Goal: Task Accomplishment & Management: Complete application form

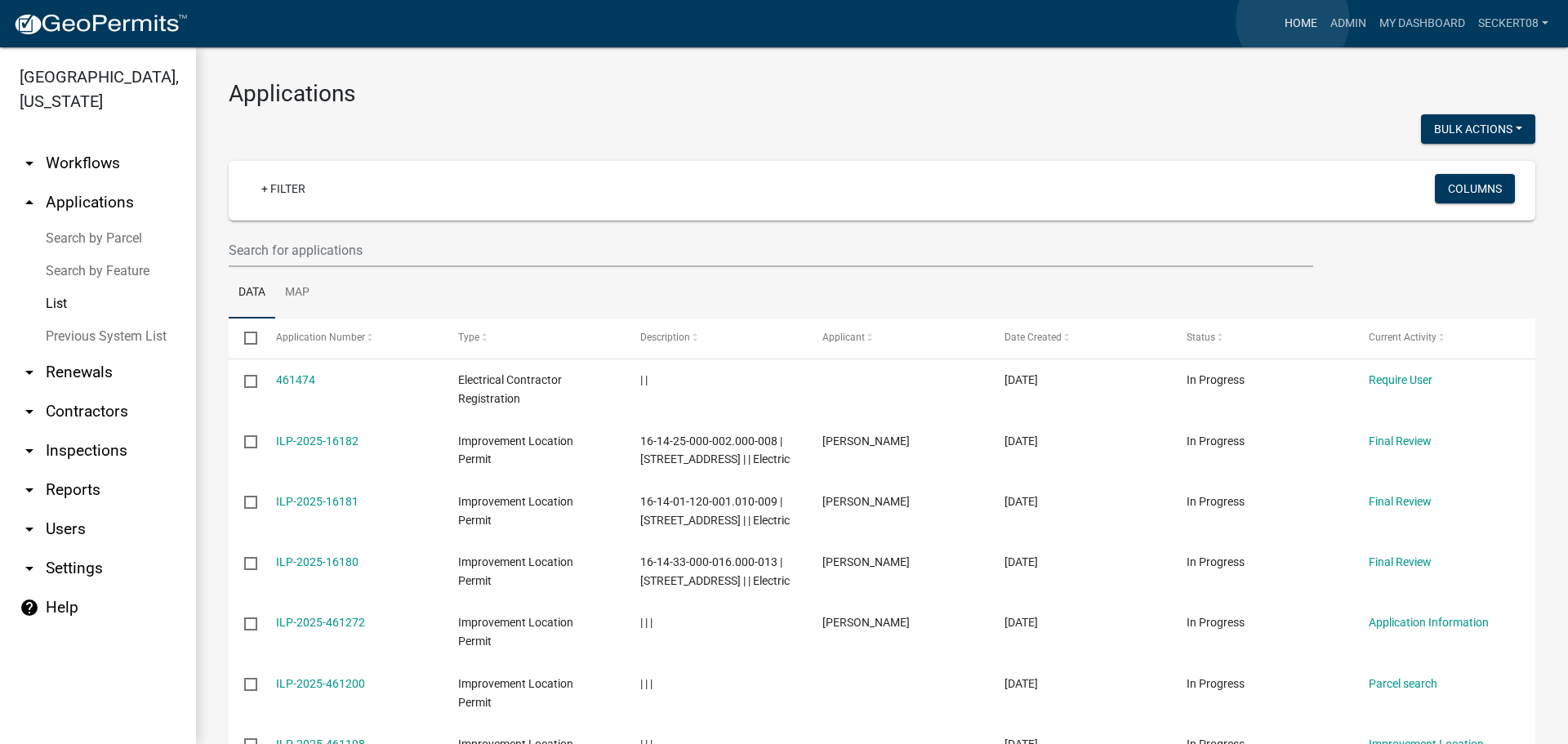
click at [1293, 21] on link "Home" at bounding box center [1300, 23] width 46 height 31
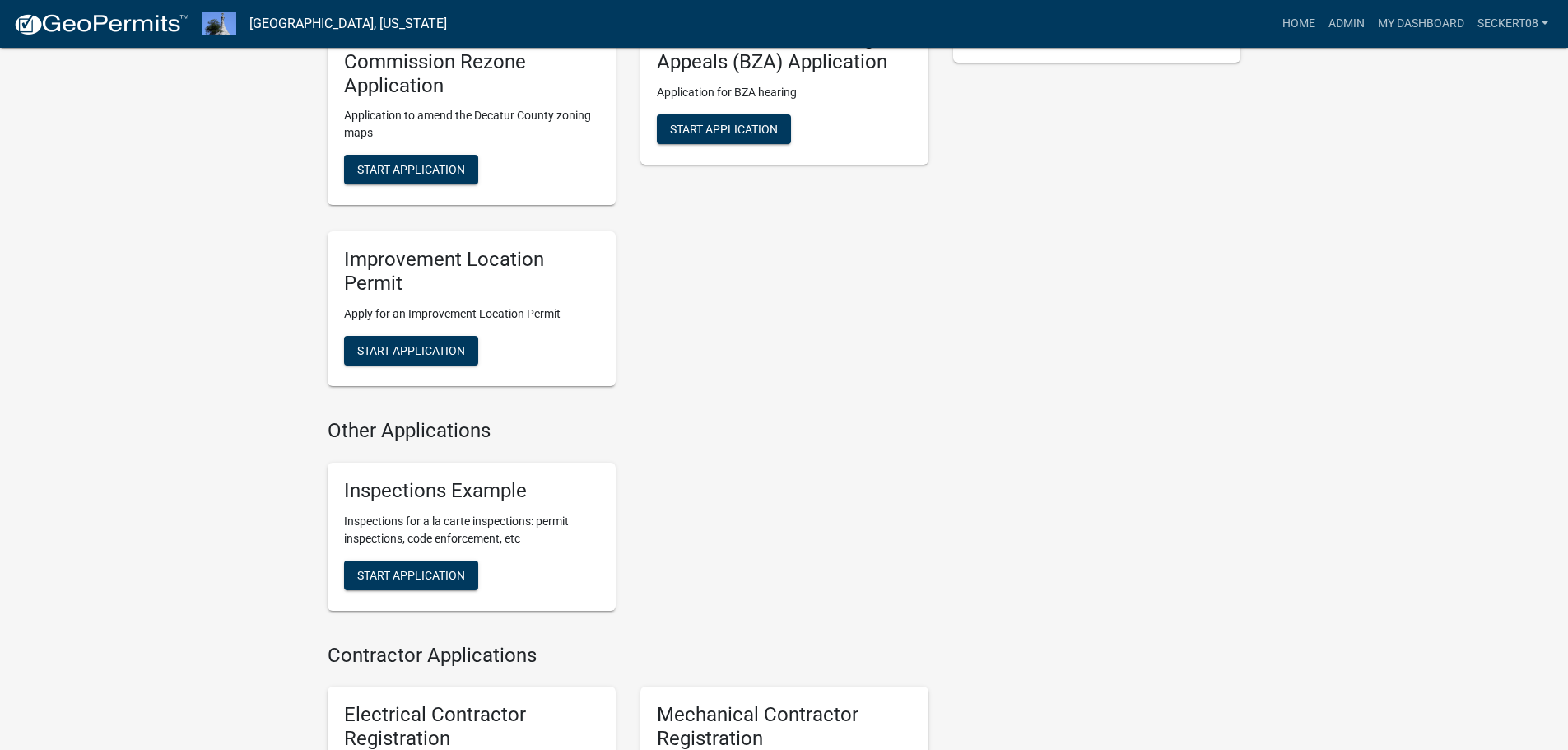
scroll to position [494, 0]
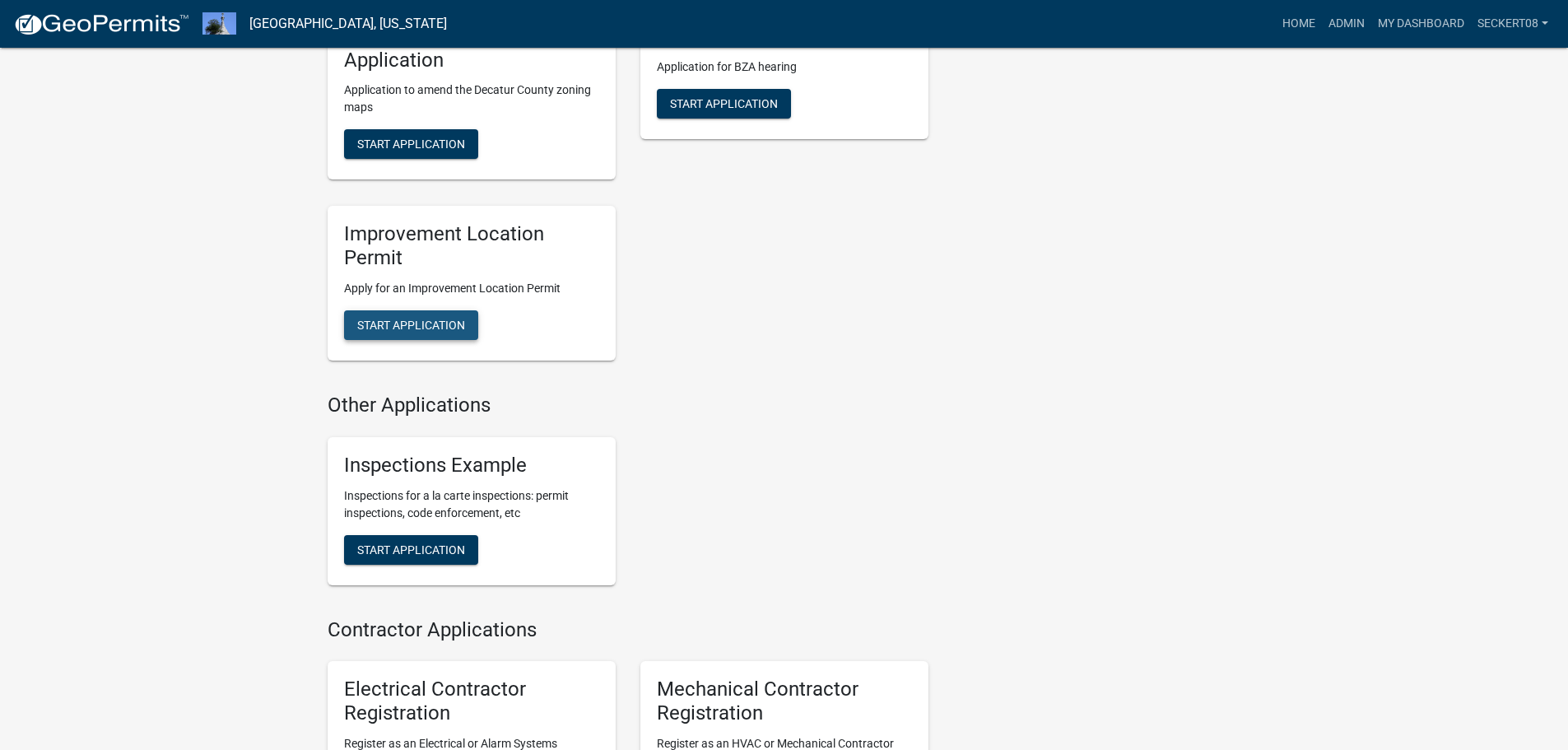
click at [394, 321] on span "Start Application" at bounding box center [411, 325] width 108 height 14
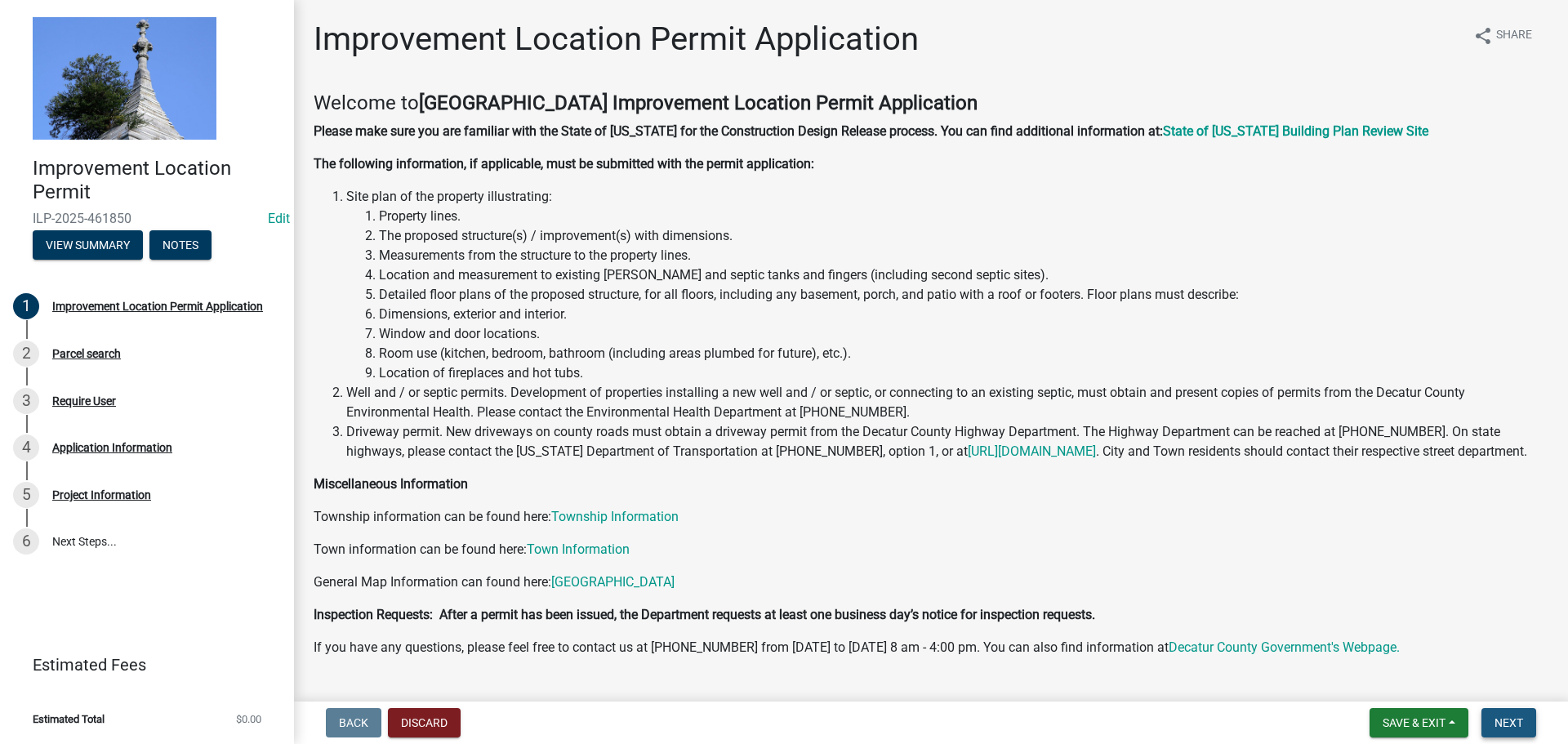
click at [1527, 726] on button "Next" at bounding box center [1509, 722] width 55 height 30
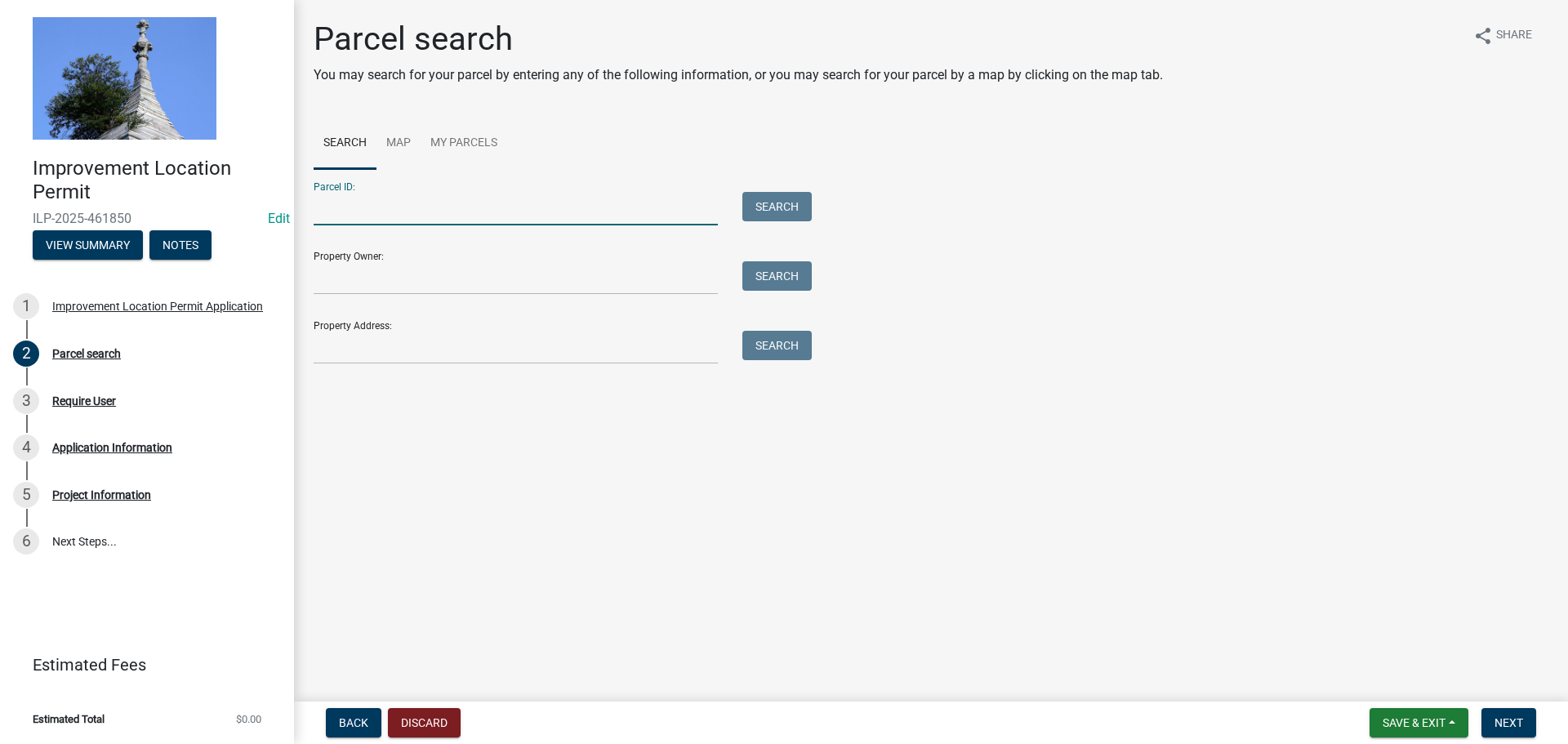
click at [383, 207] on input "Parcel ID:" at bounding box center [515, 208] width 404 height 33
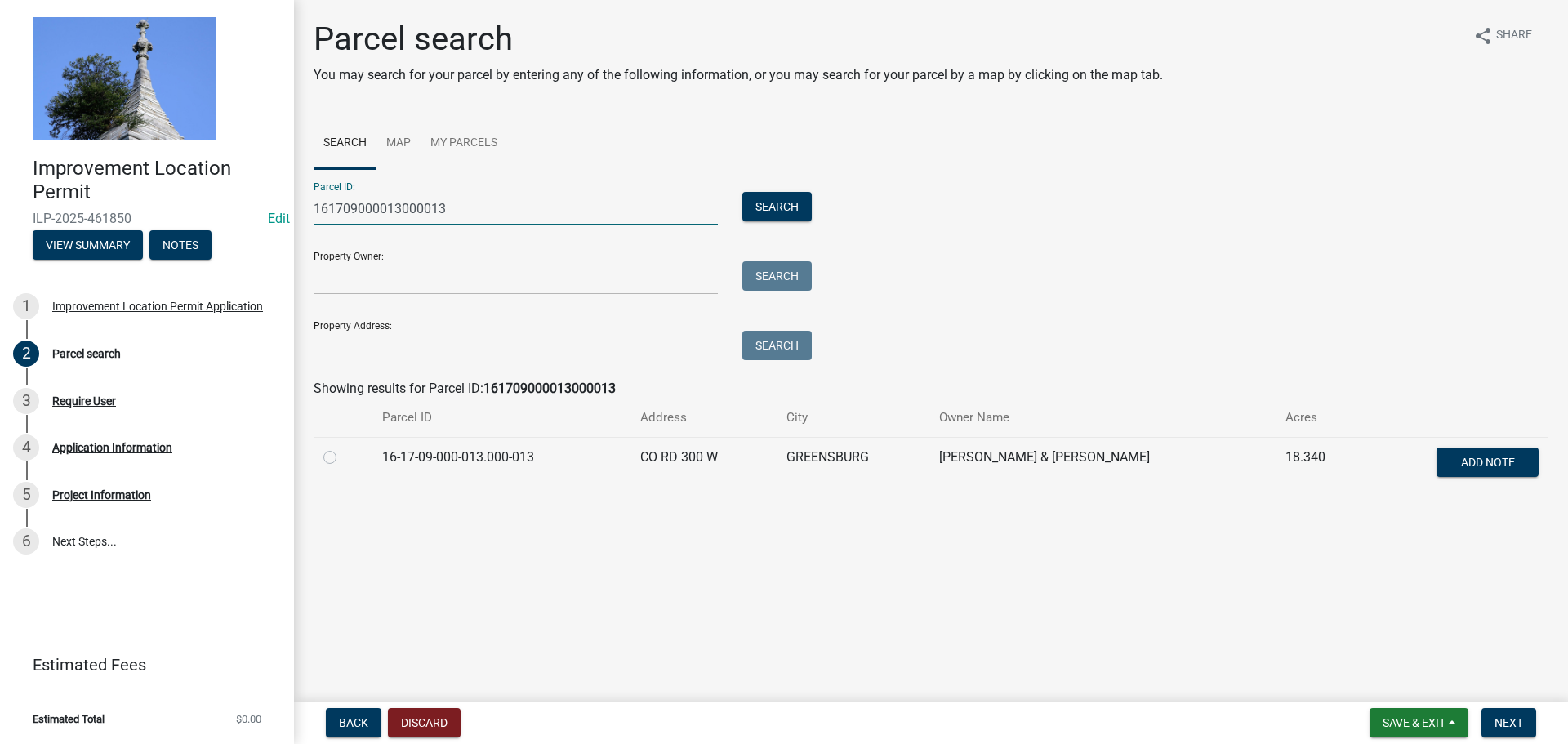
type input "161709000013000013"
click at [343, 447] on label at bounding box center [343, 447] width 0 height 0
click at [343, 458] on input "radio" at bounding box center [348, 452] width 11 height 11
radio input "true"
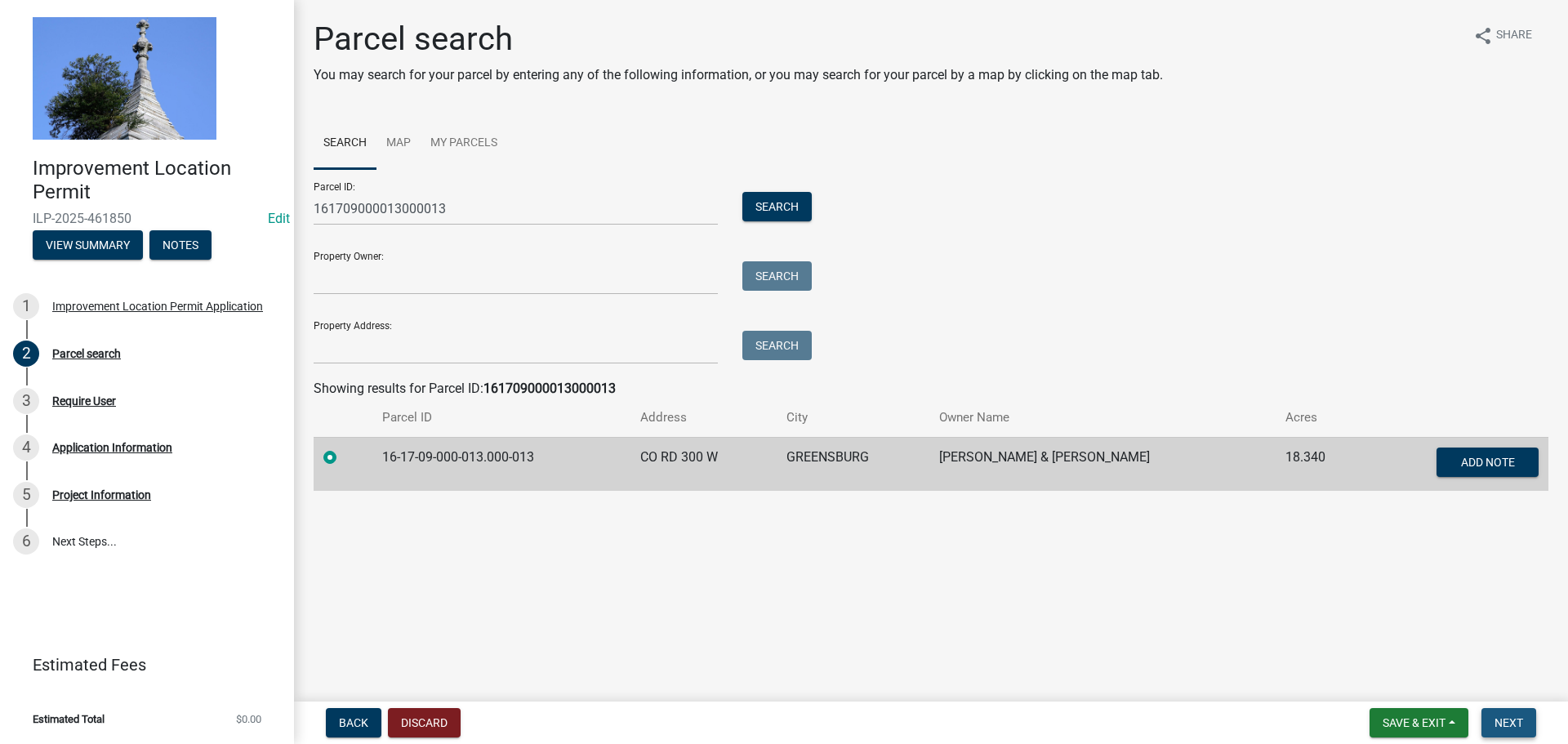
click at [1536, 719] on button "Next" at bounding box center [1509, 722] width 55 height 30
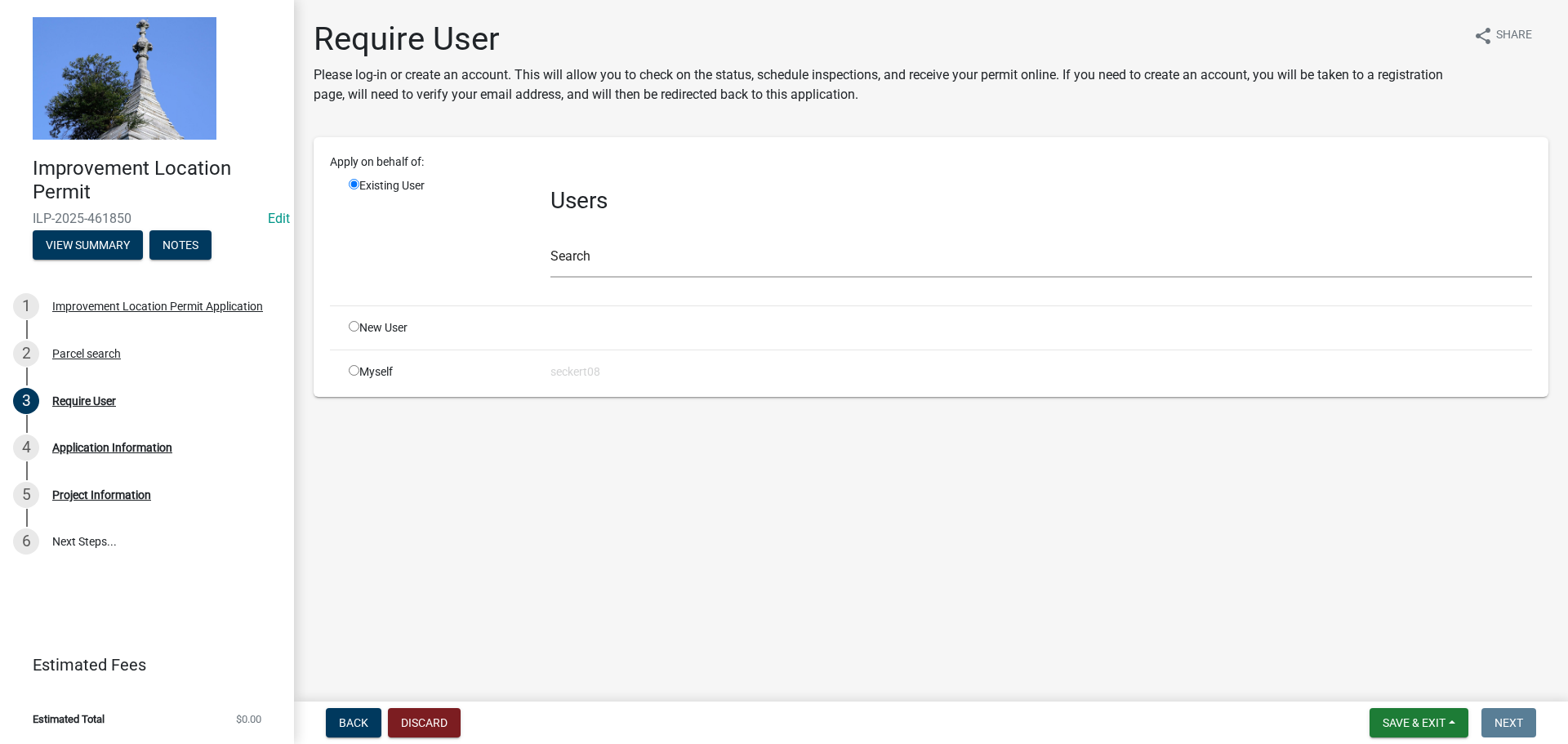
click at [357, 374] on input "radio" at bounding box center [354, 371] width 11 height 11
radio input "true"
radio input "false"
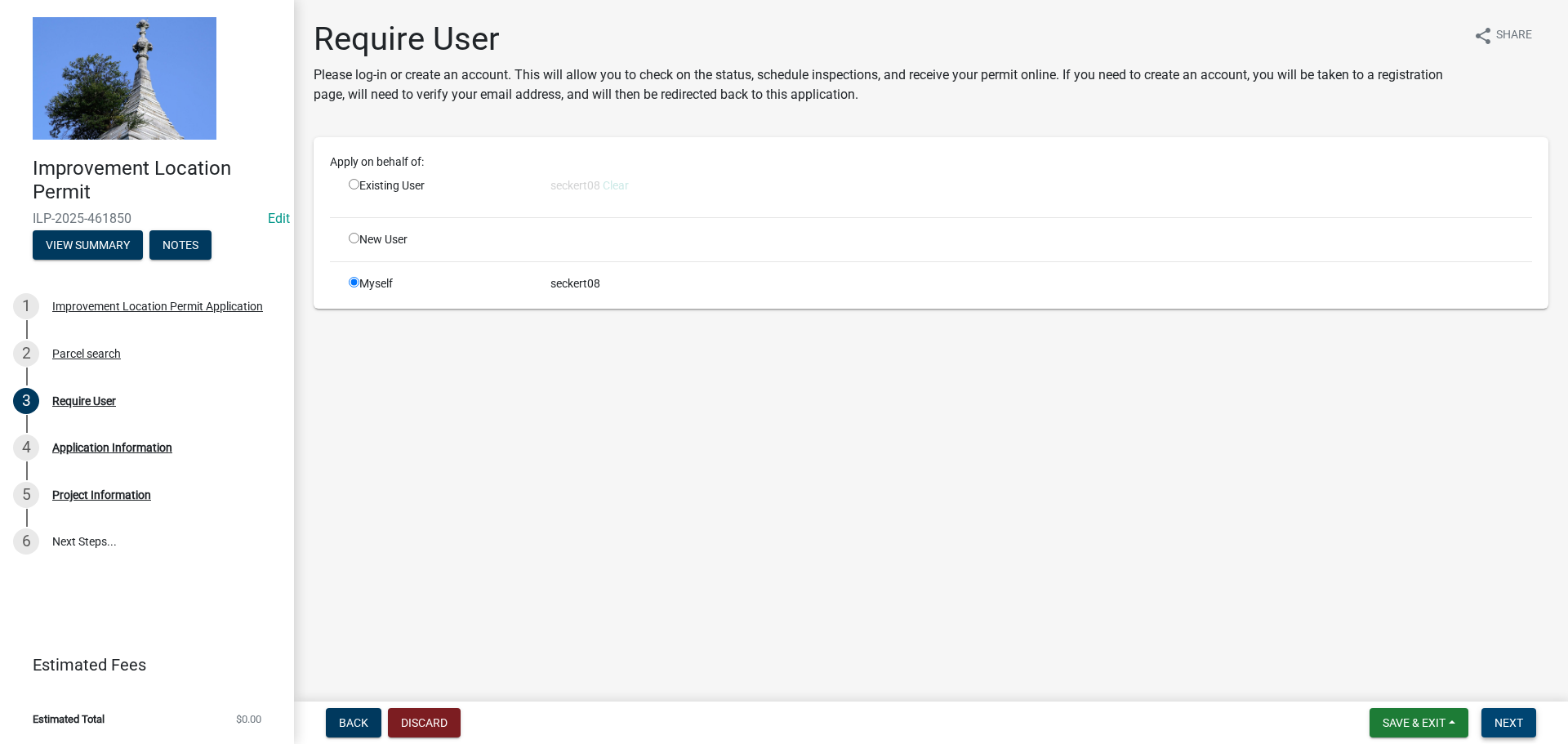
click at [1500, 731] on button "Next" at bounding box center [1509, 722] width 55 height 30
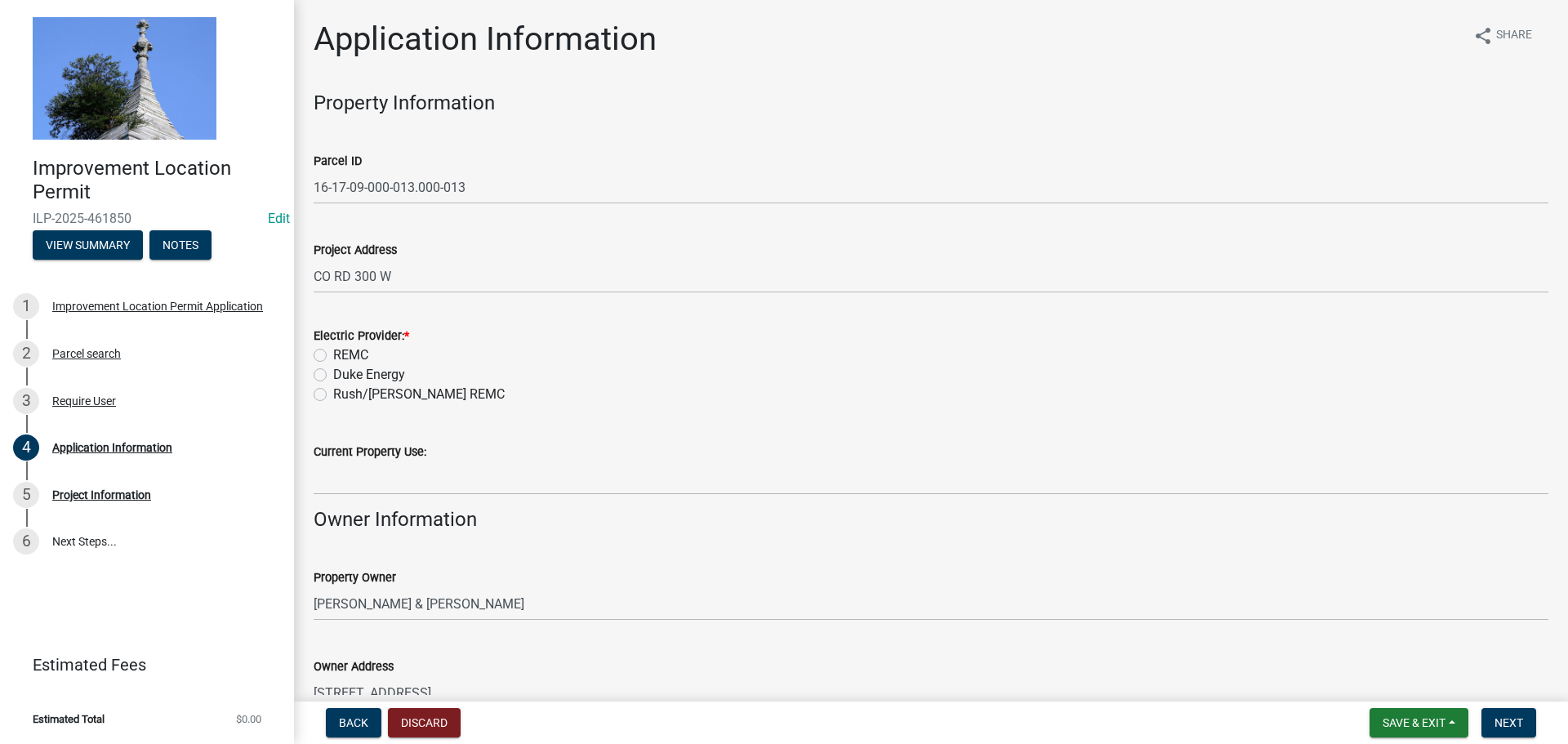
click at [333, 356] on label "REMC" at bounding box center [350, 355] width 35 height 20
click at [333, 356] on input "REMC" at bounding box center [339, 351] width 11 height 11
radio input "true"
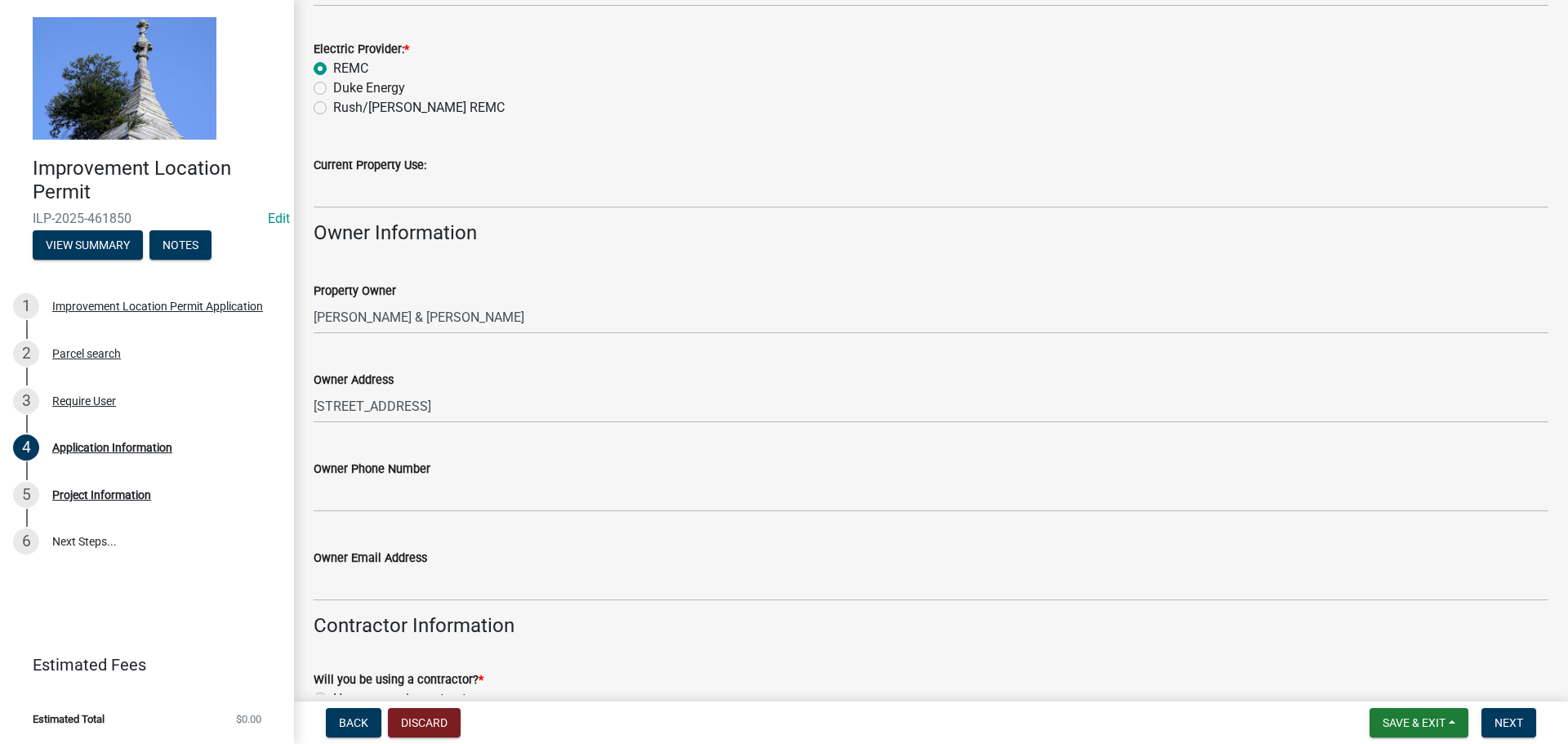
scroll to position [408, 0]
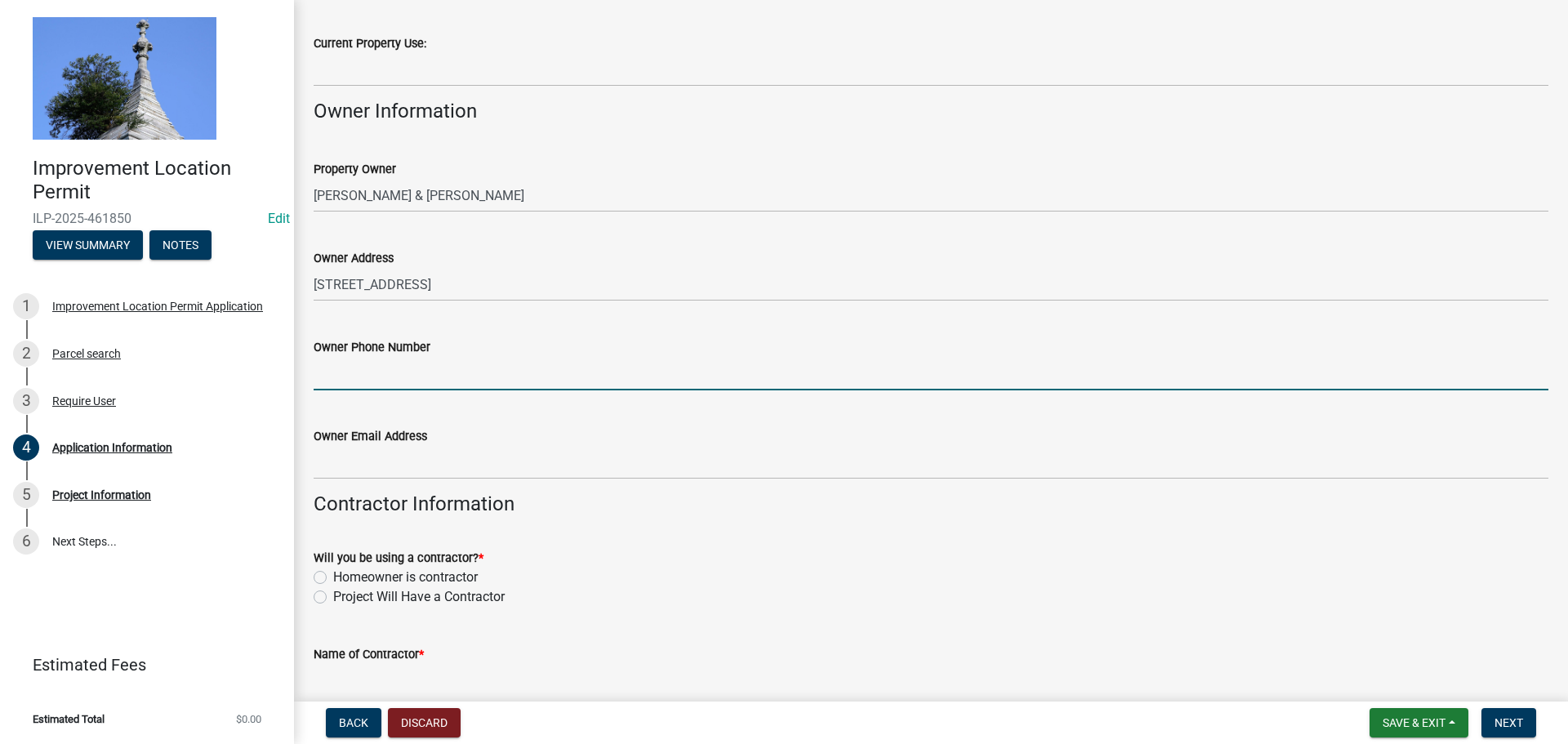
click at [381, 378] on input "Owner Phone Number" at bounding box center [930, 372] width 1235 height 33
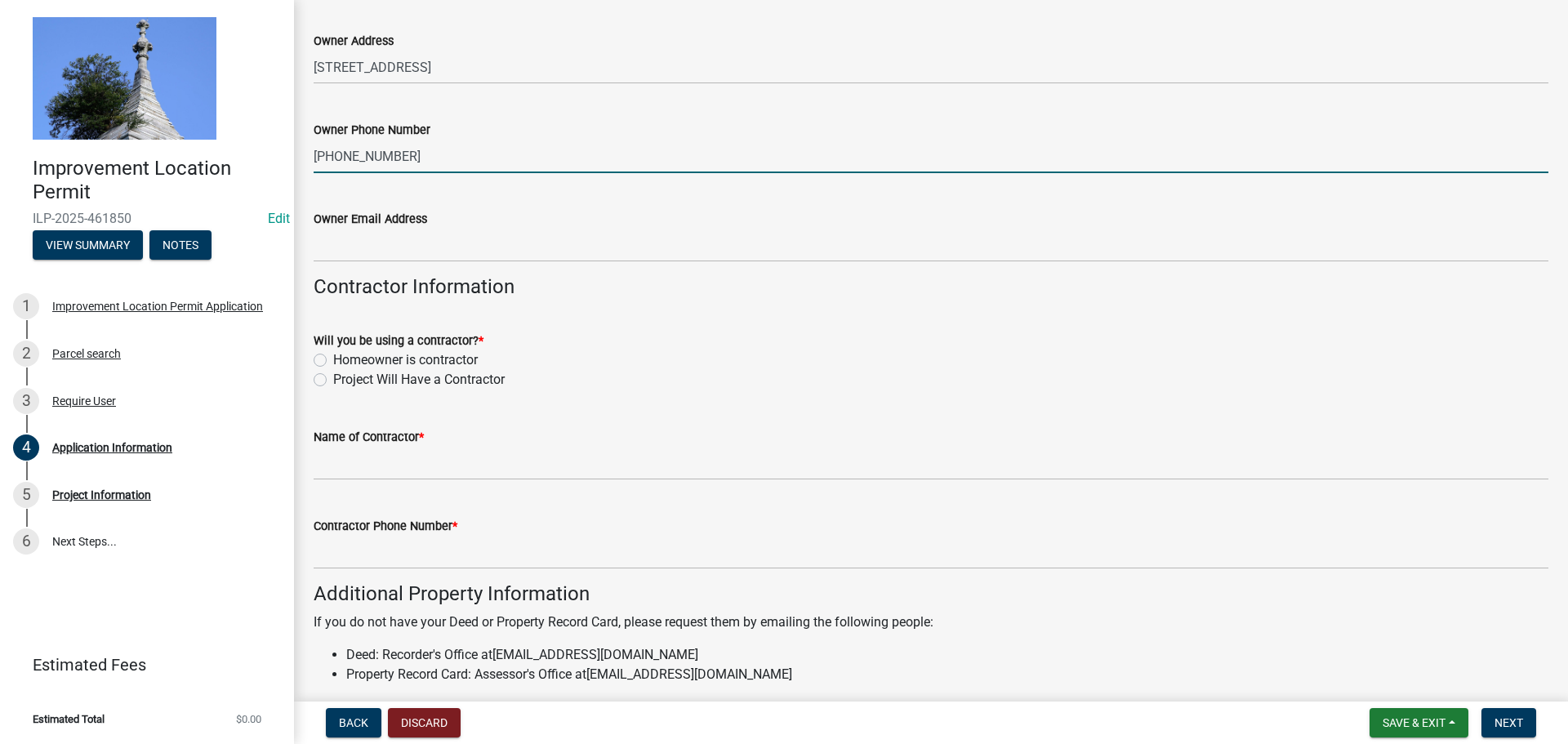
scroll to position [653, 0]
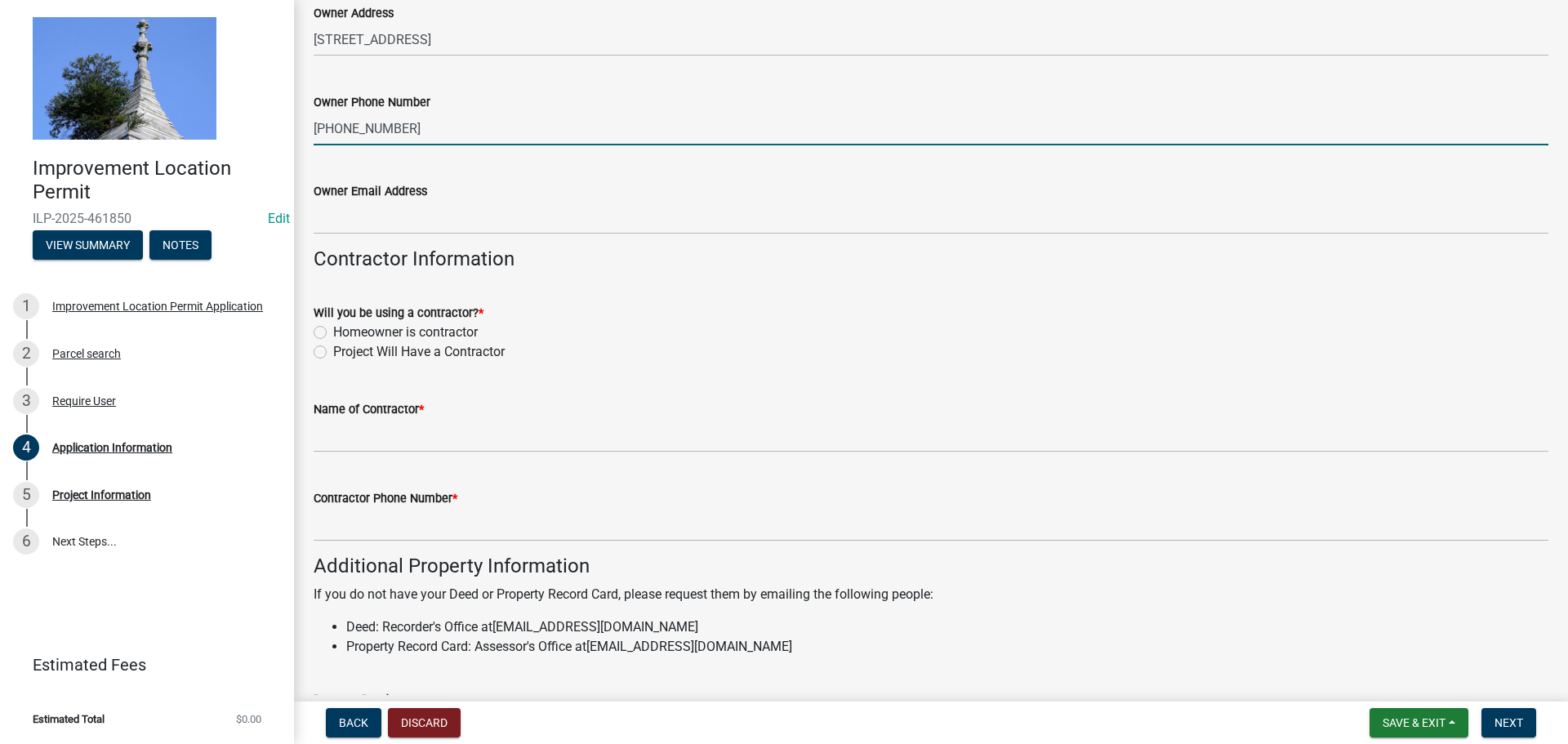
type input "812-614-9384"
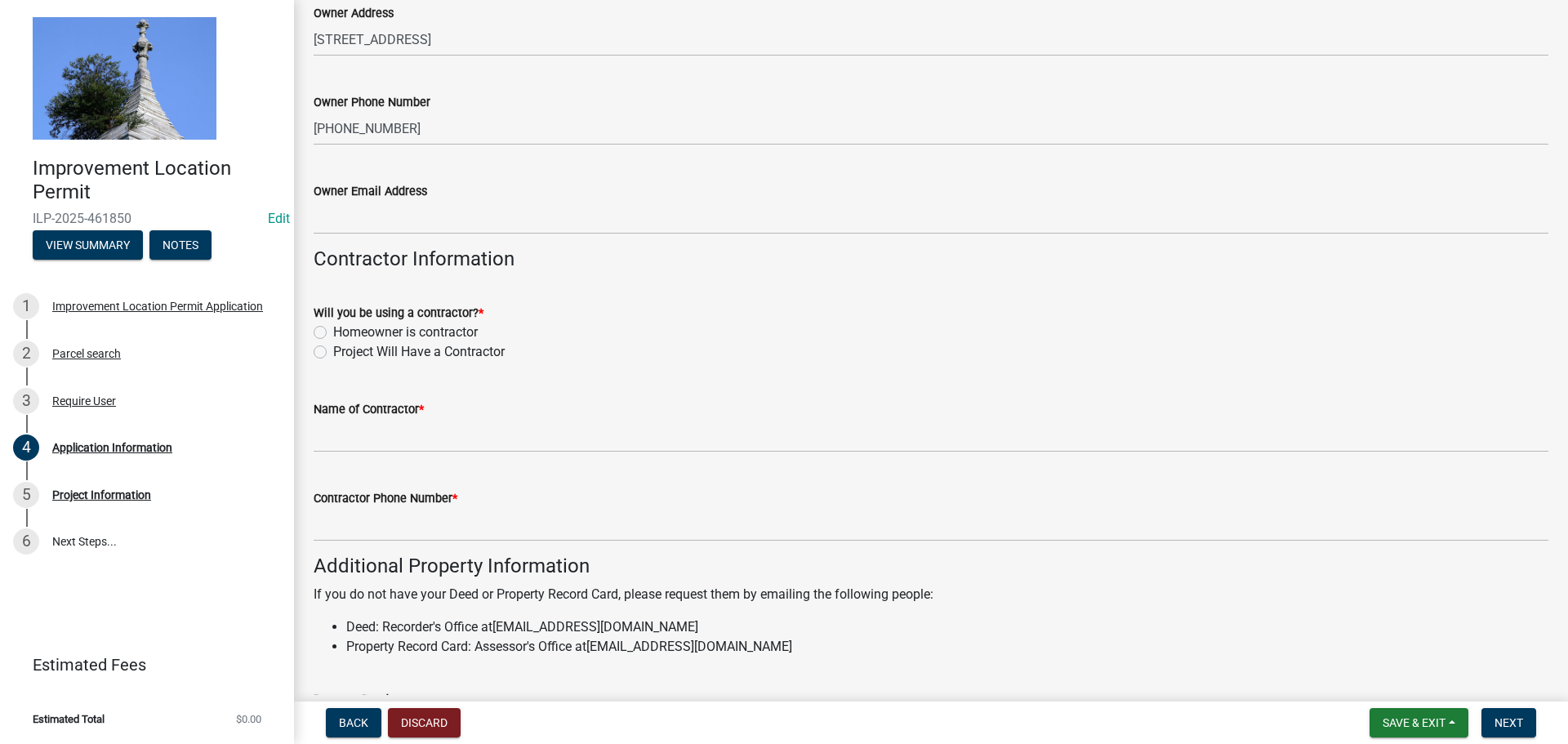
click at [333, 353] on label "Project Will Have a Contractor" at bounding box center [418, 352] width 172 height 20
click at [333, 353] on input "Project Will Have a Contractor" at bounding box center [339, 347] width 11 height 11
radio input "true"
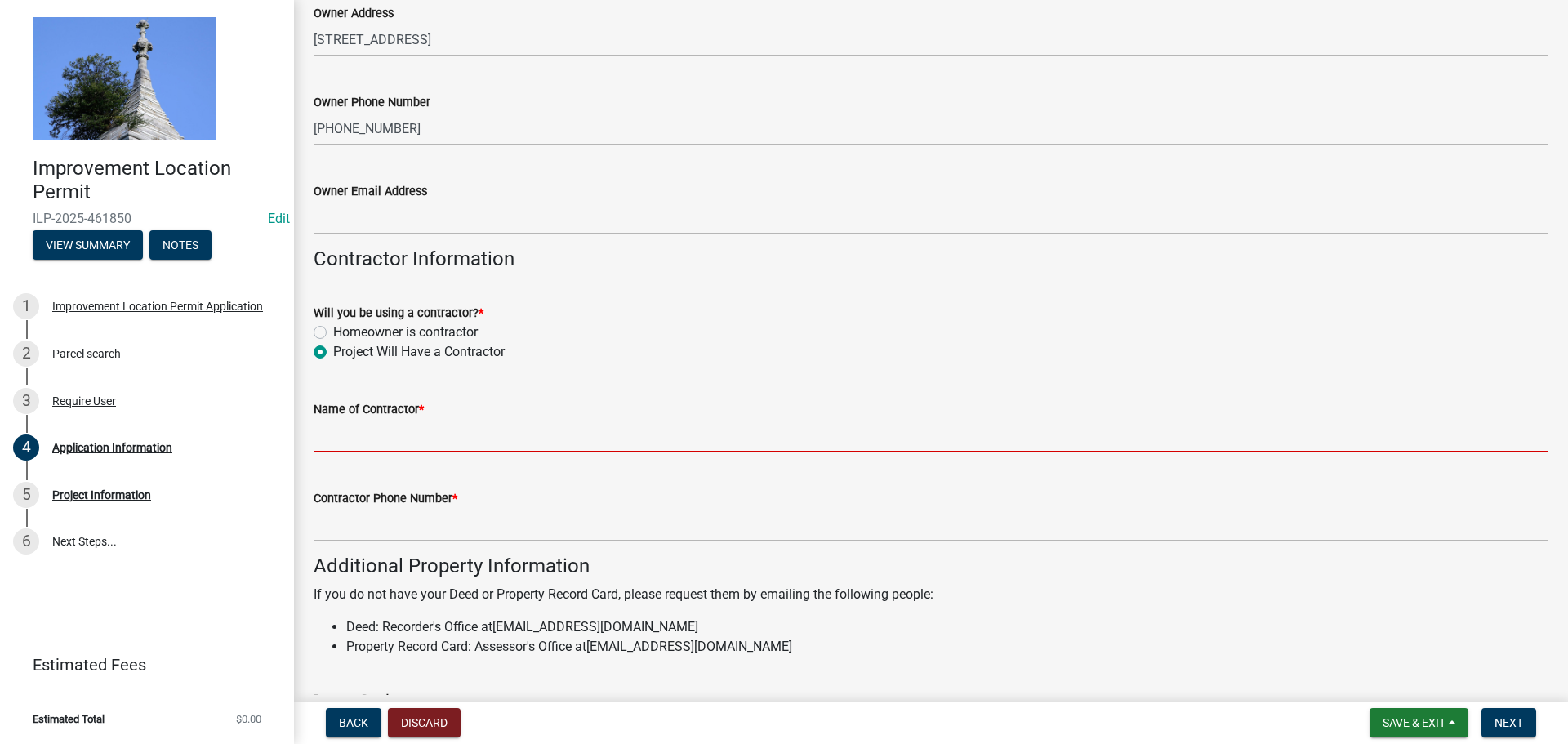
click at [329, 433] on input "Name of Contractor *" at bounding box center [930, 435] width 1235 height 33
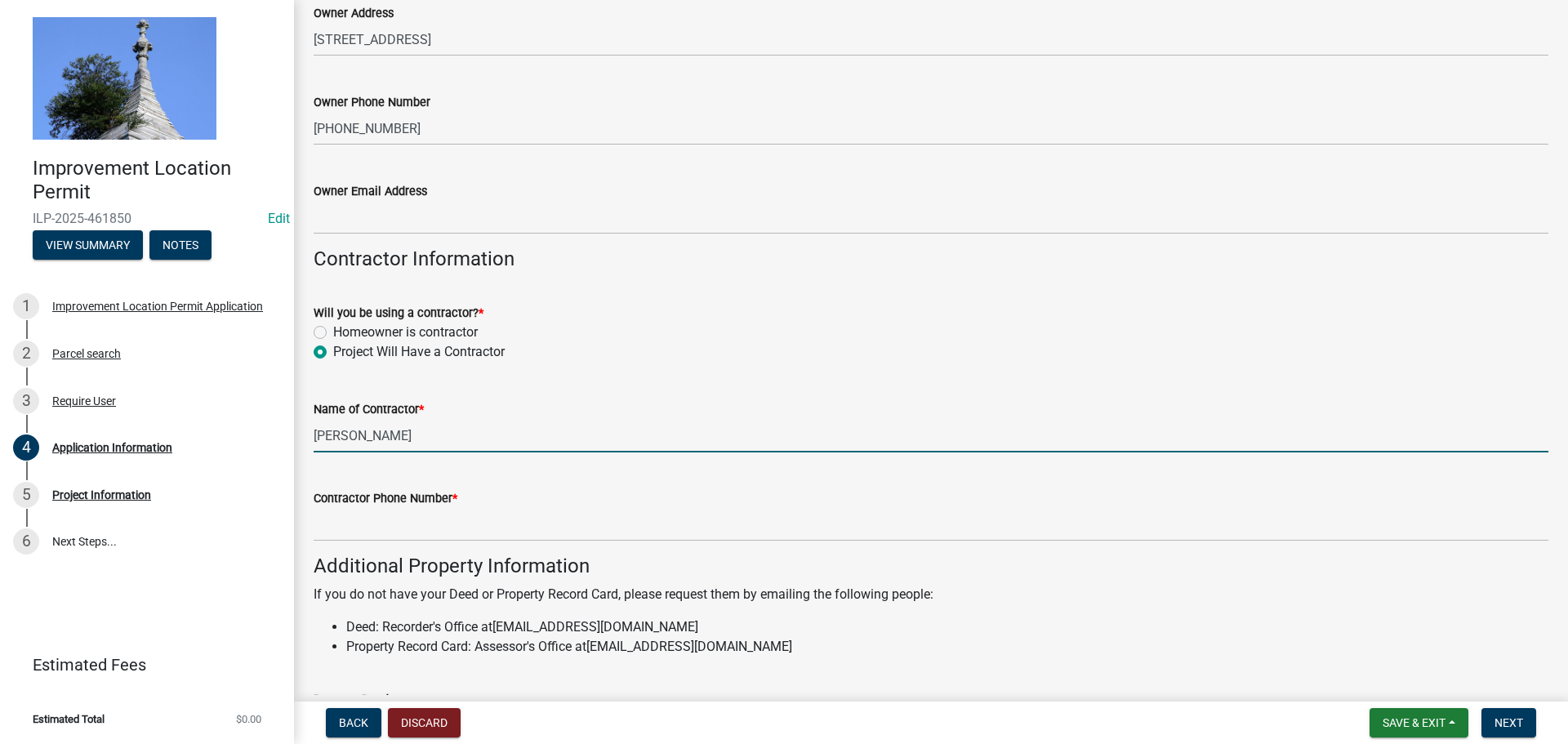
type input "Steve Snyder"
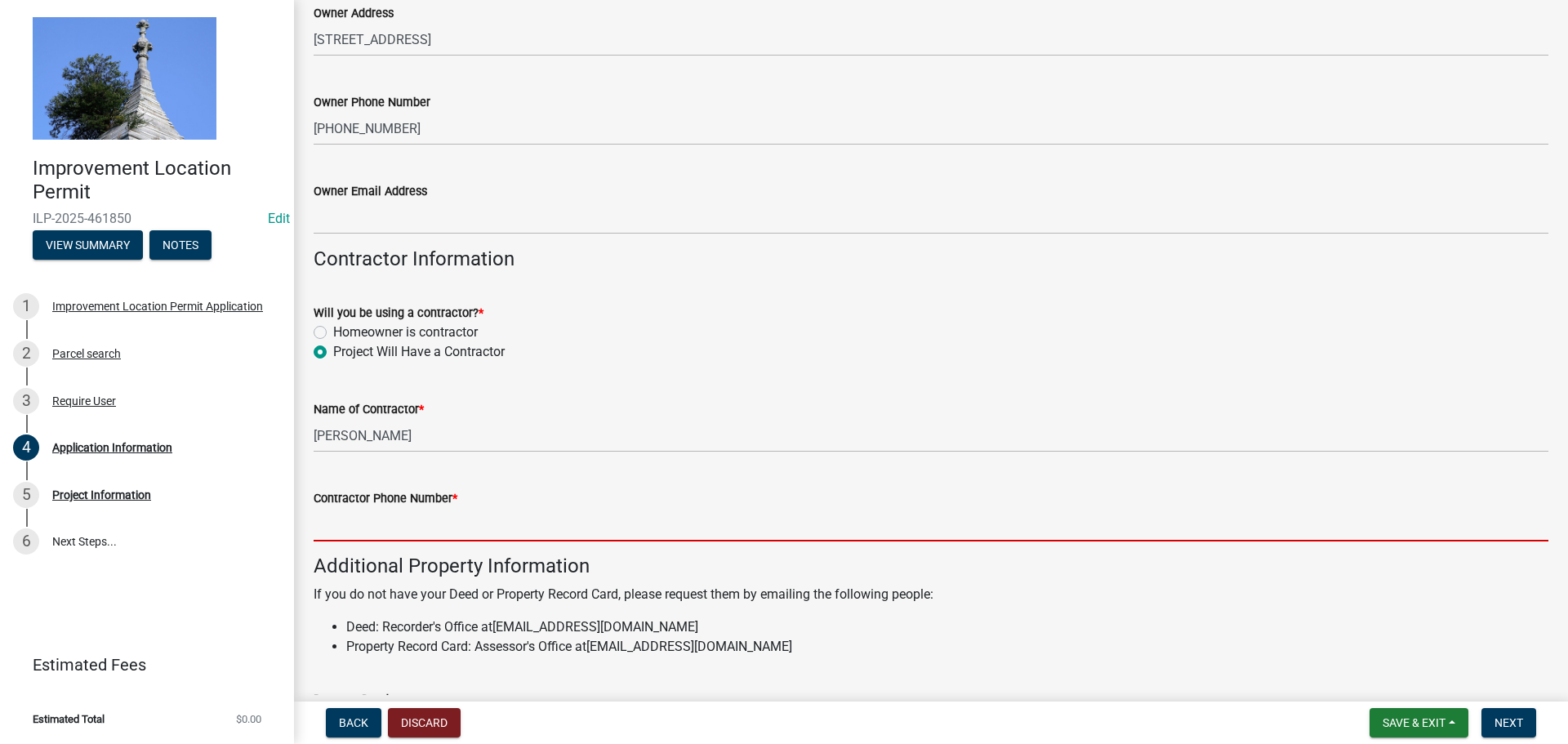
click at [373, 527] on input "Contractor Phone Number *" at bounding box center [930, 524] width 1235 height 33
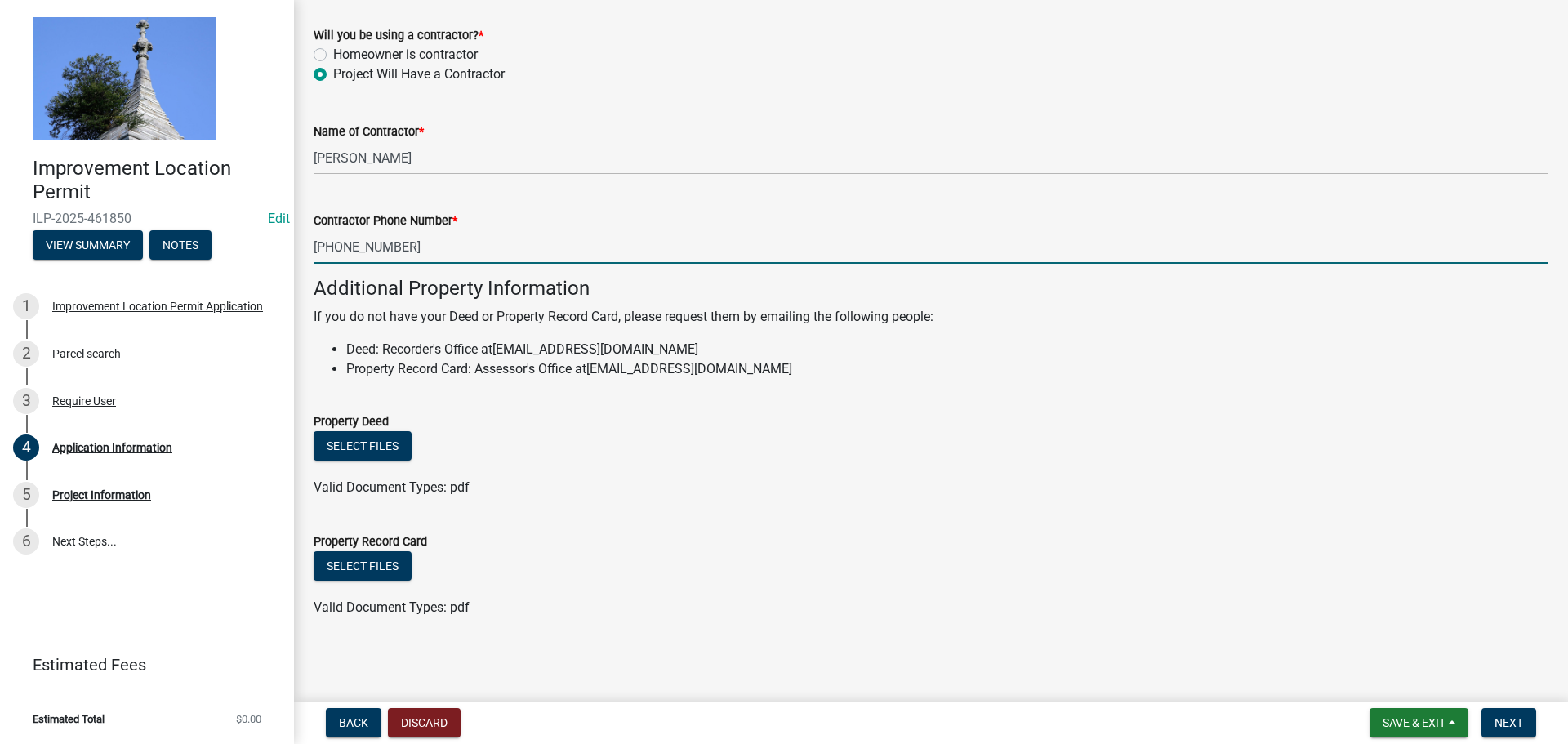
scroll to position [932, 0]
type input "812-593-1261"
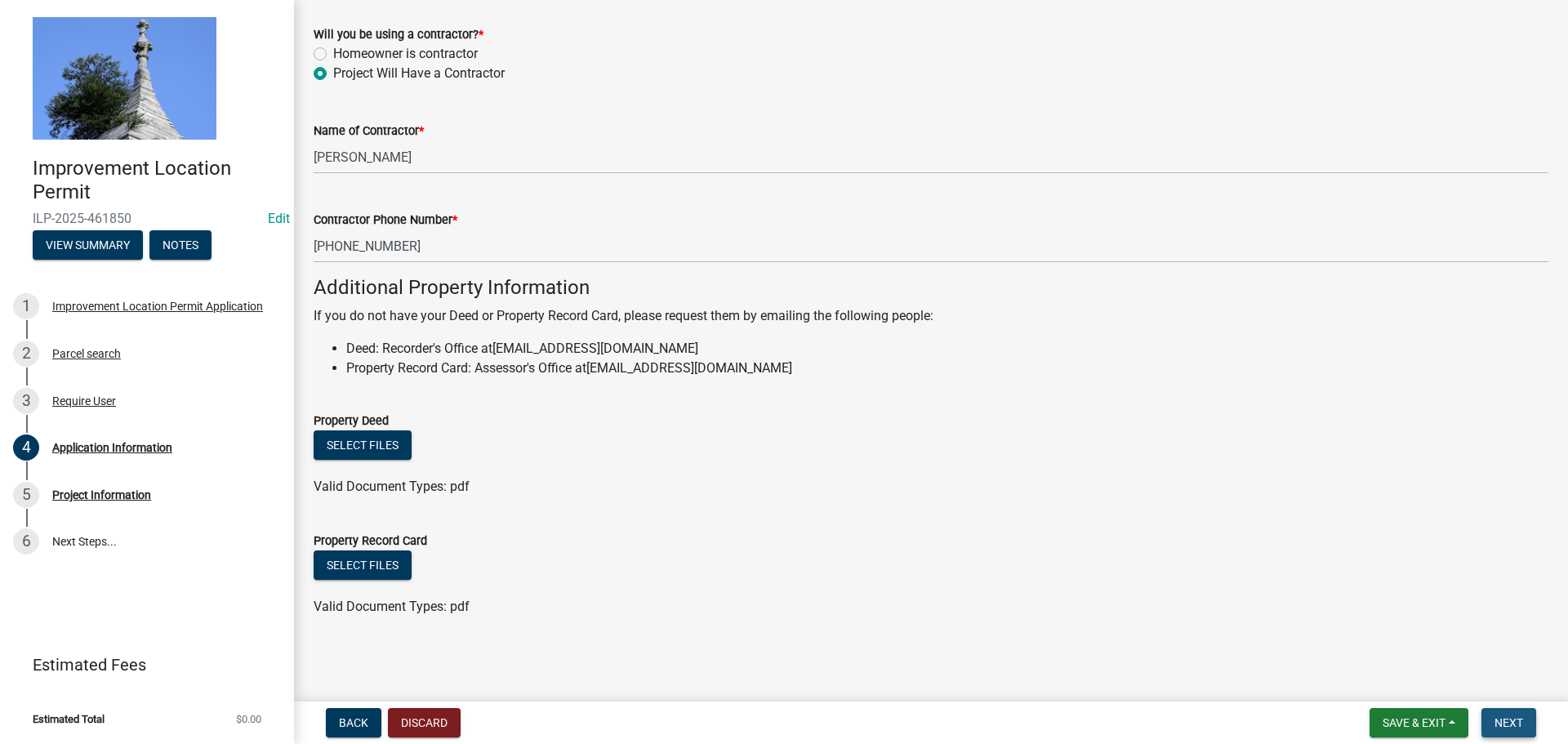
click at [1517, 726] on span "Next" at bounding box center [1509, 722] width 29 height 13
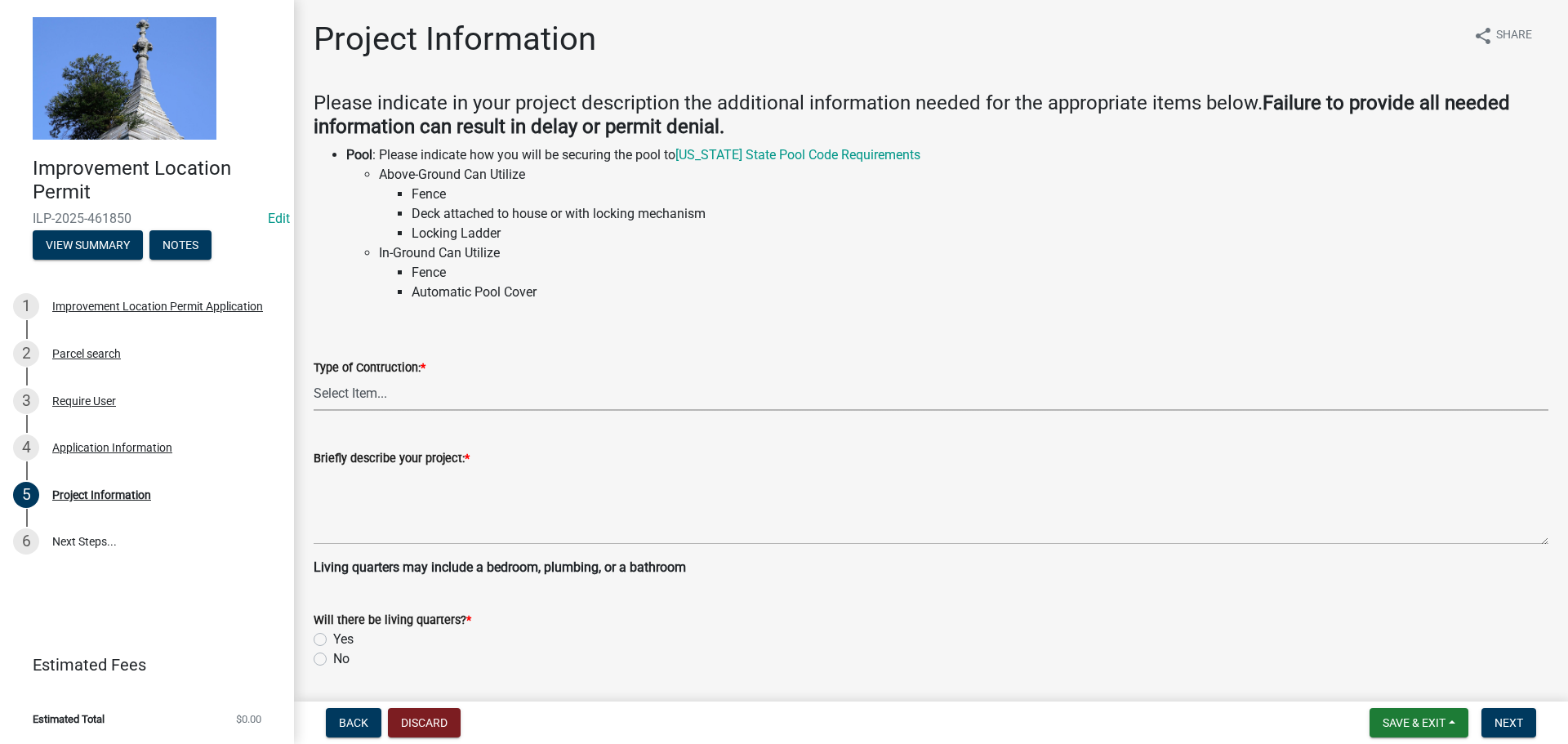
click at [396, 394] on select "Select Item... Addition Attached Garage Boat Dock Cell Tower/Co-Locate Commerci…" at bounding box center [930, 393] width 1235 height 33
click at [313, 377] on select "Select Item... Addition Attached Garage Boat Dock Cell Tower/Co-Locate Commerci…" at bounding box center [930, 393] width 1235 height 33
select select "9d64ea5b-356b-46b9-9003-cd08e8d798e4"
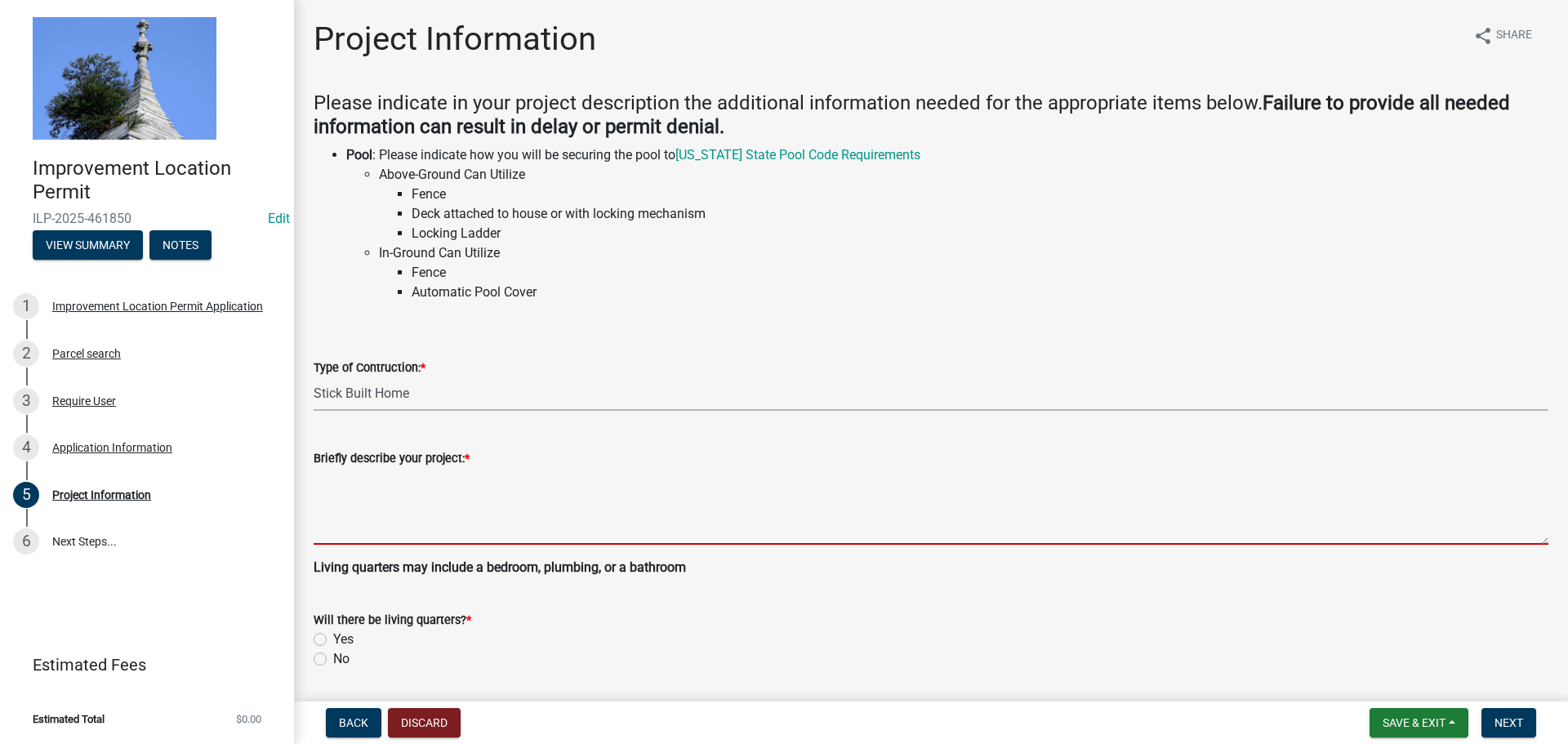
click at [357, 520] on textarea "Briefly describe your project: *" at bounding box center [930, 505] width 1235 height 76
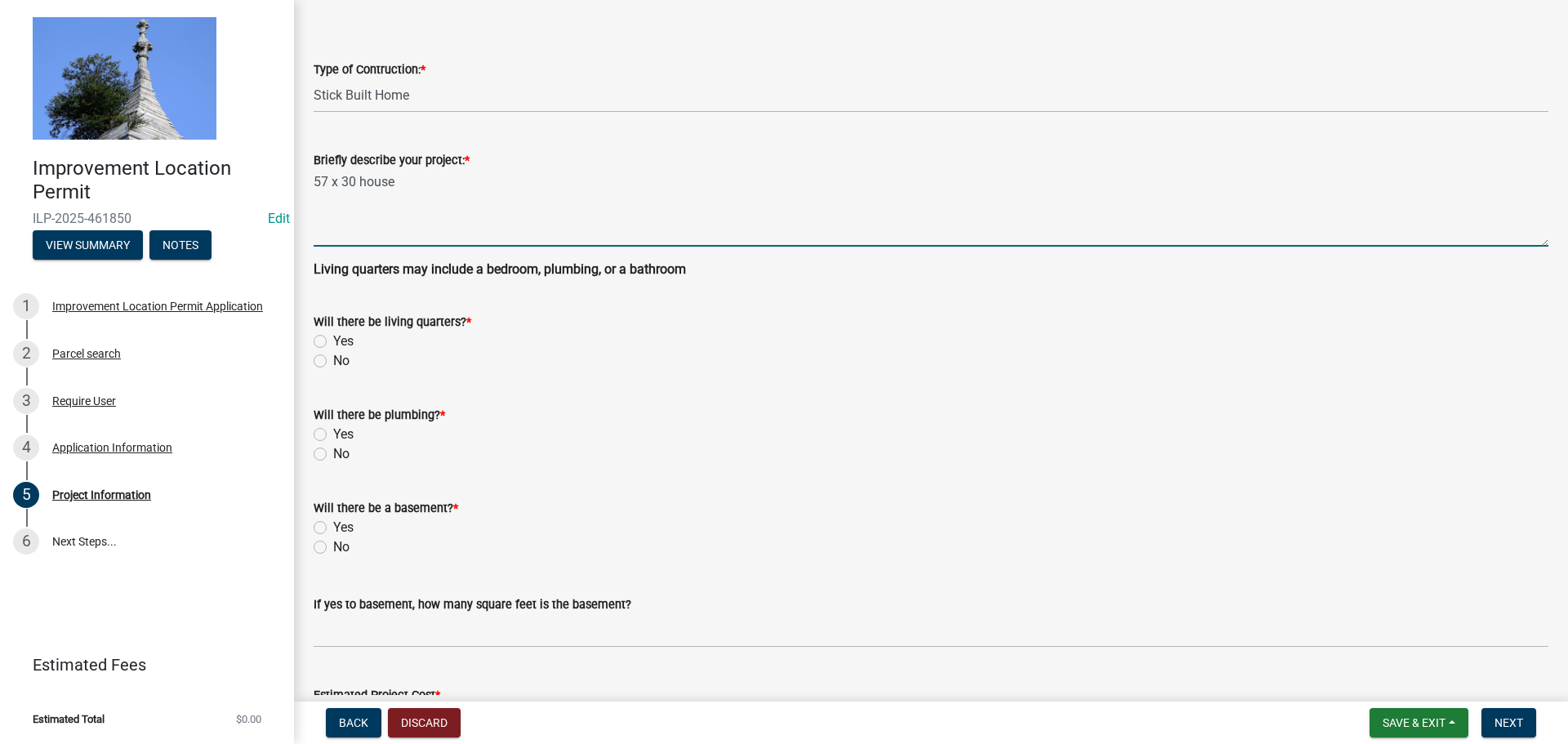
scroll to position [327, 0]
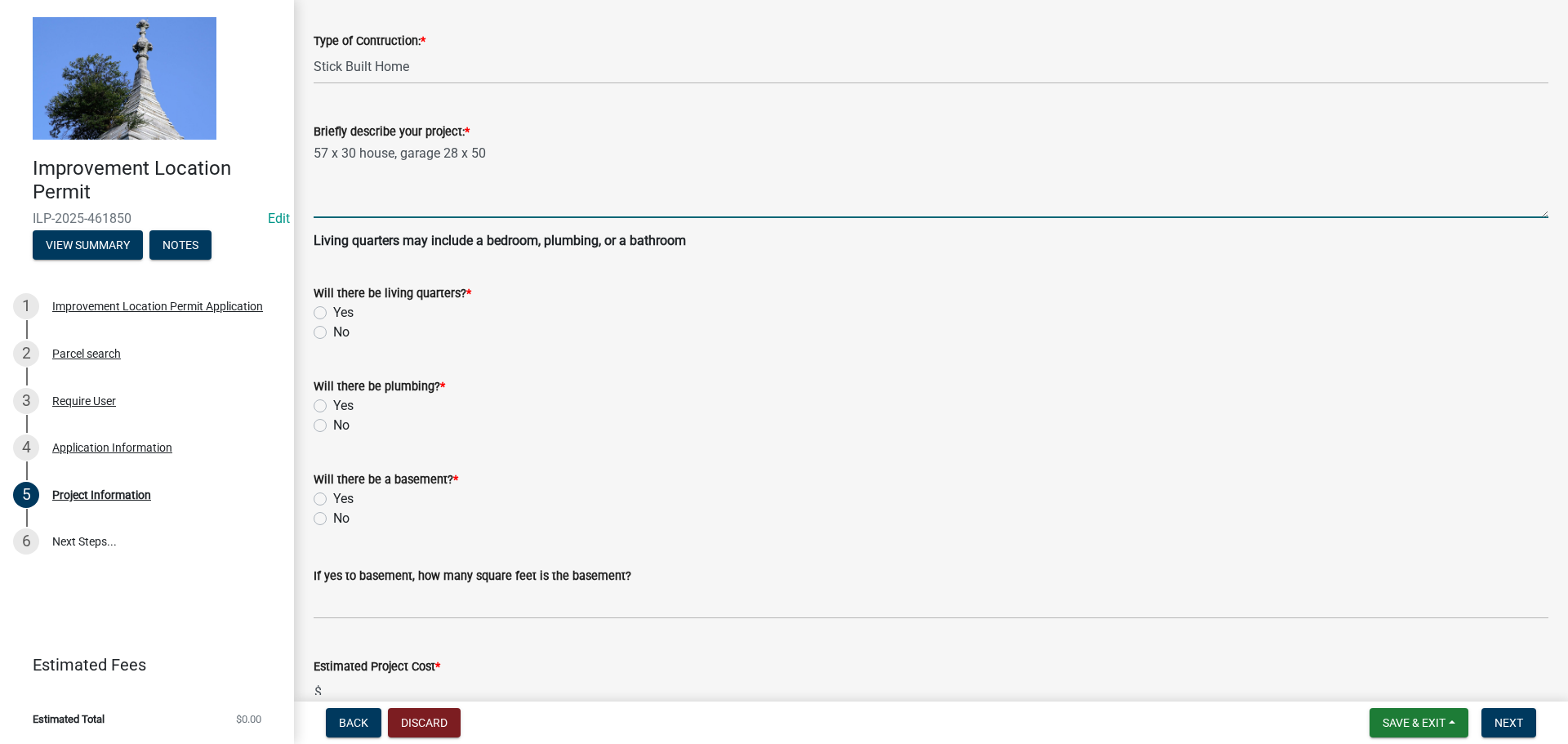
type textarea "57 x 30 house, garage 28 x 50"
click at [333, 306] on label "Yes" at bounding box center [343, 312] width 21 height 20
click at [333, 306] on input "Yes" at bounding box center [339, 308] width 11 height 11
radio input "true"
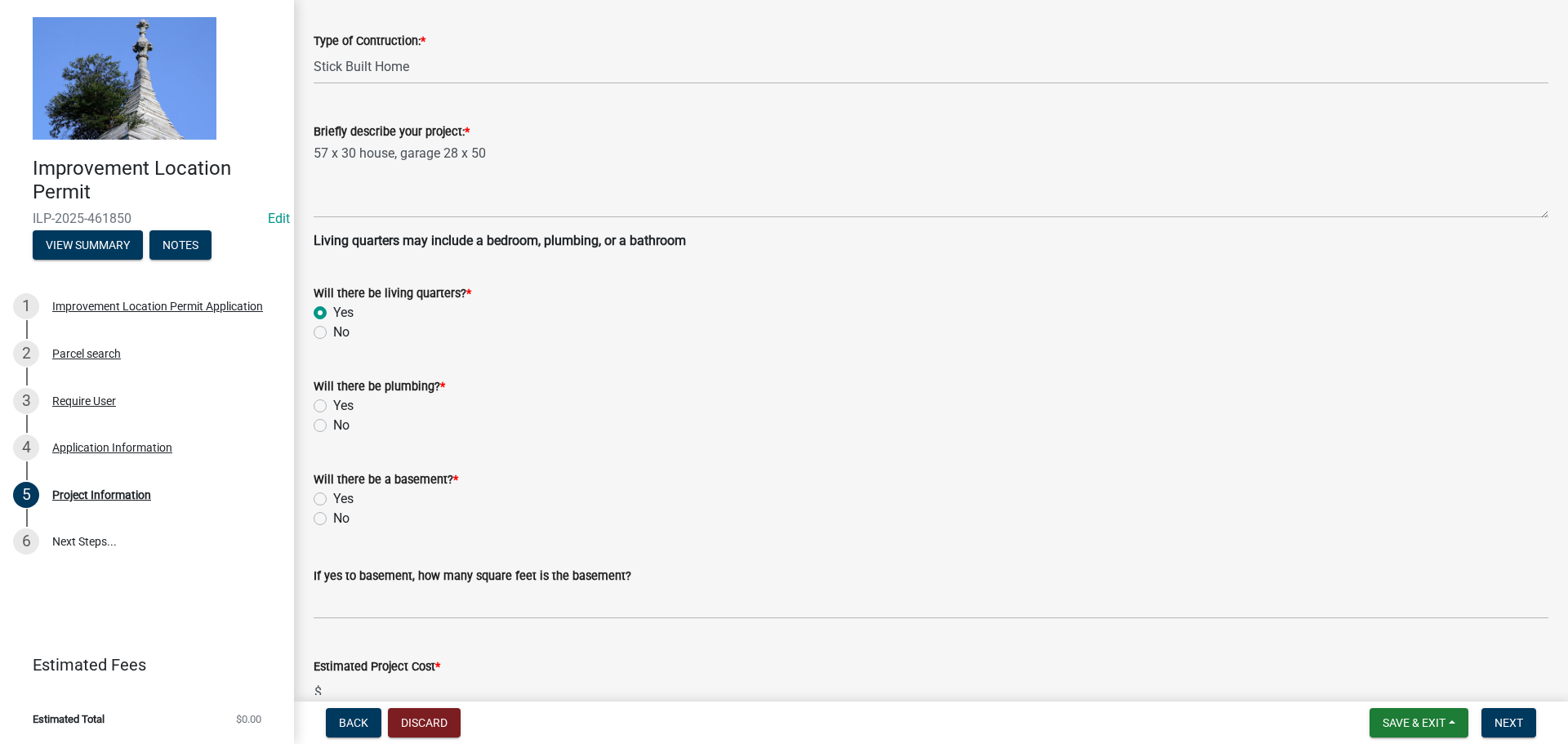
click at [333, 402] on label "Yes" at bounding box center [343, 406] width 21 height 20
click at [333, 402] on input "Yes" at bounding box center [339, 401] width 11 height 11
radio input "true"
click at [333, 517] on label "No" at bounding box center [341, 519] width 16 height 20
click at [333, 517] on input "No" at bounding box center [339, 514] width 11 height 11
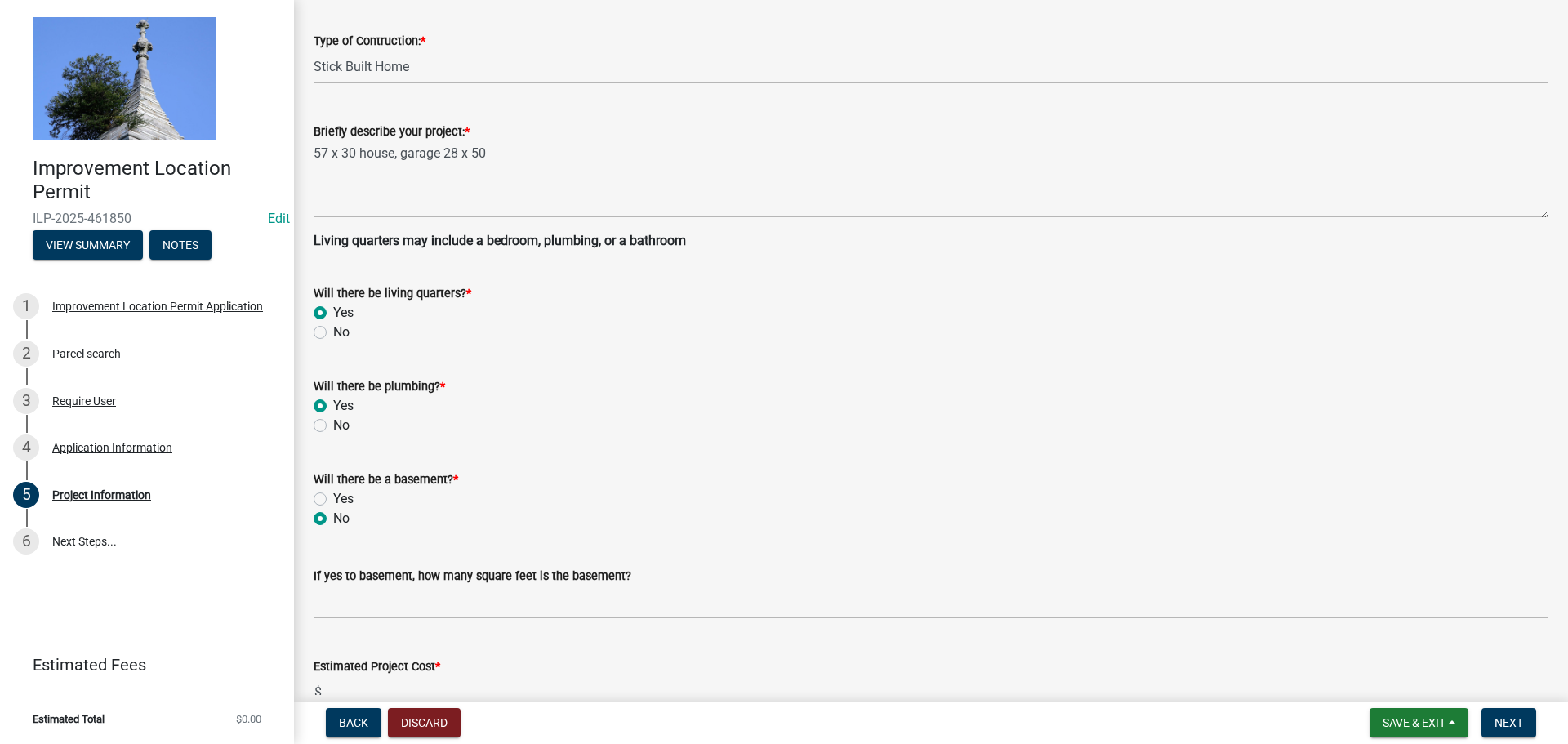
radio input "true"
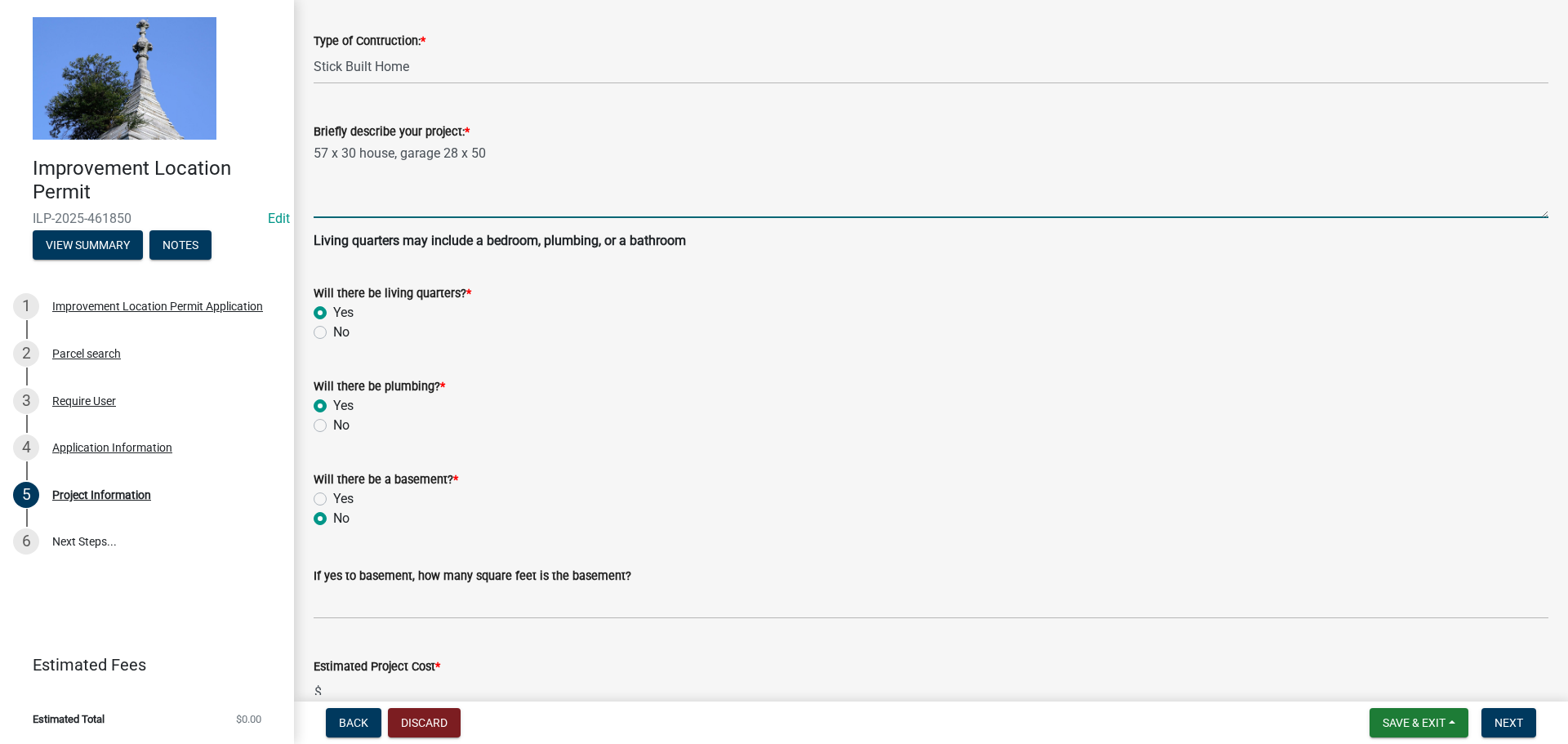
drag, startPoint x: 498, startPoint y: 153, endPoint x: 313, endPoint y: 162, distance: 185.2
click at [313, 162] on div "Briefly describe your project: * 57 x 30 house, garage 28 x 50" at bounding box center [931, 158] width 1259 height 119
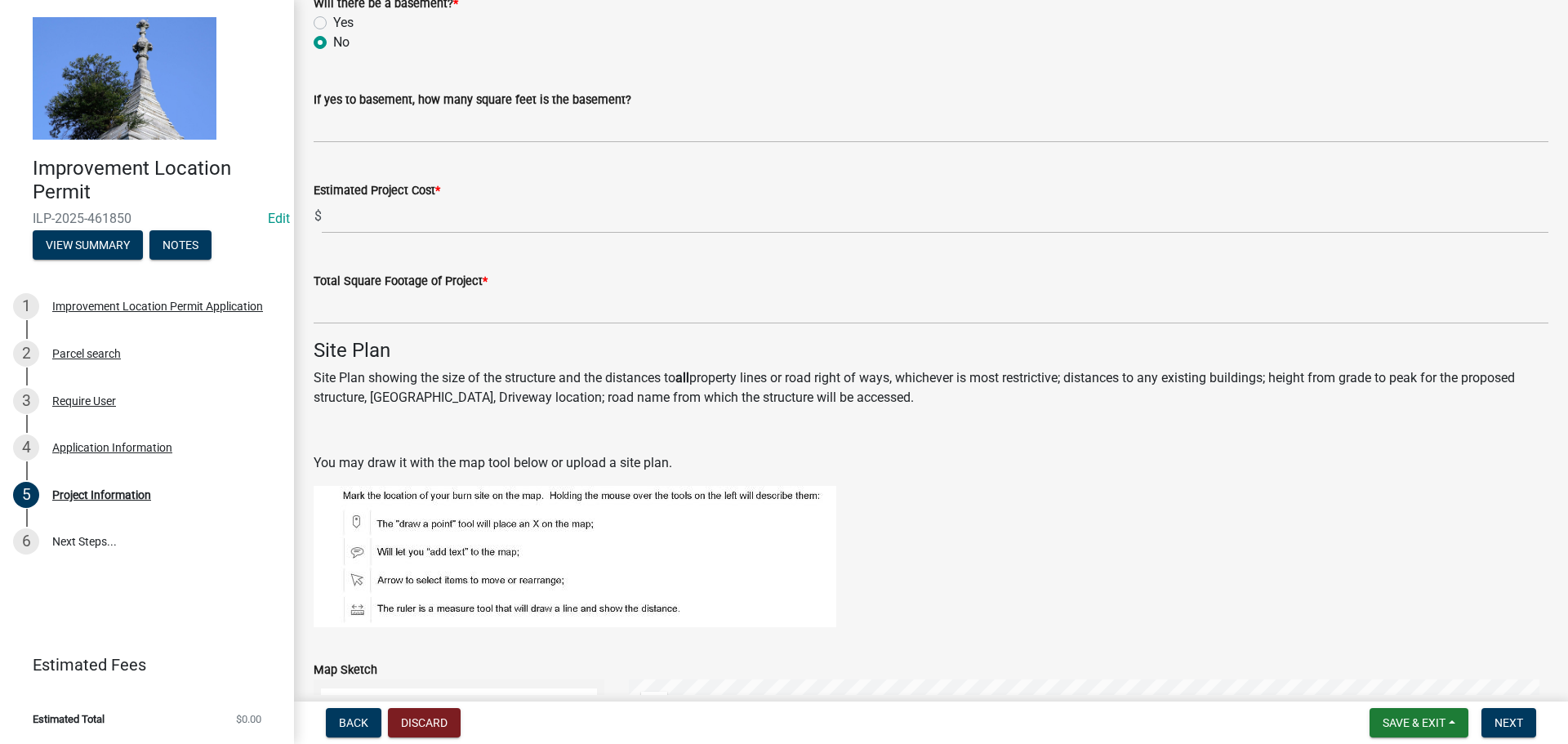
scroll to position [816, 0]
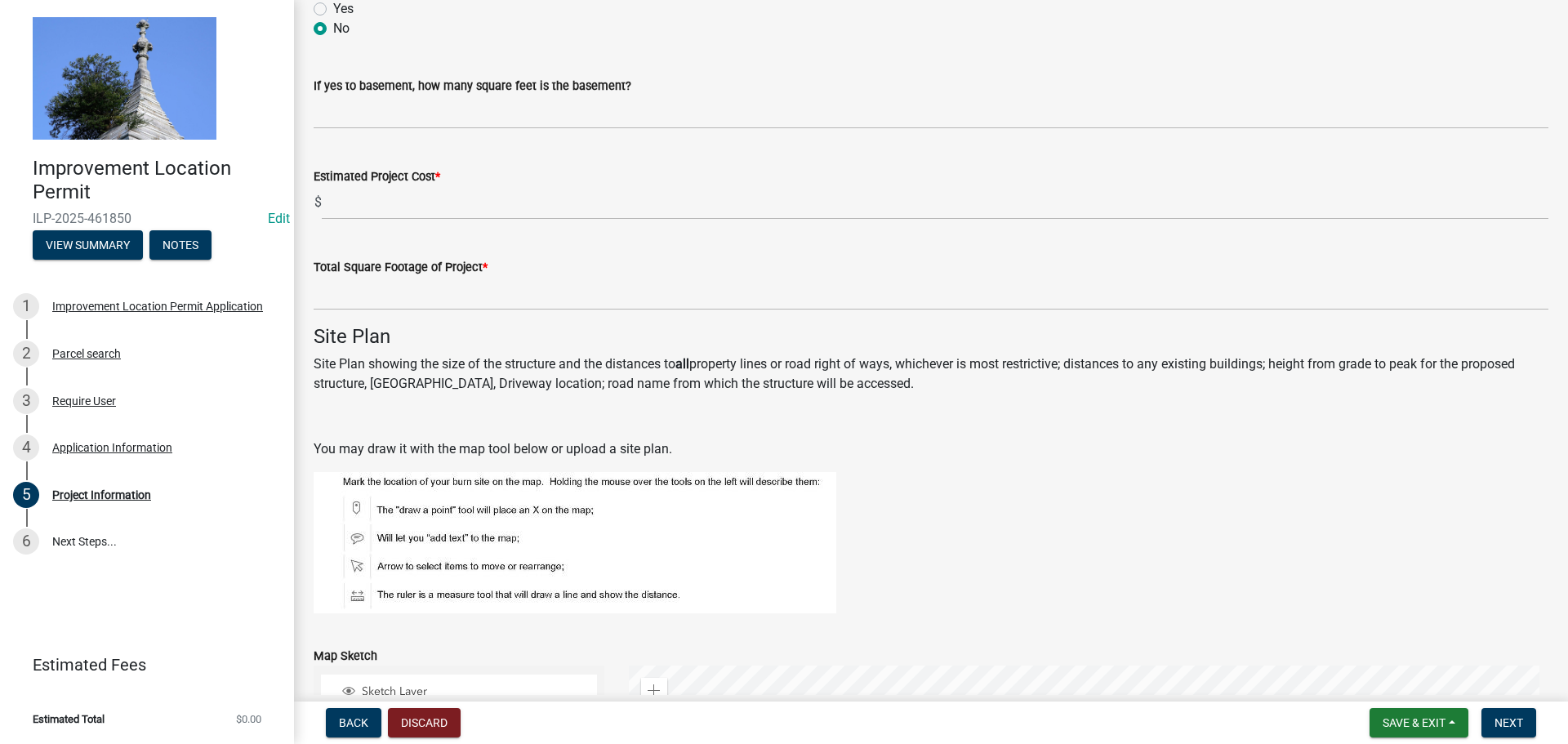
type textarea "1706 SQ Ft house"
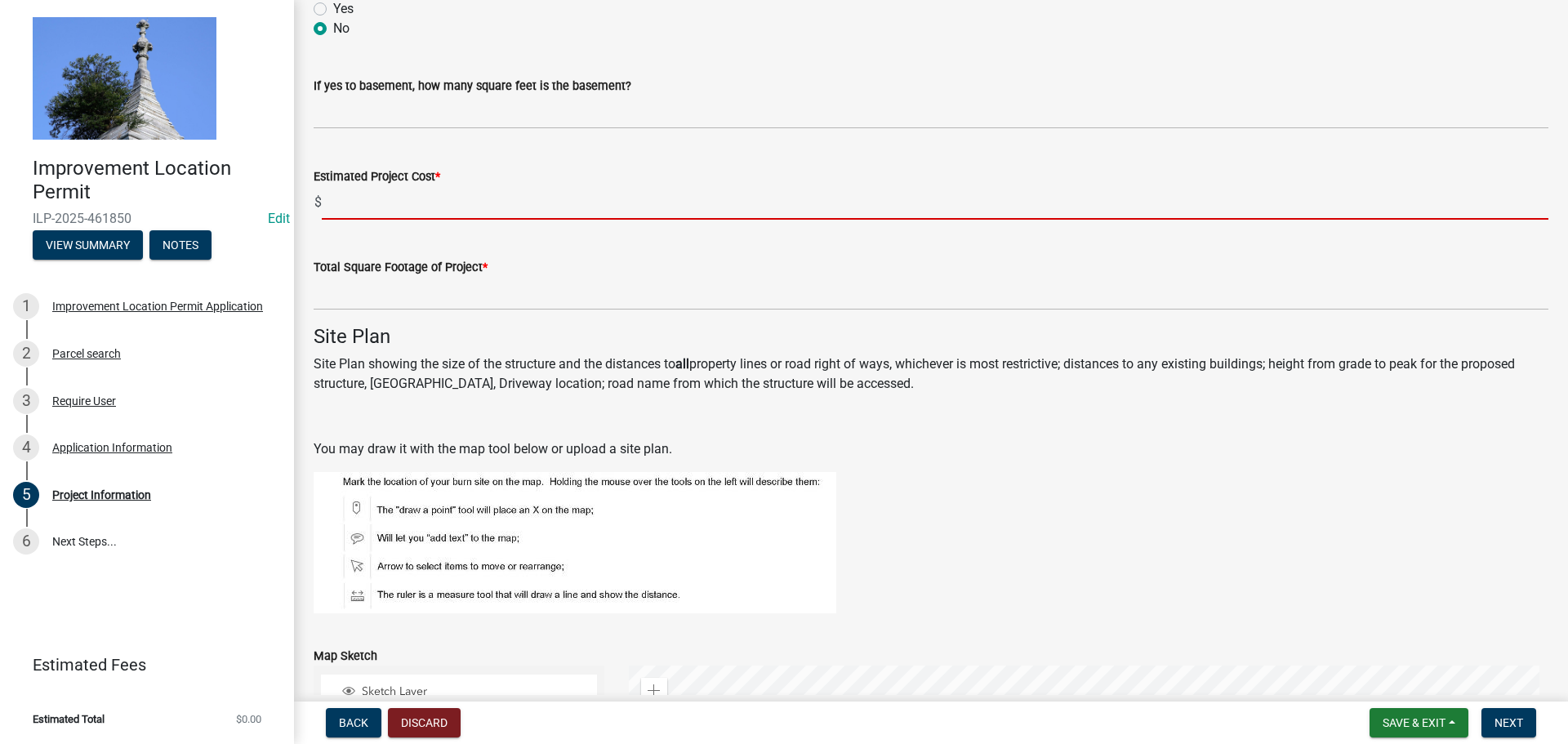
click at [387, 202] on input "text" at bounding box center [935, 202] width 1227 height 33
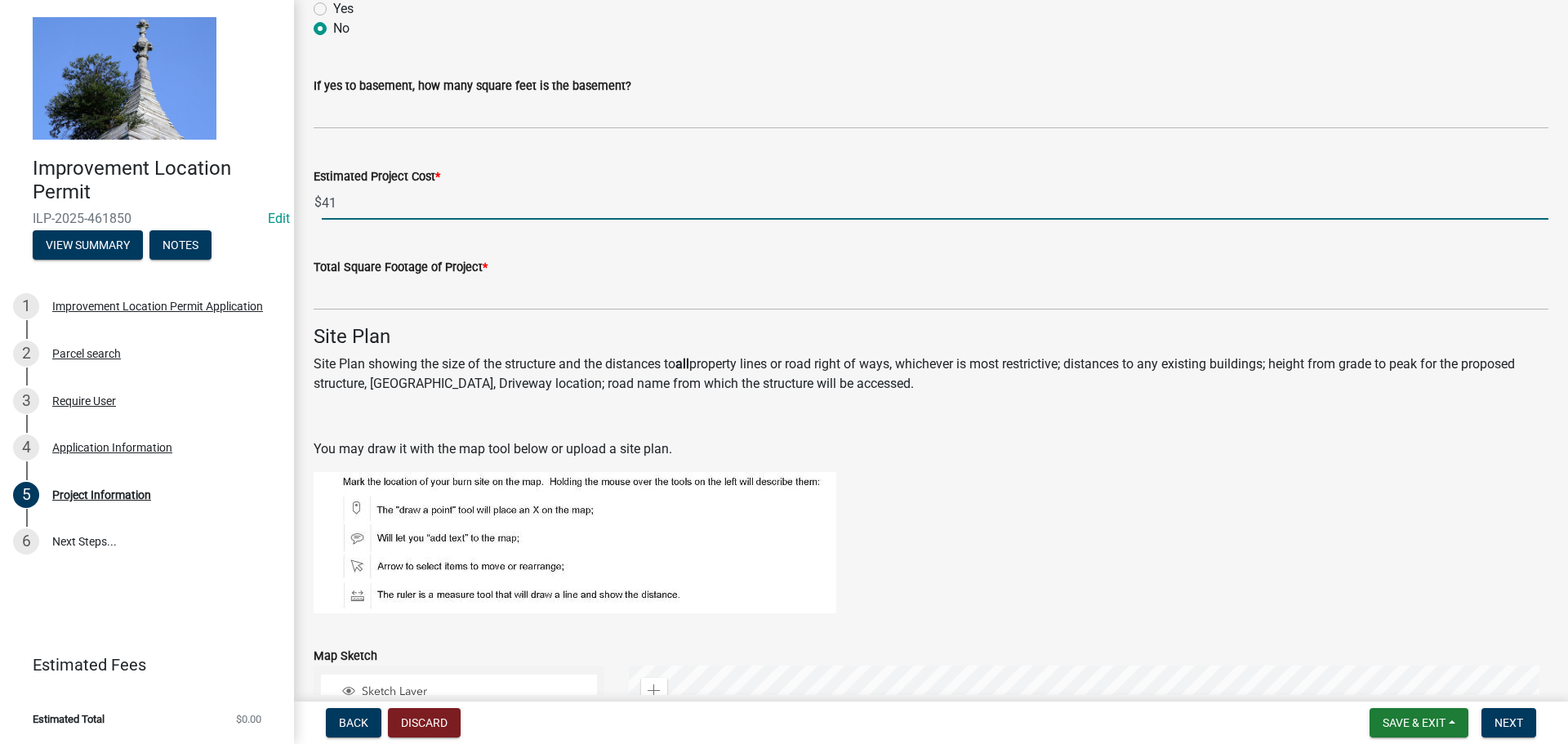
type input "4"
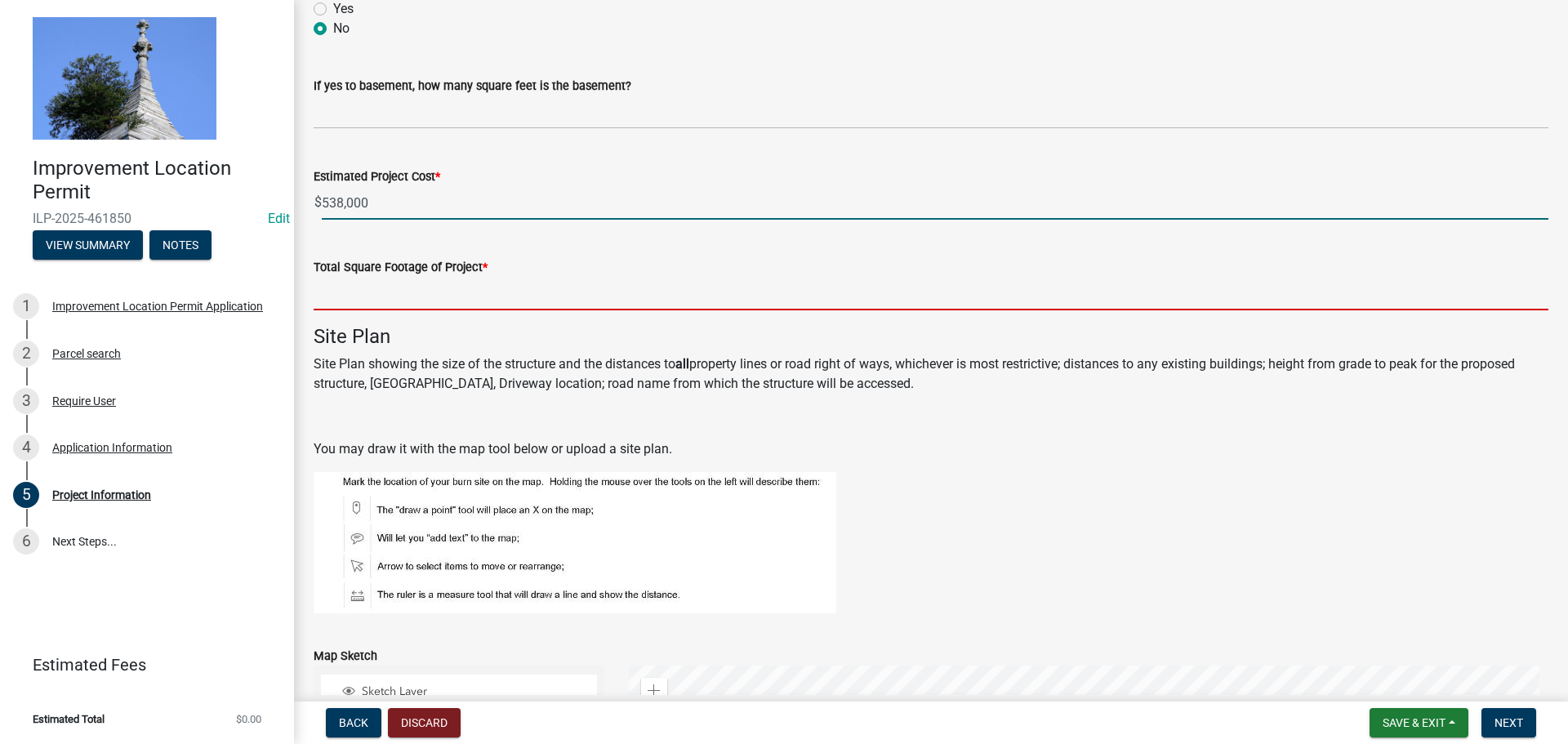
type input "538000"
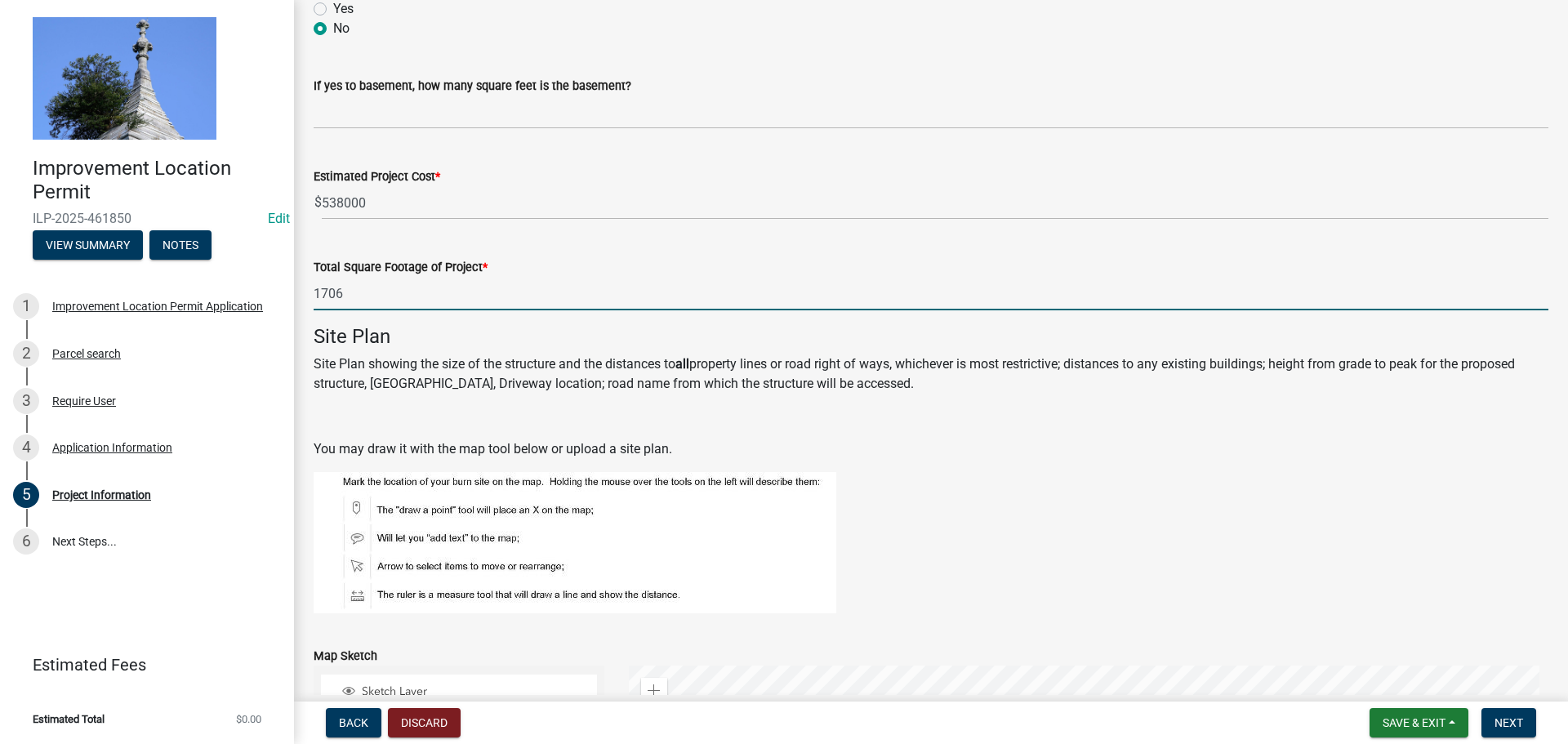
type input "1706"
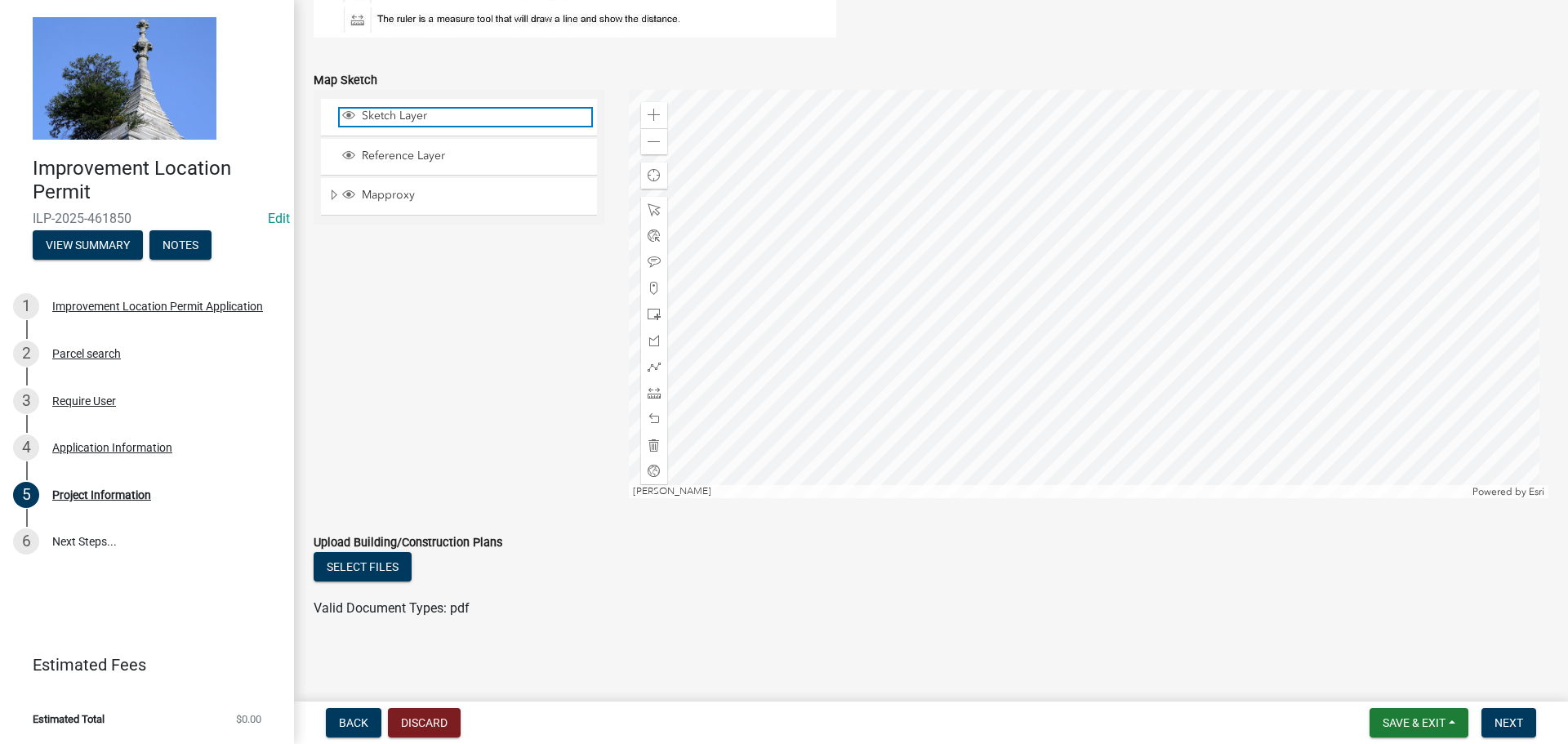
scroll to position [1394, 0]
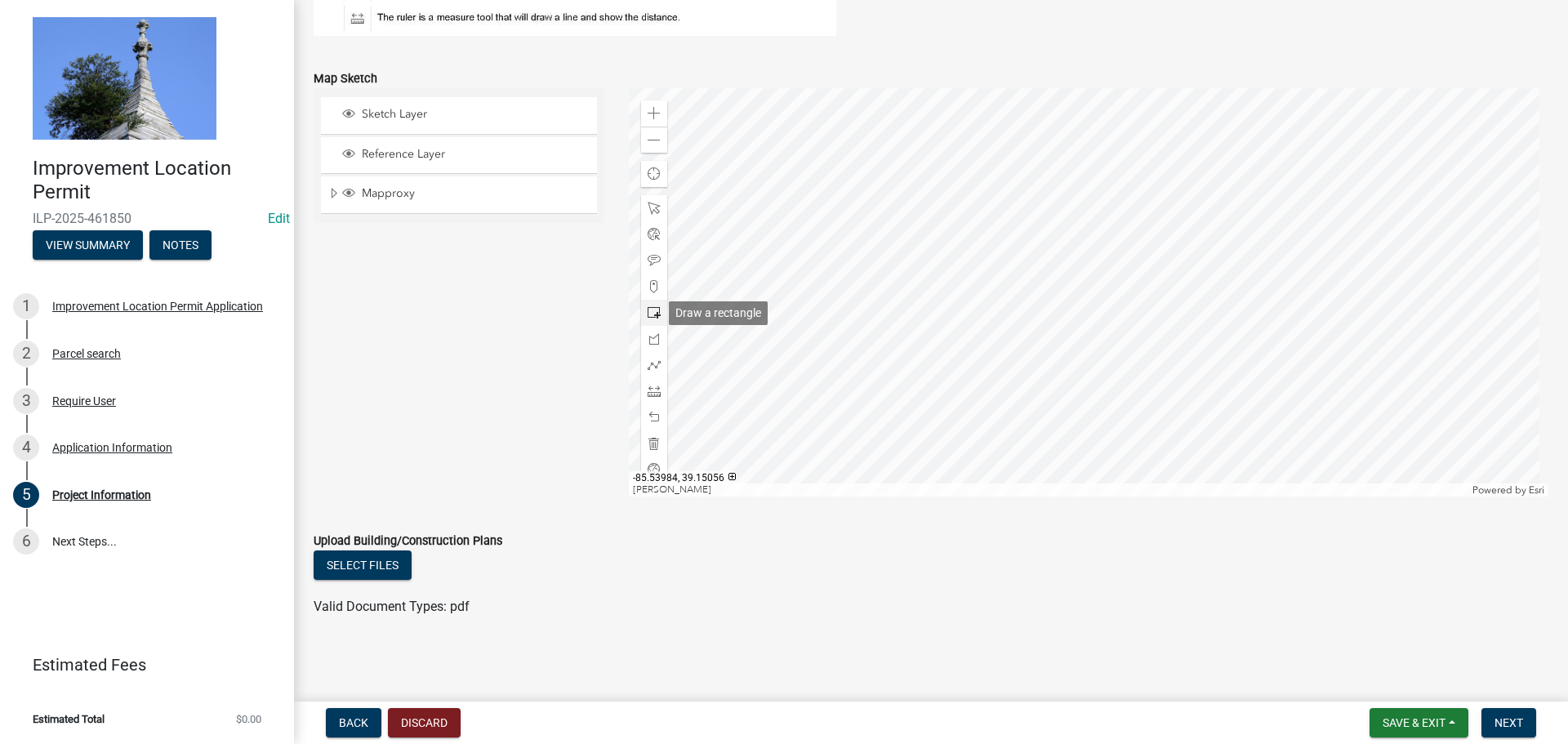
click at [647, 315] on span at bounding box center [654, 312] width 13 height 13
click at [976, 315] on div at bounding box center [1088, 292] width 921 height 408
click at [1505, 720] on span "Next" at bounding box center [1509, 722] width 29 height 13
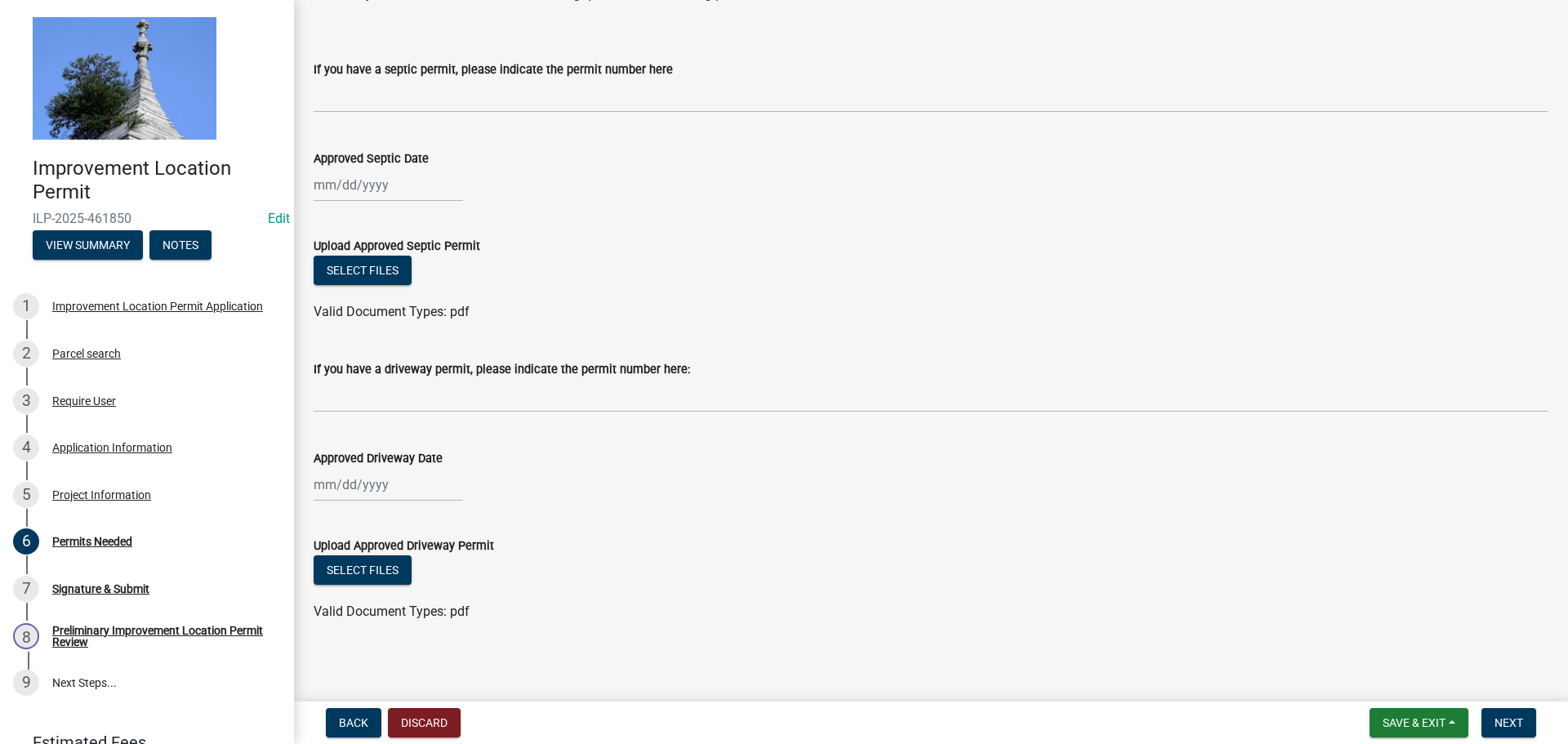
scroll to position [85, 0]
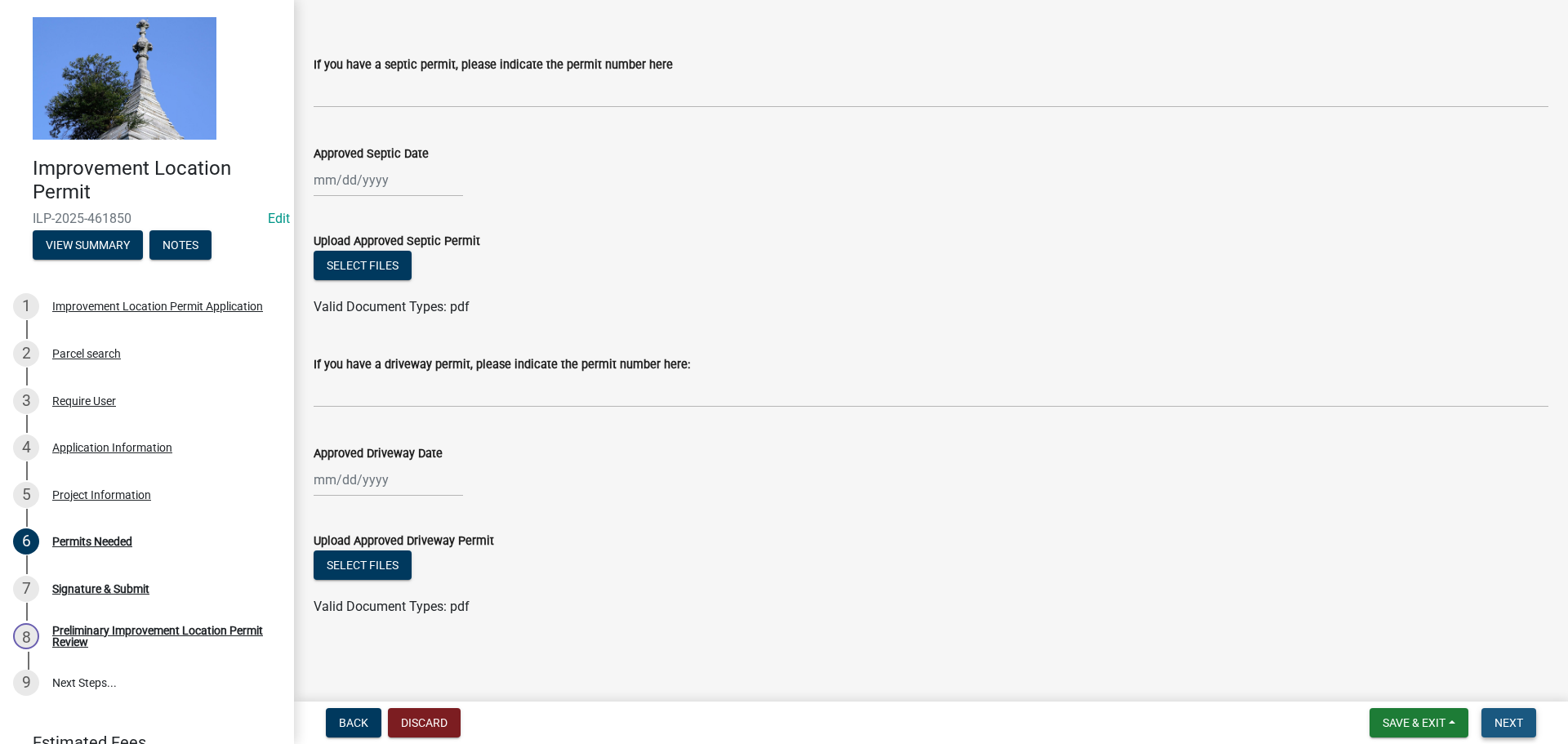
click at [1527, 727] on button "Next" at bounding box center [1509, 722] width 55 height 30
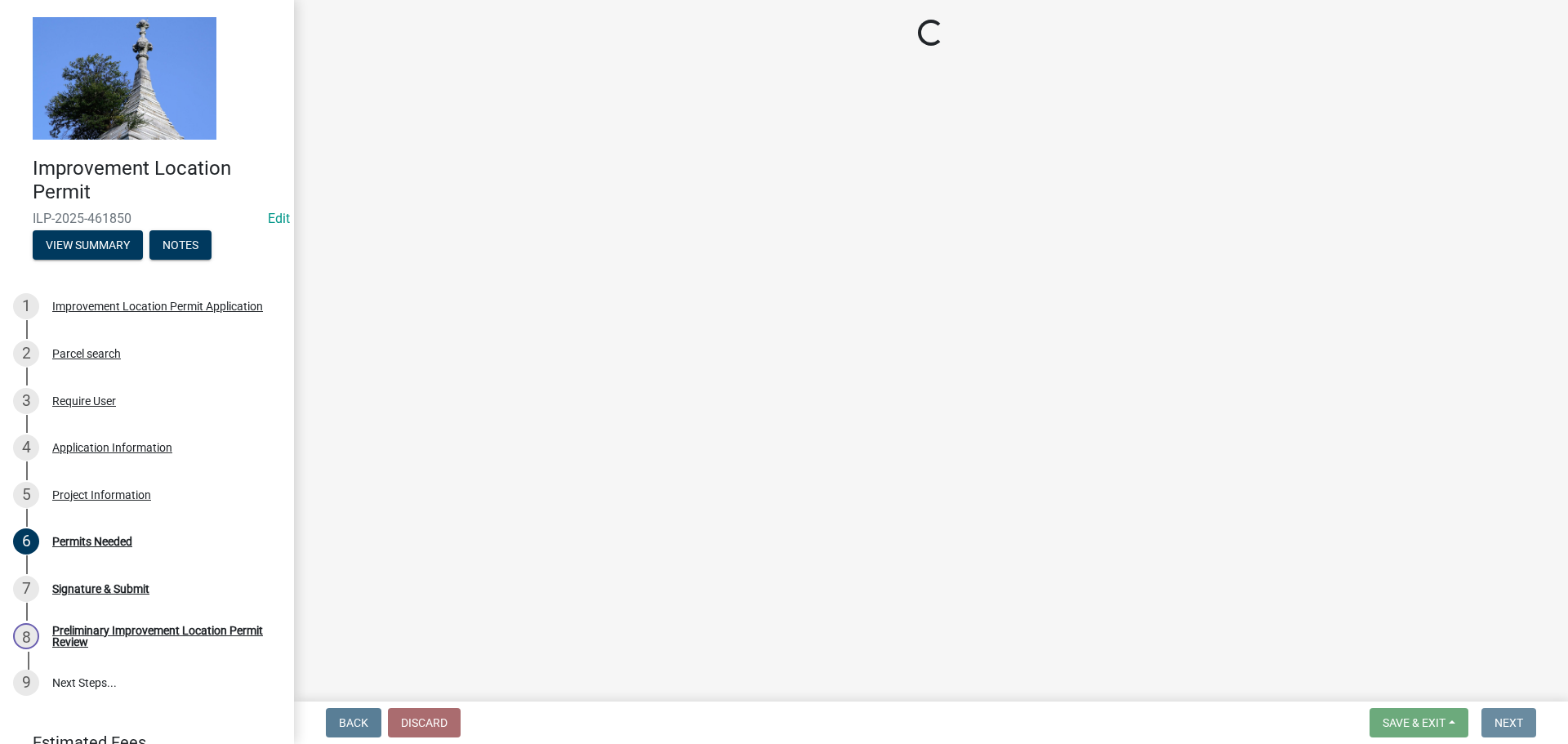
scroll to position [0, 0]
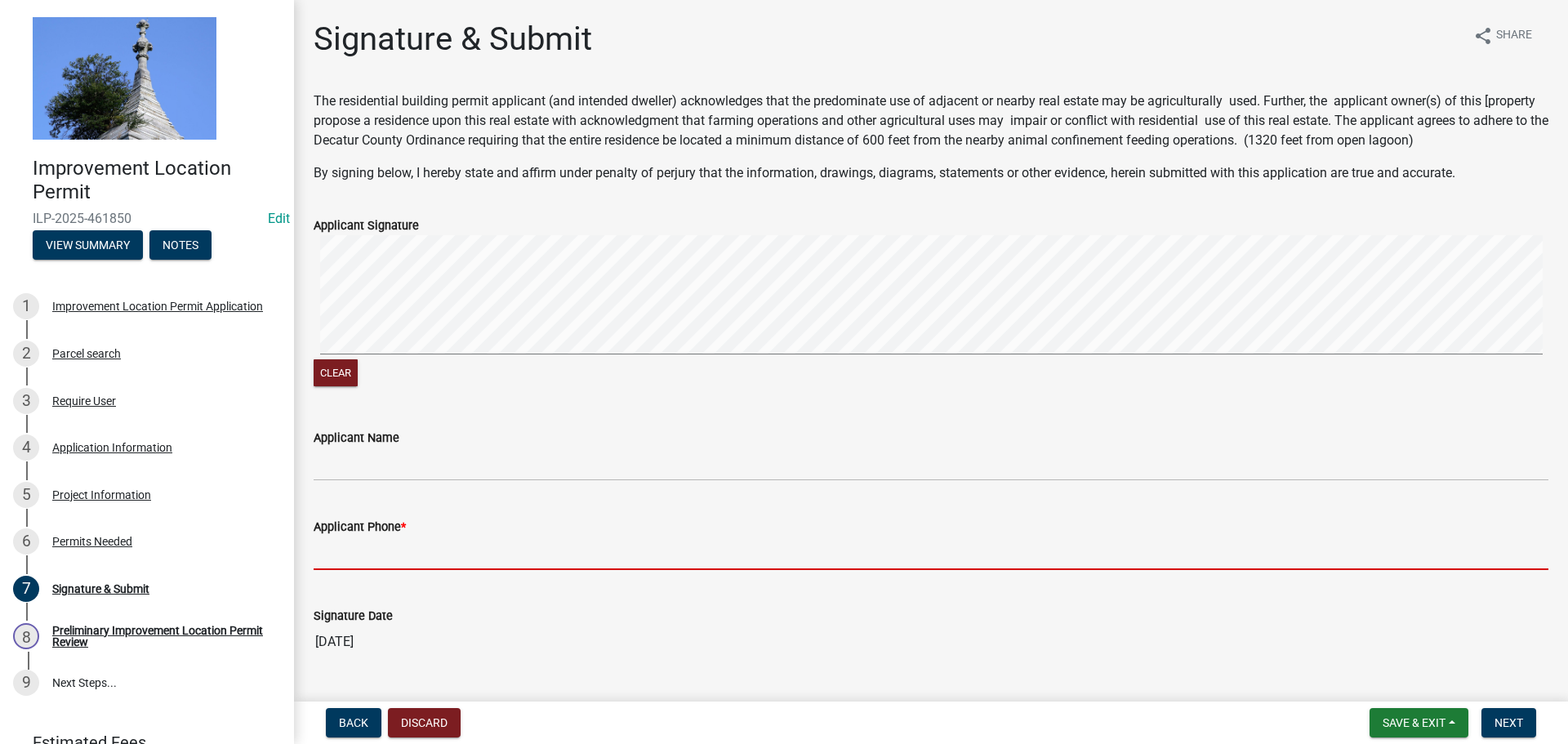
click at [413, 547] on input "Applicant Phone *" at bounding box center [930, 553] width 1235 height 33
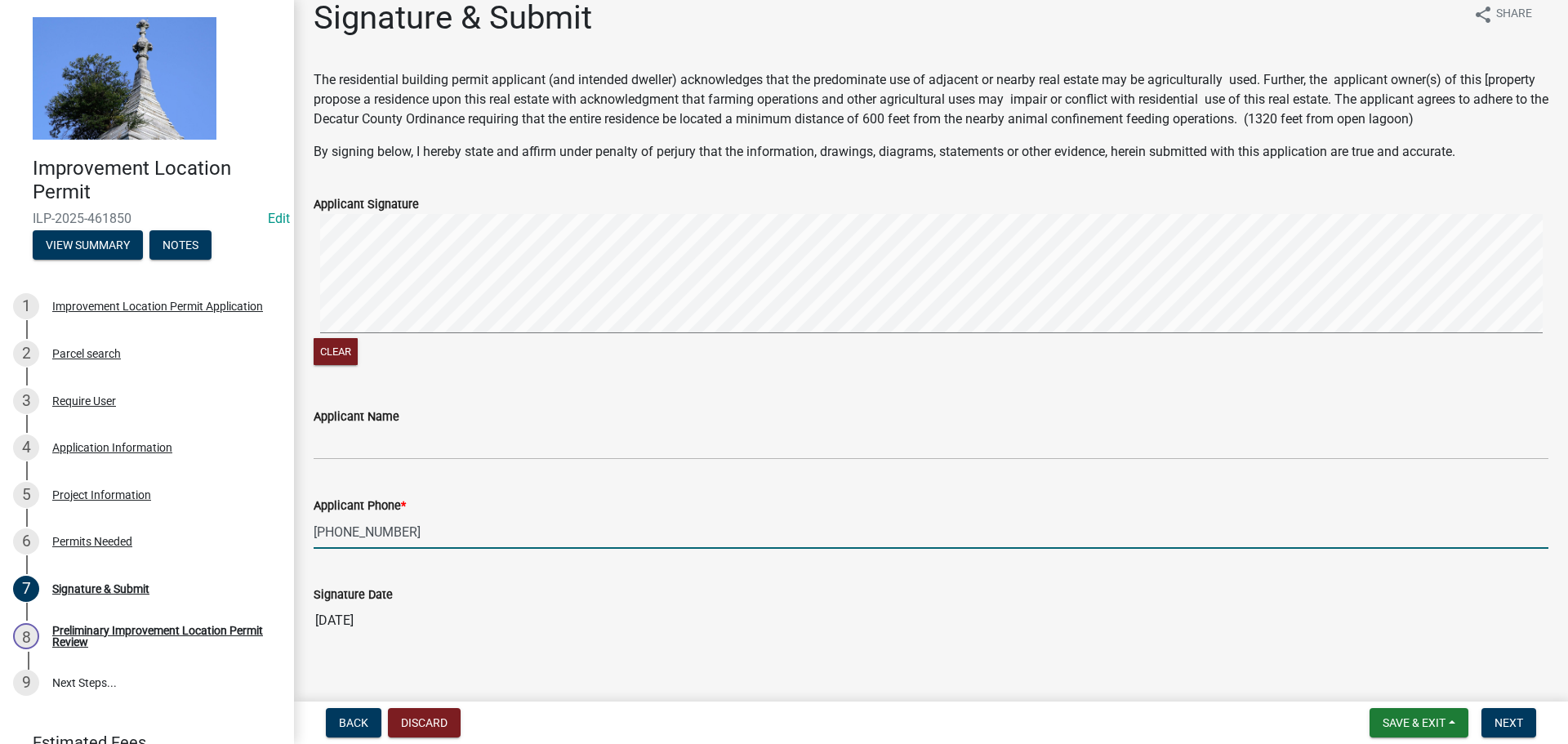
scroll to position [40, 0]
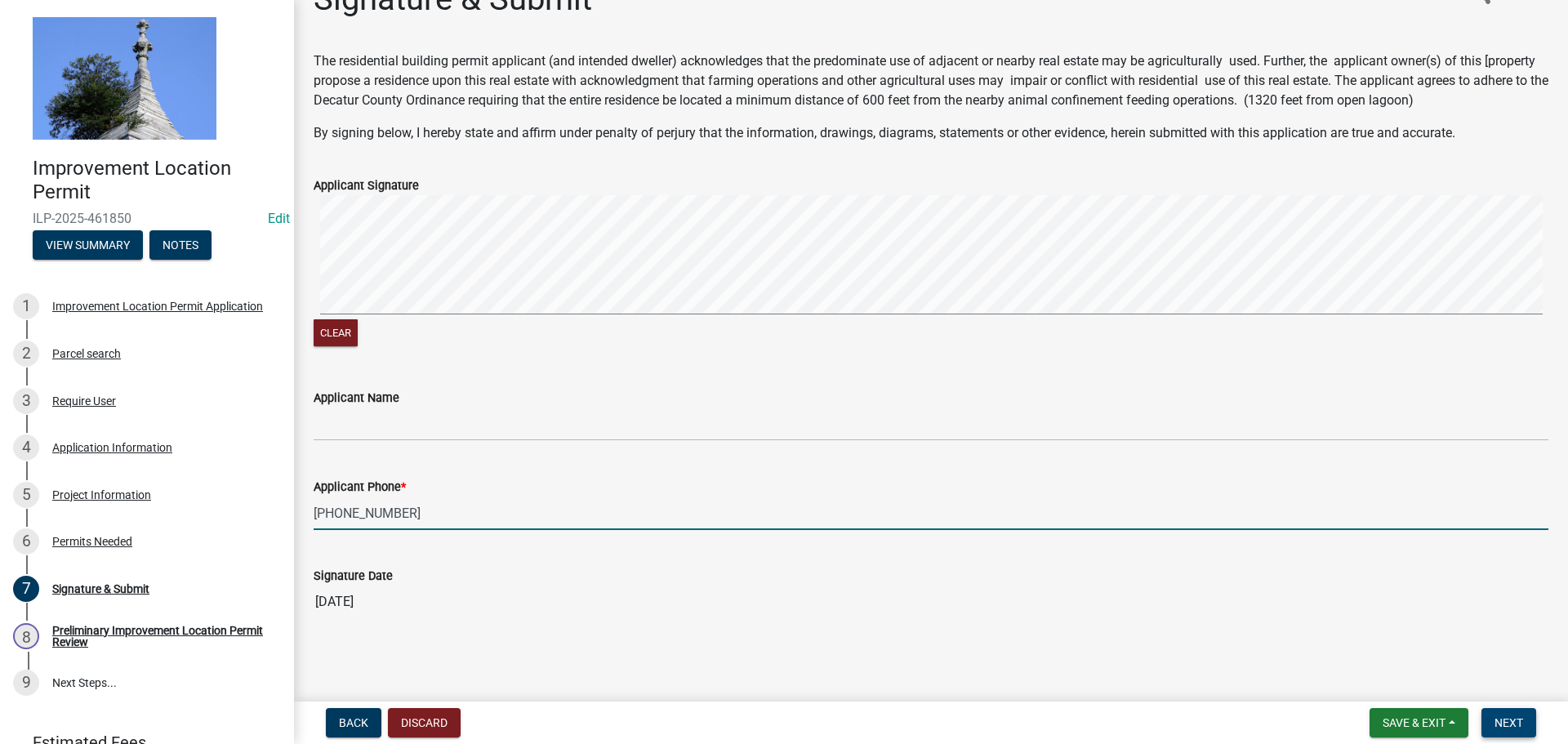
type input "812-593-1261"
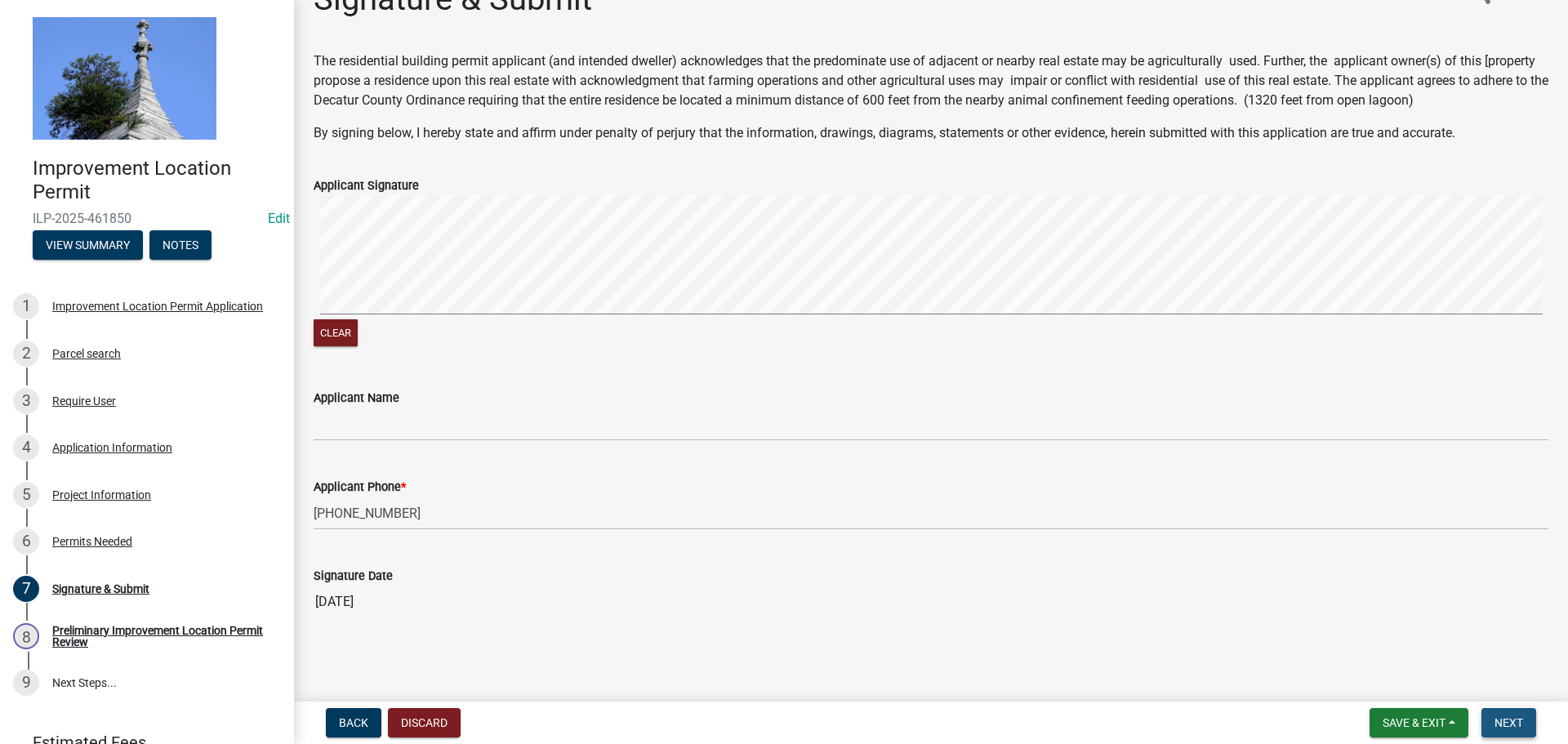
drag, startPoint x: 1510, startPoint y: 723, endPoint x: 1518, endPoint y: 726, distance: 8.5
click at [1511, 723] on span "Next" at bounding box center [1509, 722] width 29 height 13
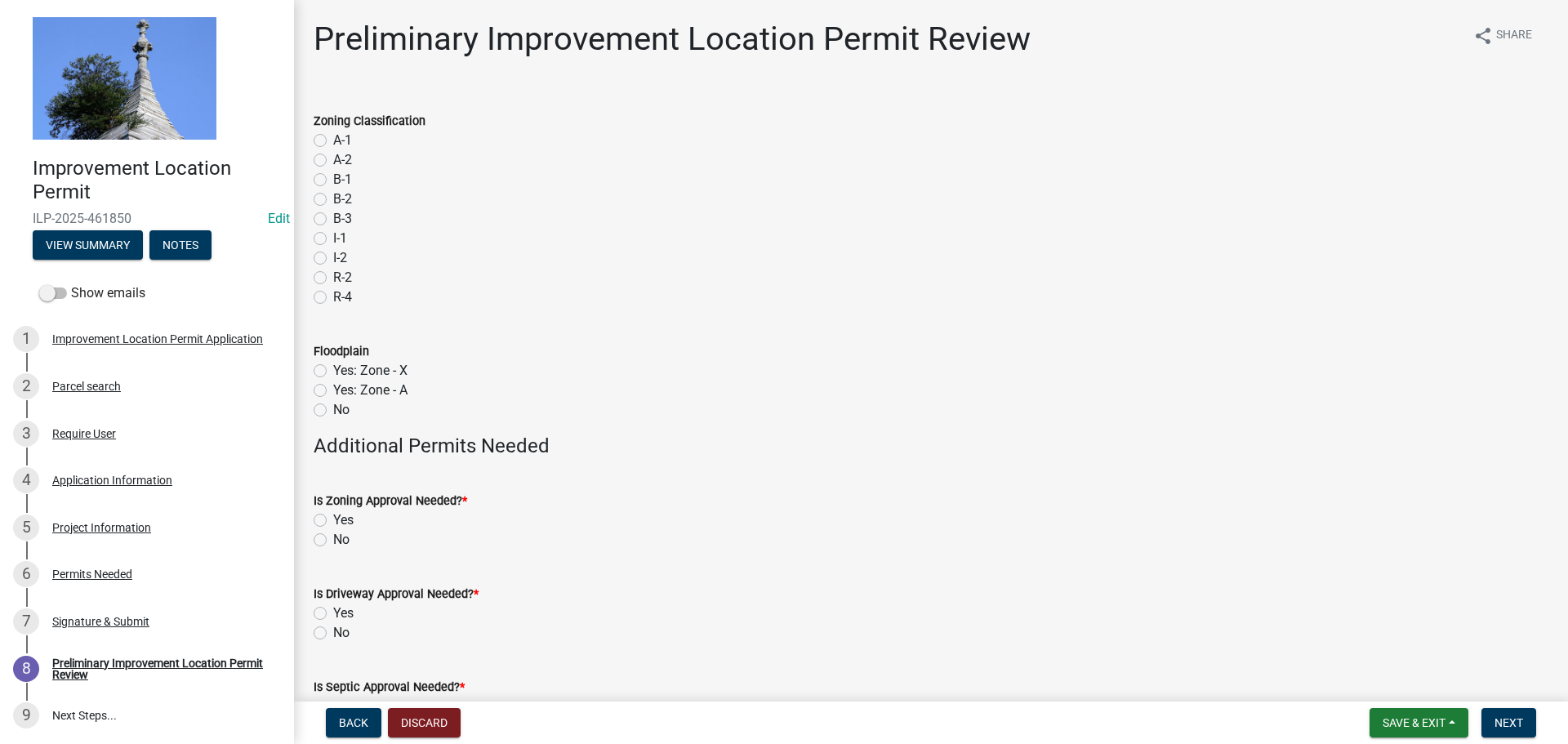
click at [312, 144] on div "Zoning Classification A-1 A-2 B-1 B-2 B-3 I-1 I-2 R-2 R-4" at bounding box center [931, 199] width 1259 height 215
click at [333, 144] on label "A-1" at bounding box center [342, 141] width 19 height 20
click at [333, 141] on input "A-1" at bounding box center [339, 136] width 11 height 11
radio input "true"
click at [333, 410] on label "No" at bounding box center [341, 410] width 16 height 20
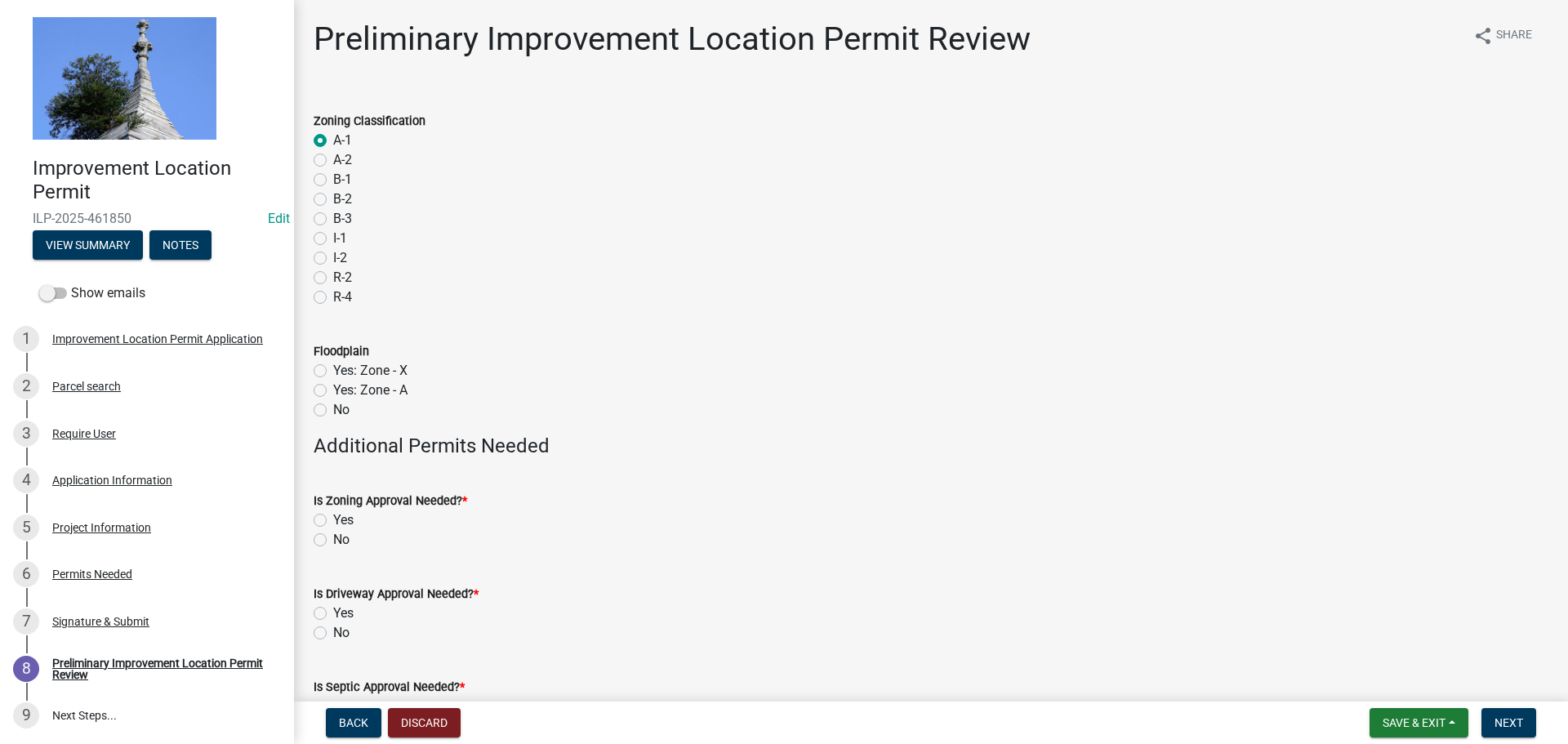
click at [333, 410] on input "No" at bounding box center [339, 406] width 11 height 11
radio input "true"
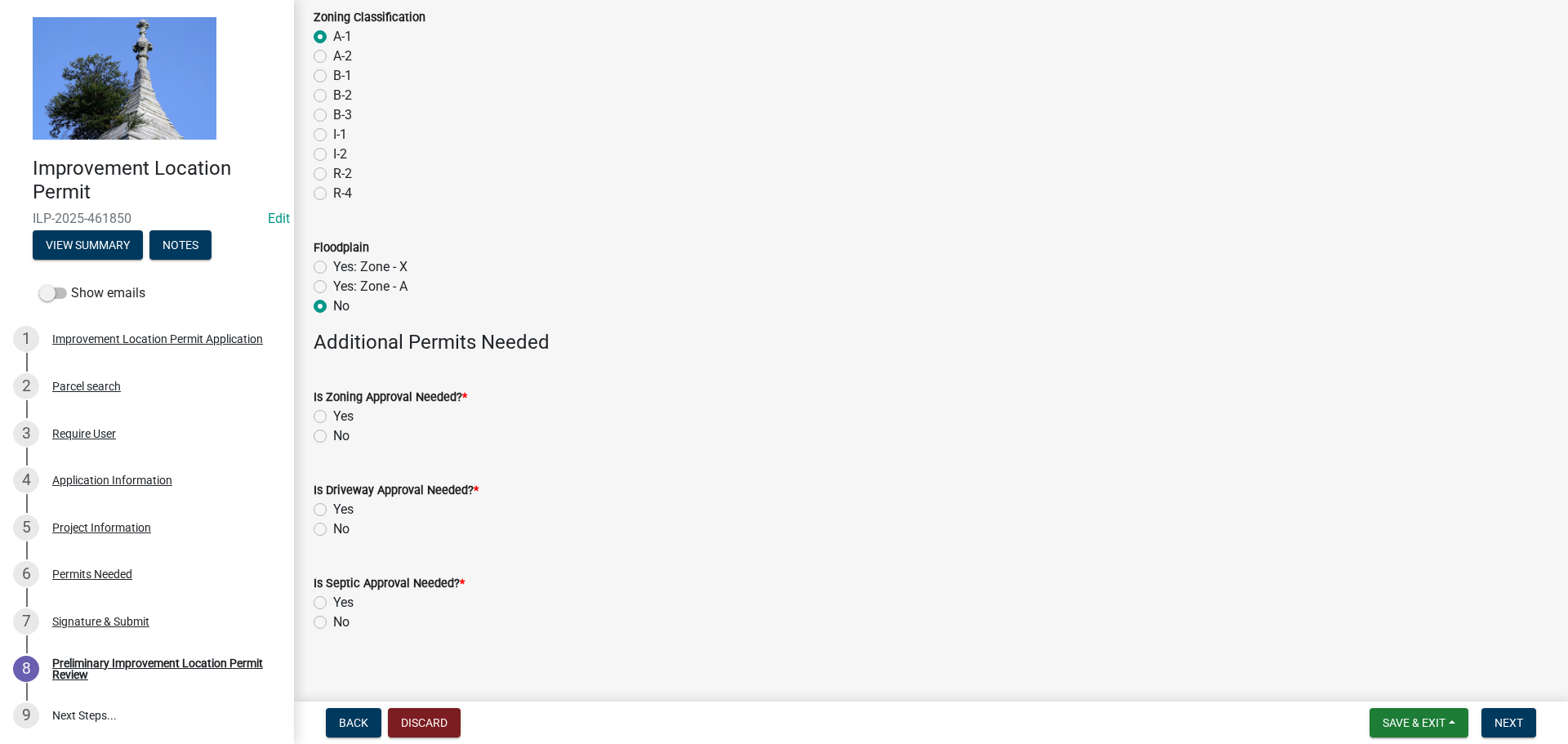
scroll to position [119, 0]
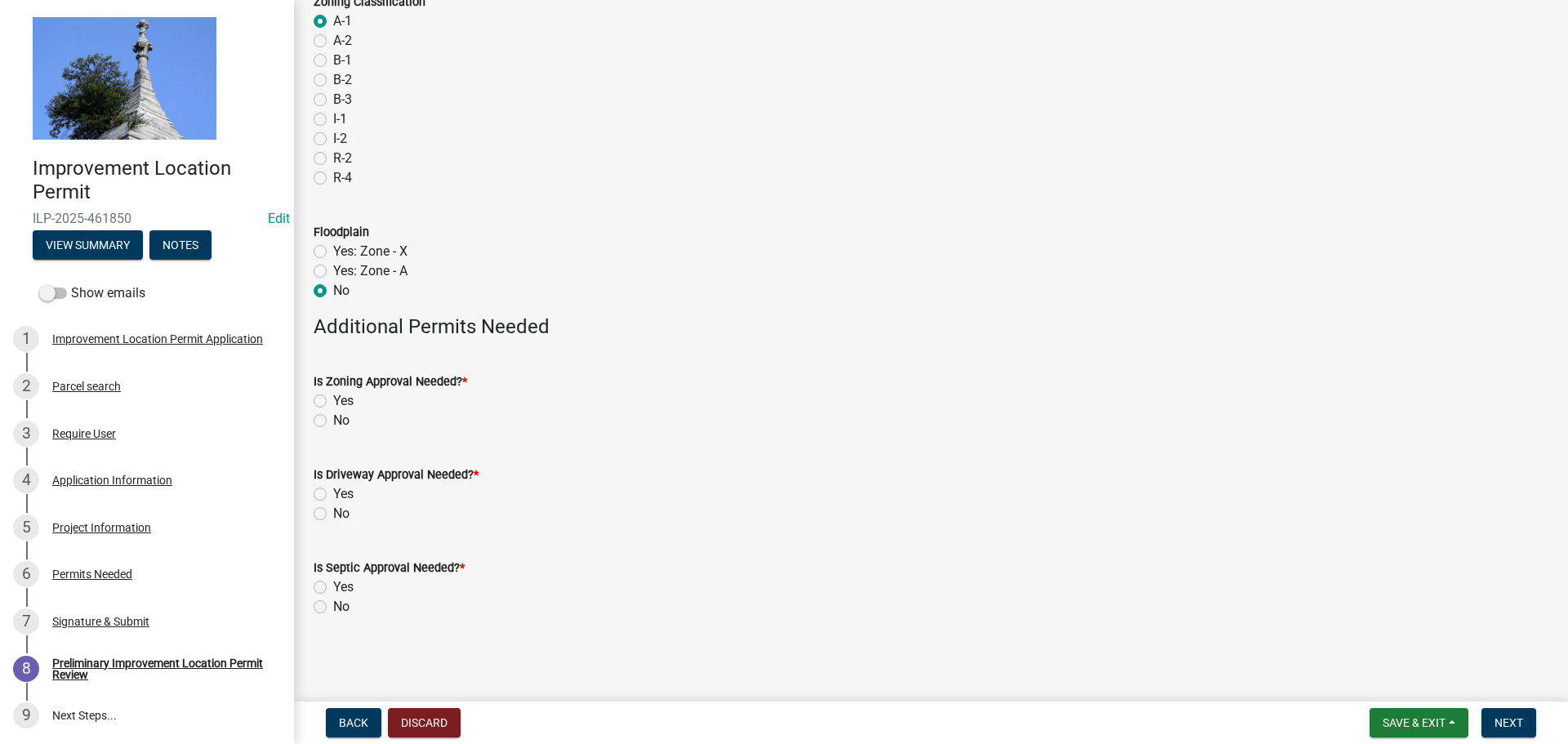
drag, startPoint x: 321, startPoint y: 416, endPoint x: 317, endPoint y: 427, distance: 11.7
click at [333, 416] on label "No" at bounding box center [341, 420] width 16 height 20
click at [333, 416] on input "No" at bounding box center [339, 416] width 11 height 11
radio input "true"
click at [333, 517] on label "No" at bounding box center [341, 513] width 16 height 20
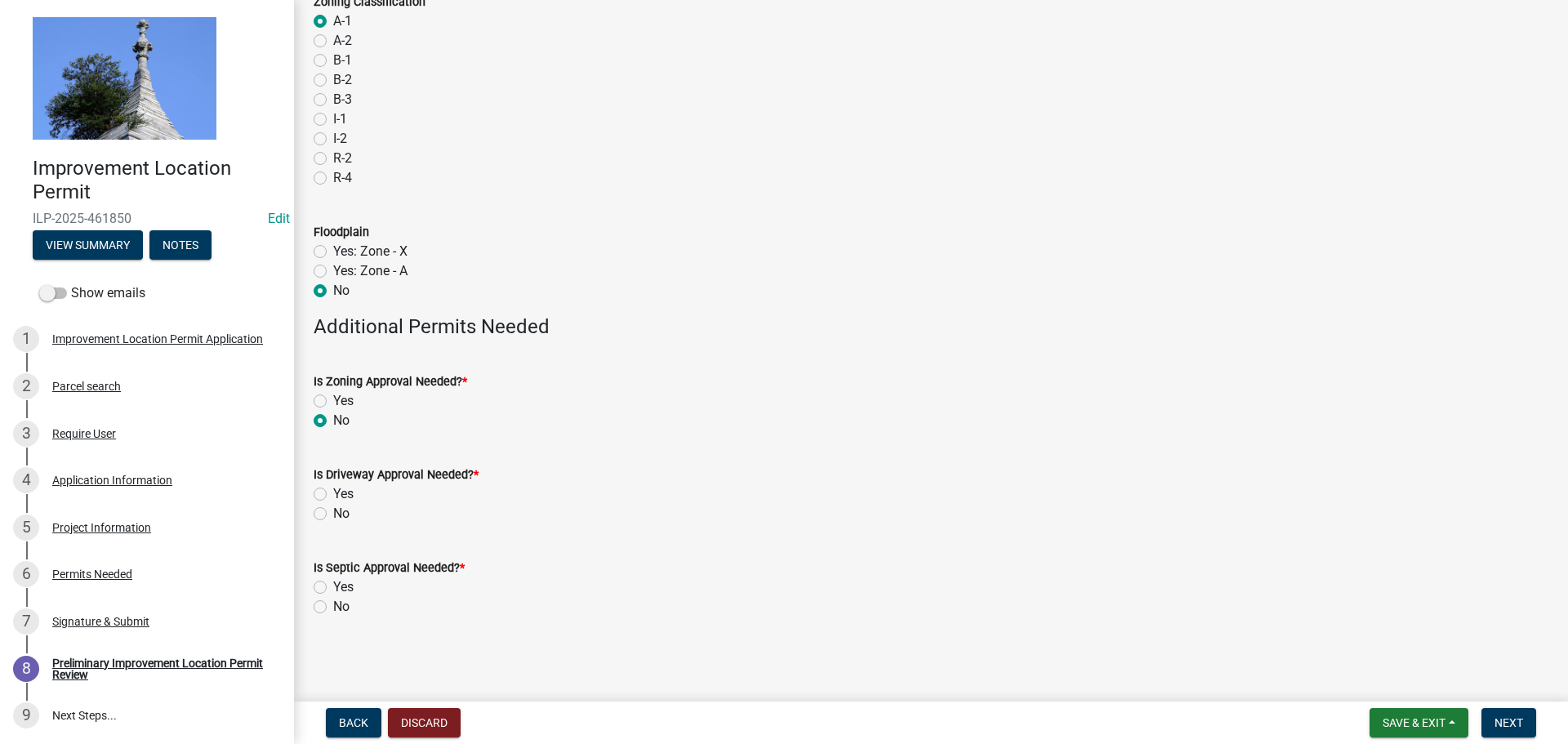
click at [333, 514] on input "No" at bounding box center [339, 509] width 11 height 11
radio input "true"
click at [333, 604] on label "No" at bounding box center [341, 607] width 16 height 20
click at [333, 604] on input "No" at bounding box center [339, 602] width 11 height 11
radio input "true"
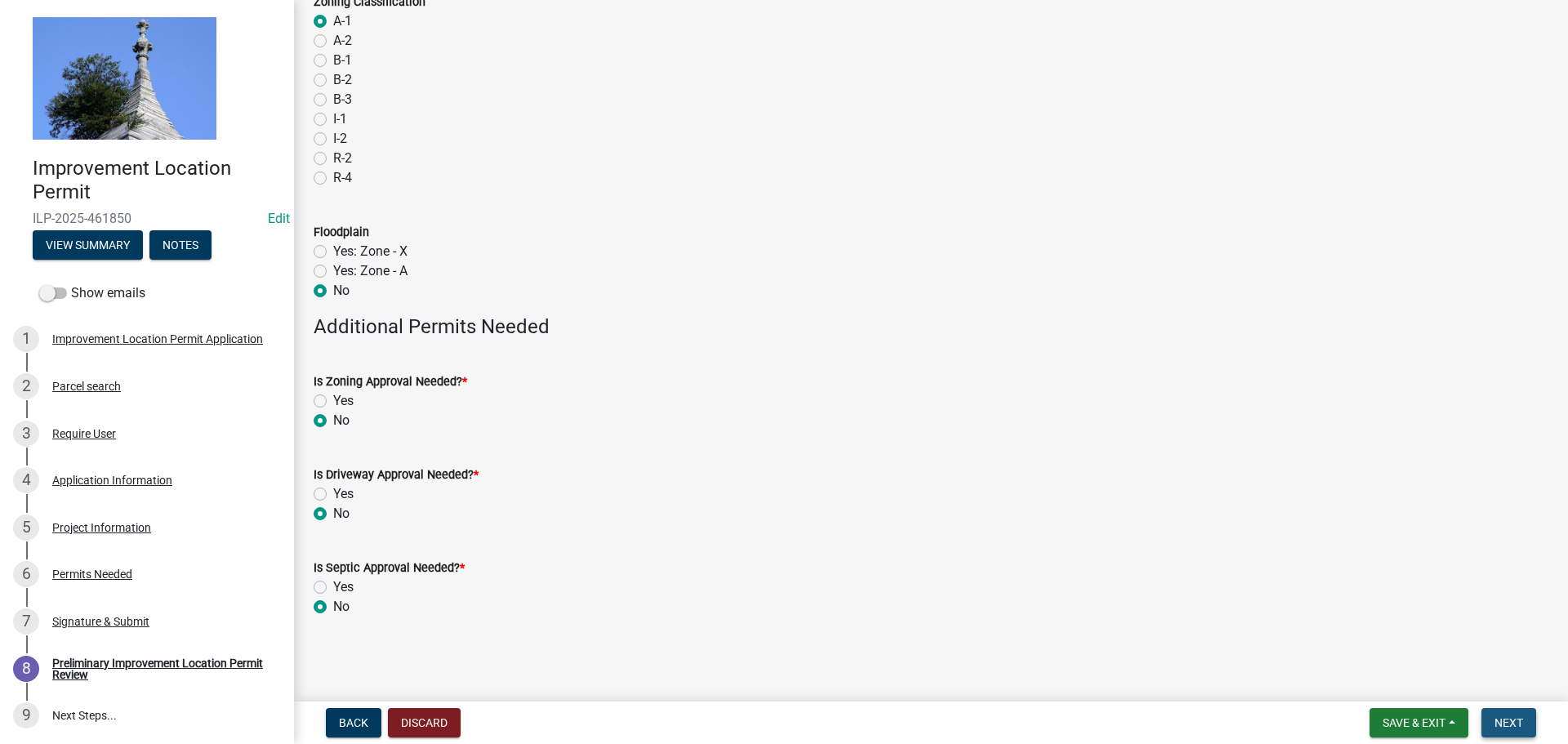
click at [1511, 730] on button "Next" at bounding box center [1509, 722] width 55 height 30
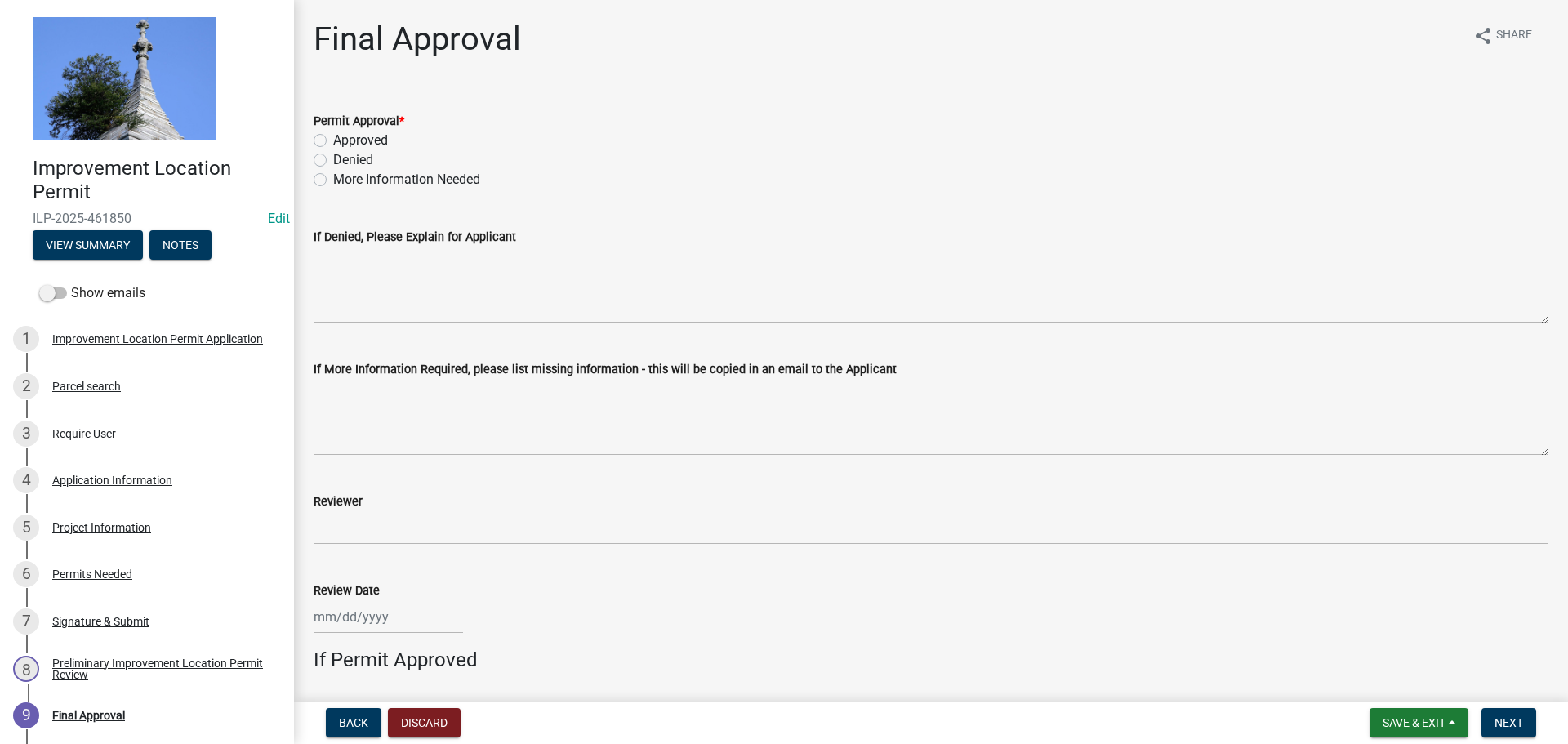
click at [333, 136] on label "Approved" at bounding box center [360, 141] width 55 height 20
click at [333, 136] on input "Approved" at bounding box center [339, 136] width 11 height 11
radio input "true"
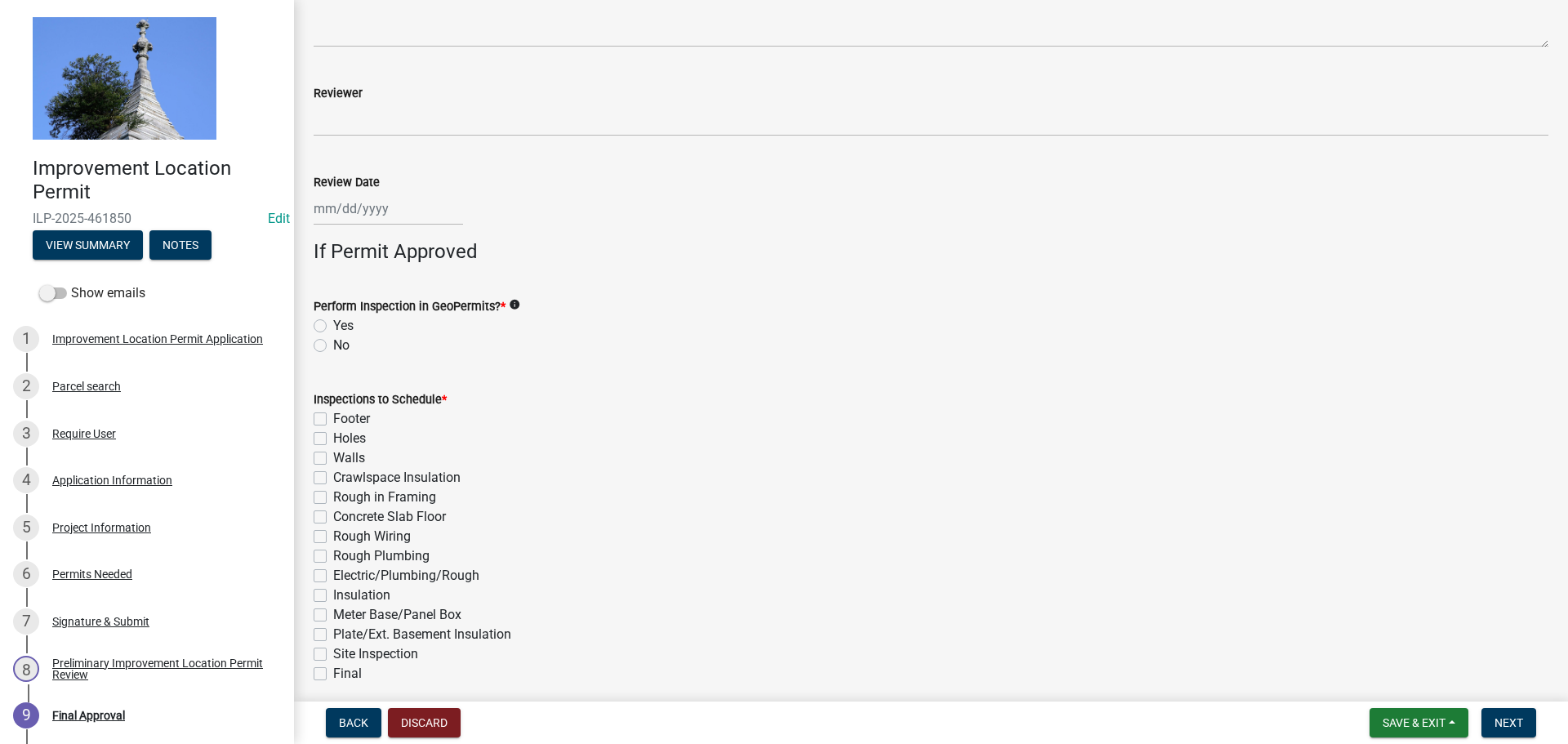
scroll to position [490, 0]
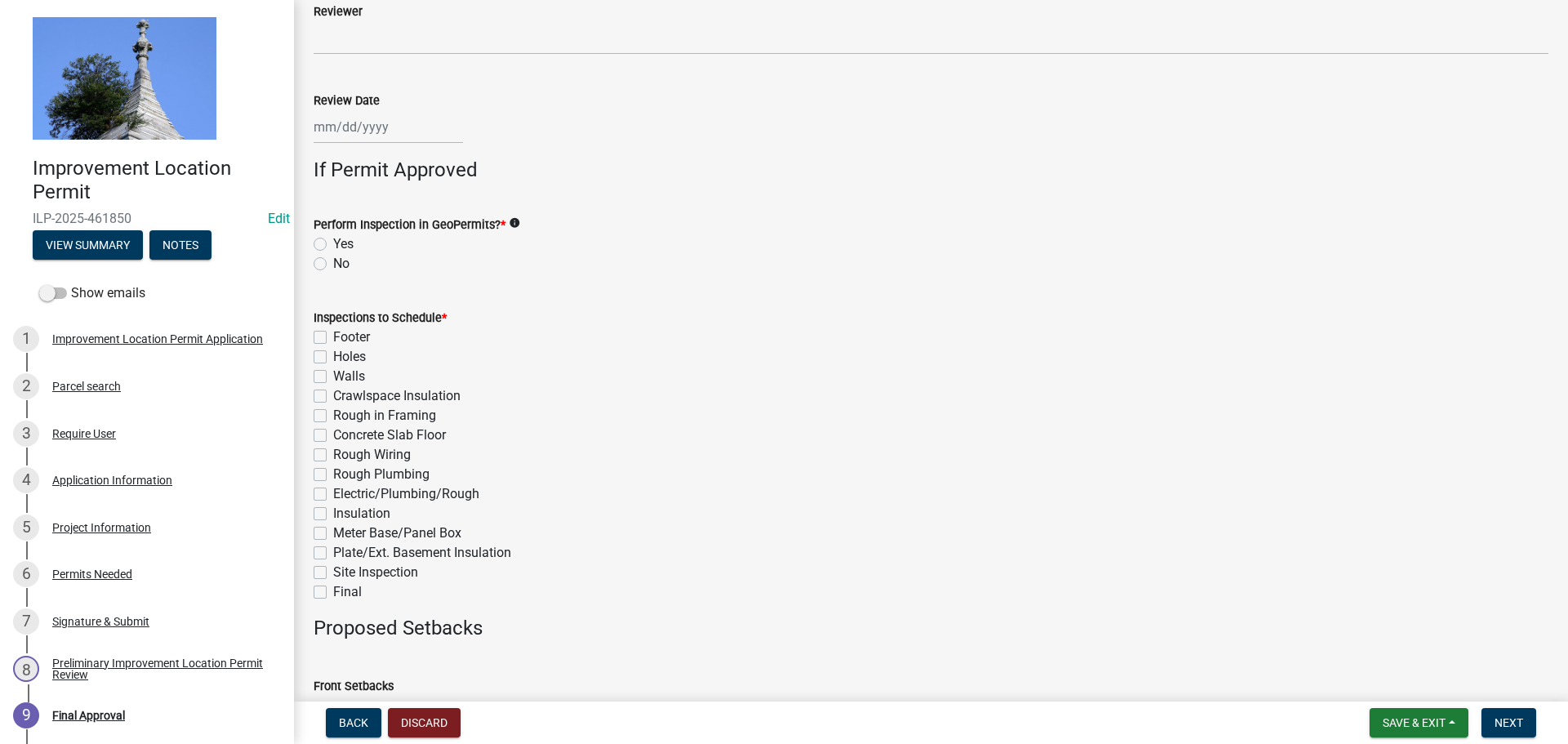
click at [333, 262] on label "No" at bounding box center [341, 264] width 16 height 20
click at [333, 262] on input "No" at bounding box center [339, 259] width 11 height 11
radio input "true"
click at [333, 336] on label "Footer" at bounding box center [351, 337] width 37 height 20
click at [333, 336] on input "Footer" at bounding box center [339, 333] width 11 height 11
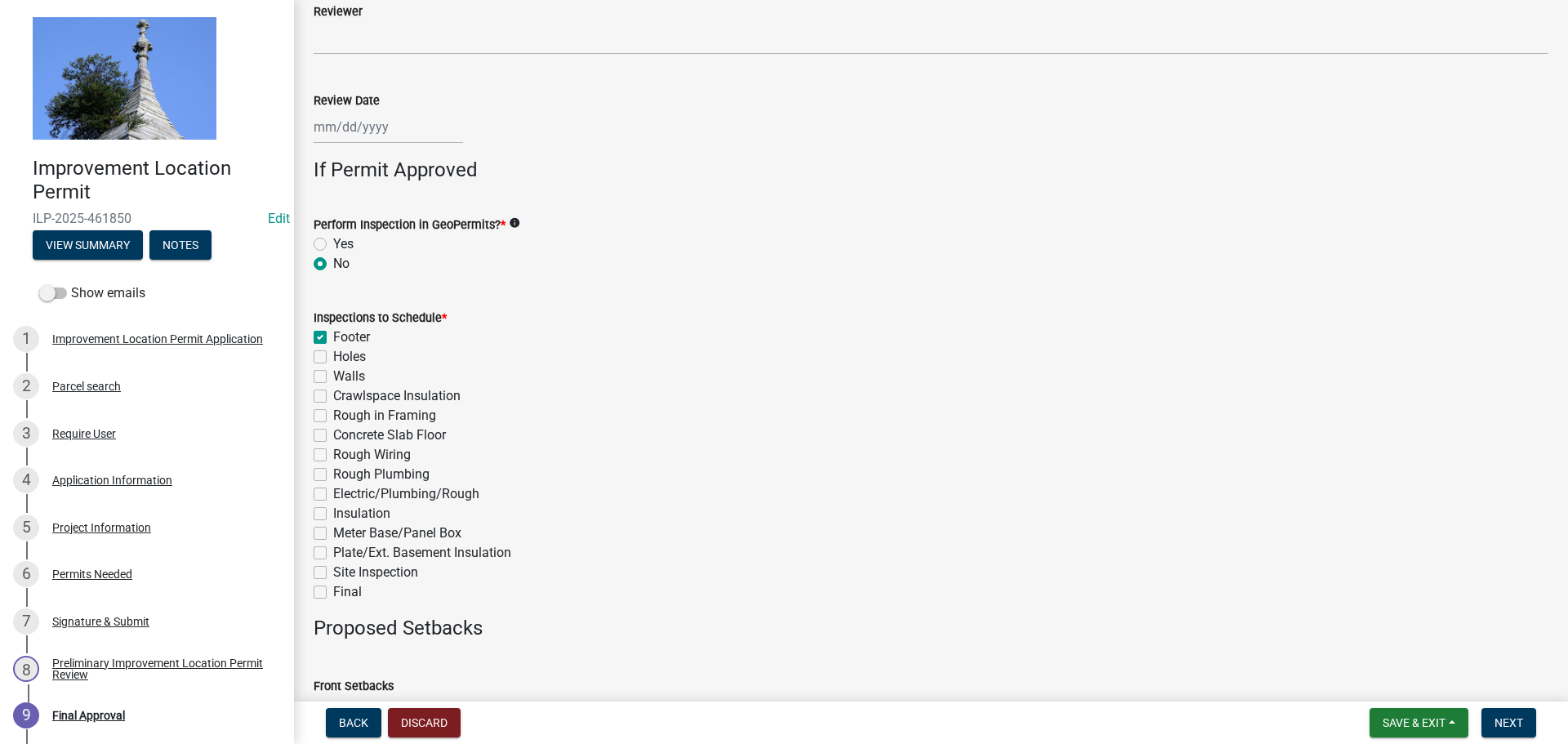
checkbox input "true"
checkbox input "false"
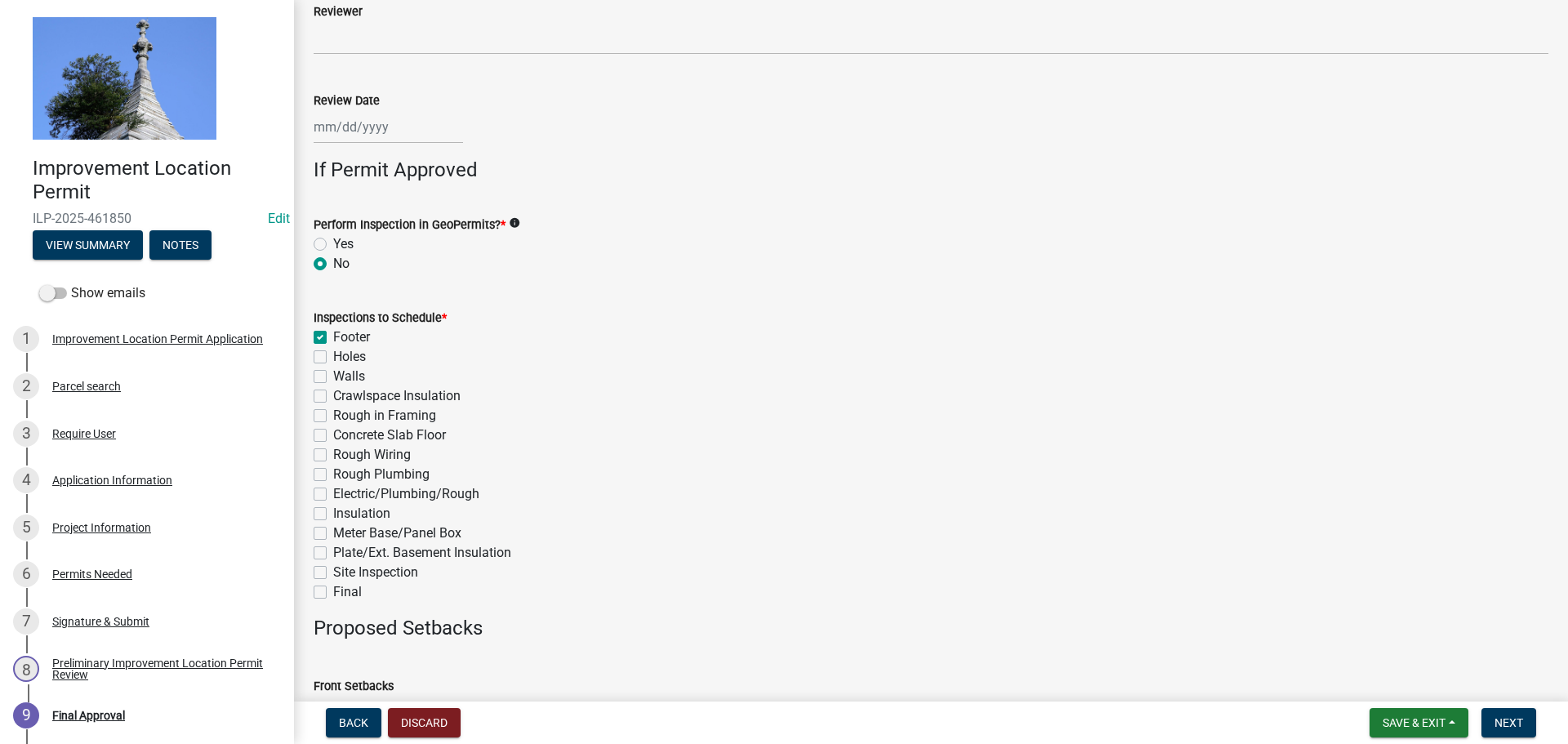
checkbox input "false"
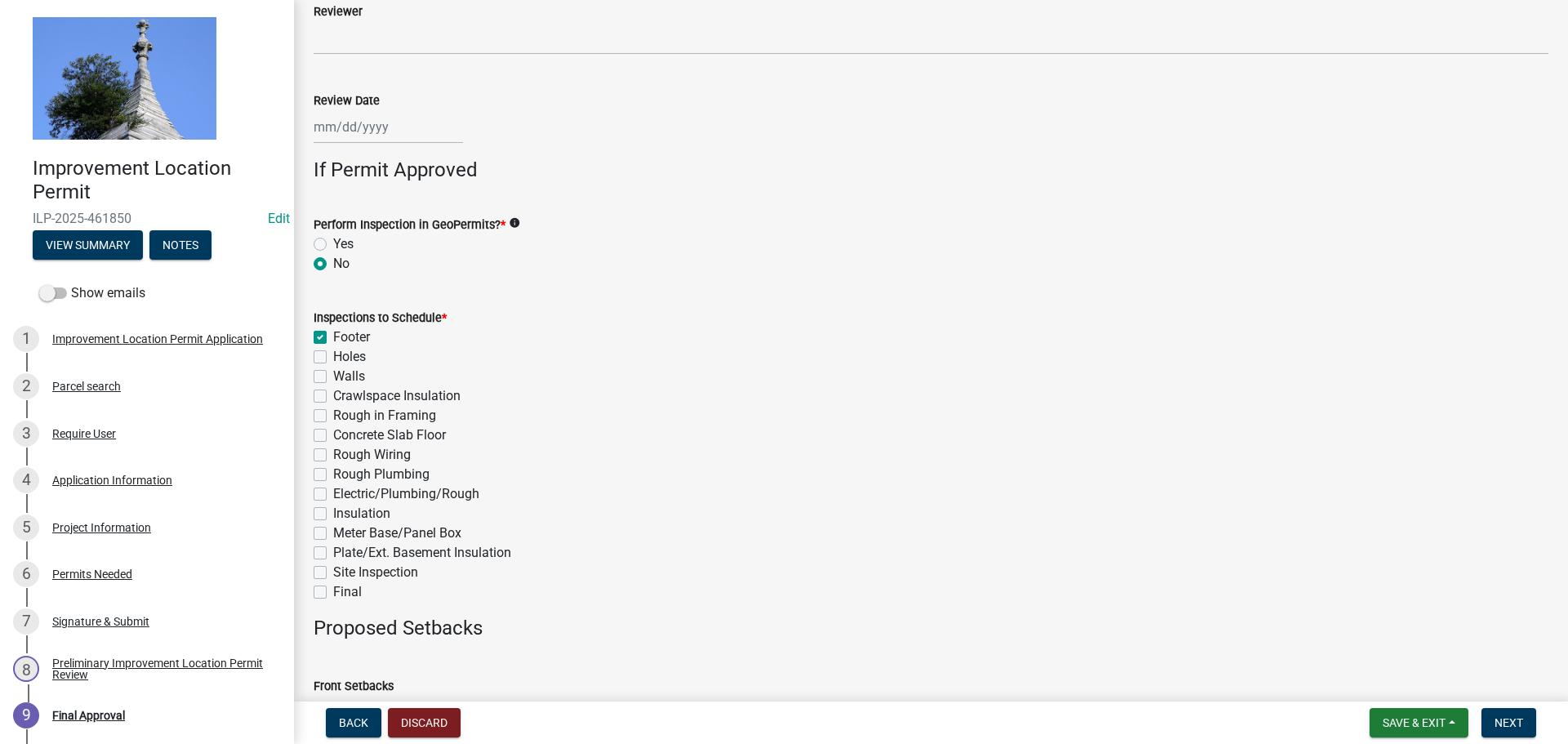
checkbox input "false"
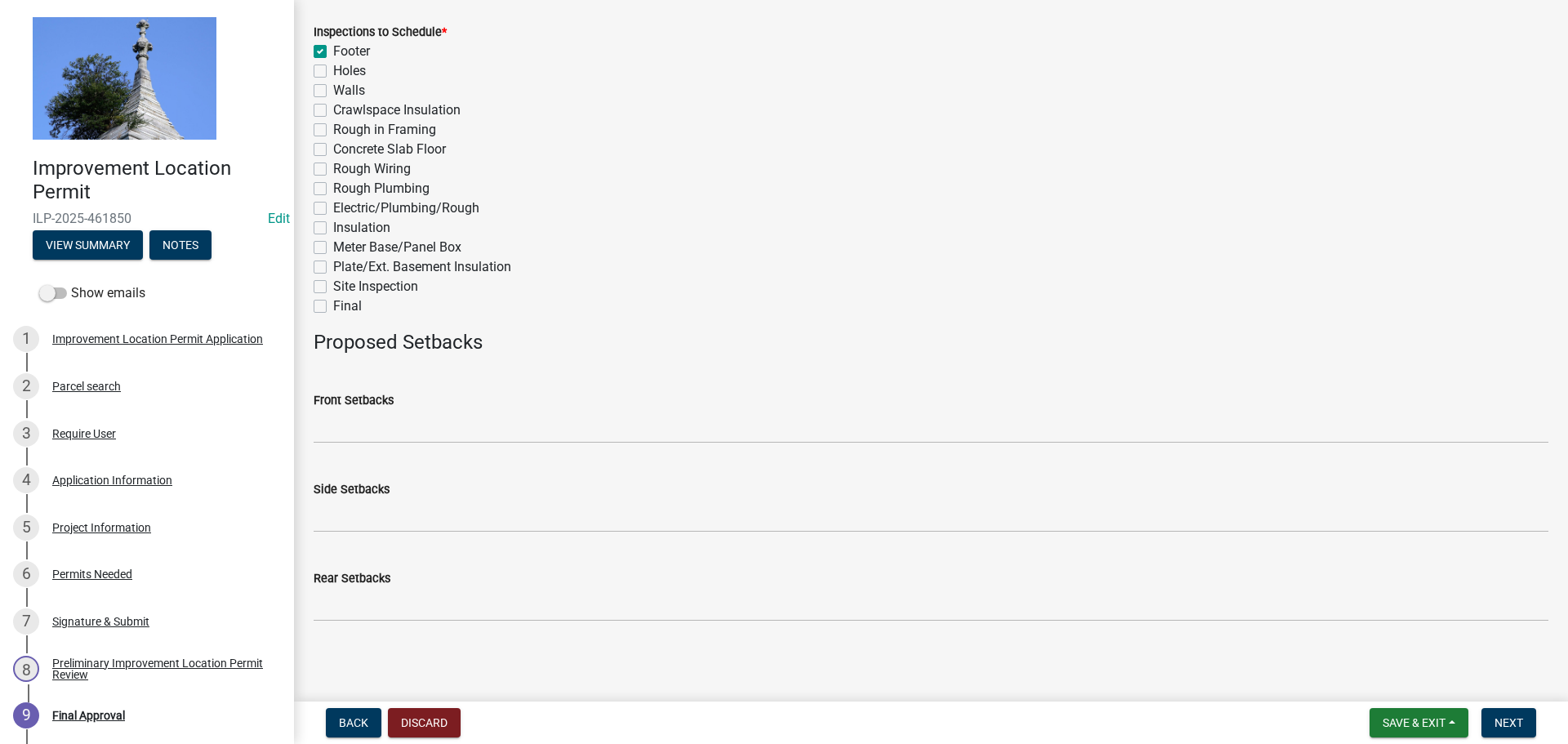
scroll to position [779, 0]
click at [1491, 720] on button "Next" at bounding box center [1509, 722] width 55 height 30
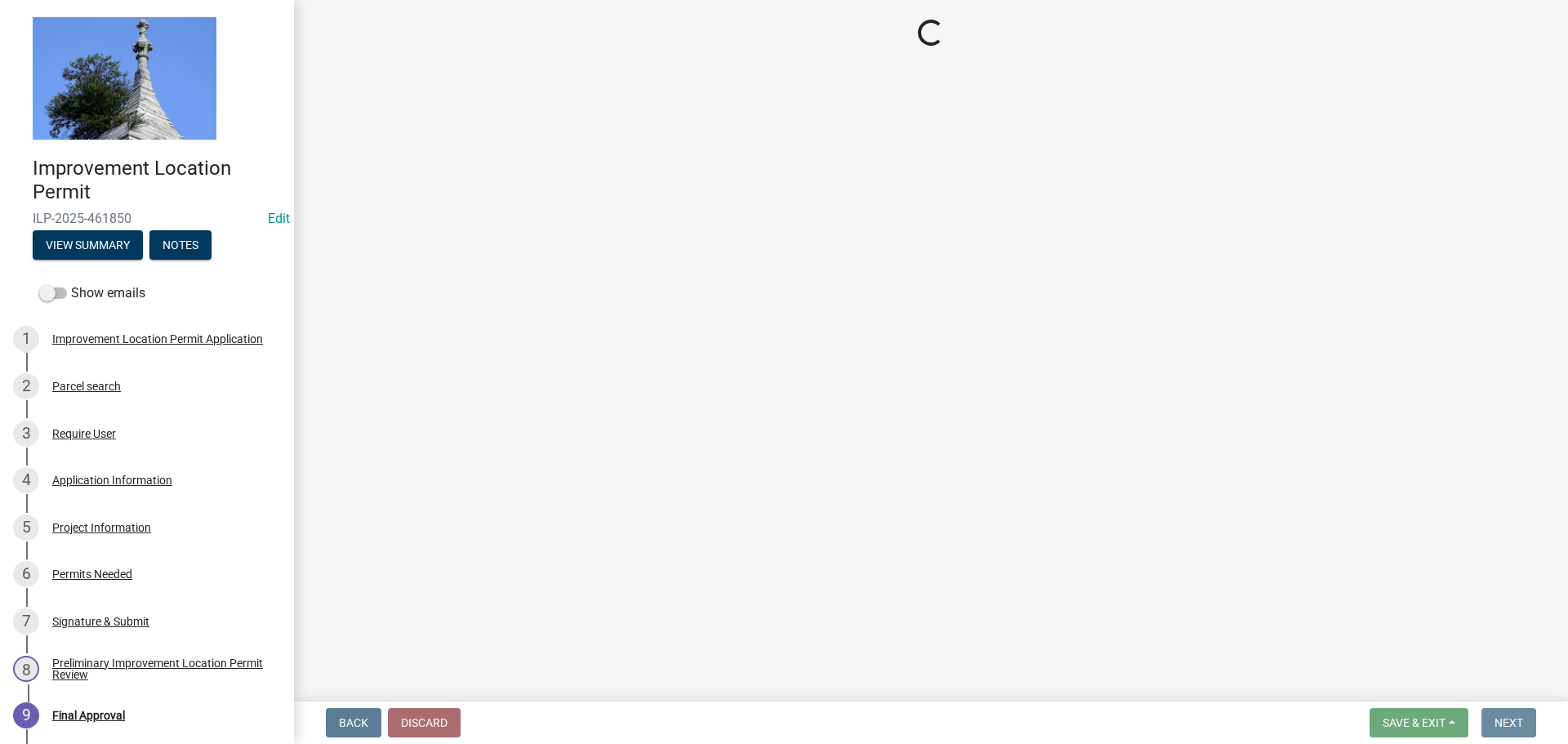
scroll to position [0, 0]
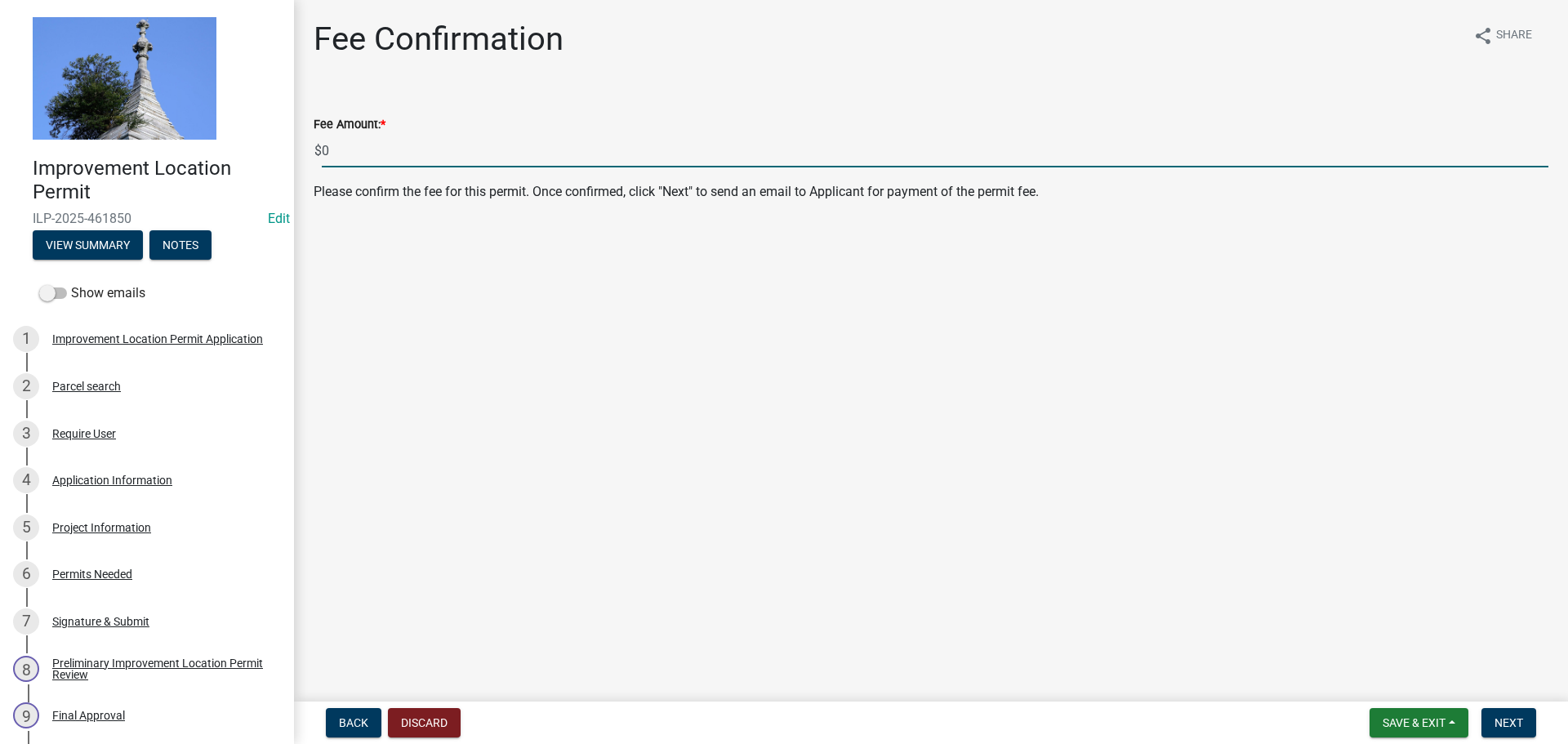
drag, startPoint x: 373, startPoint y: 145, endPoint x: 315, endPoint y: 137, distance: 58.5
click at [315, 137] on div "$ 0" at bounding box center [930, 150] width 1235 height 33
type input "415.00"
click at [1502, 716] on span "Next" at bounding box center [1509, 722] width 29 height 13
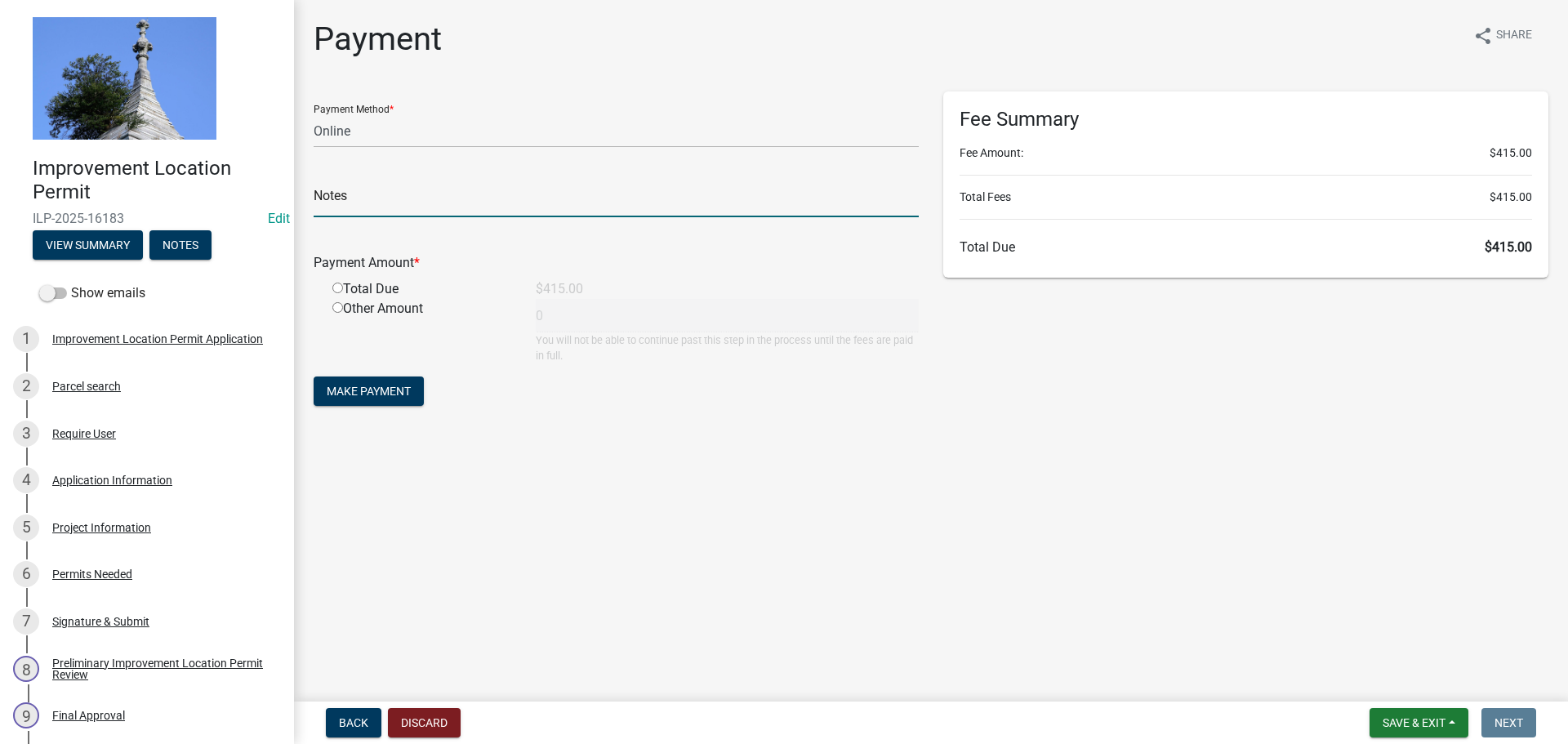
click at [353, 189] on input "text" at bounding box center [616, 200] width 605 height 33
click at [355, 129] on select "Credit Card POS Check Cash Online" at bounding box center [616, 130] width 605 height 33
select select "1: 0"
click at [313, 114] on select "Credit Card POS Check Cash Online" at bounding box center [616, 130] width 605 height 33
click at [375, 197] on input "text" at bounding box center [616, 200] width 605 height 33
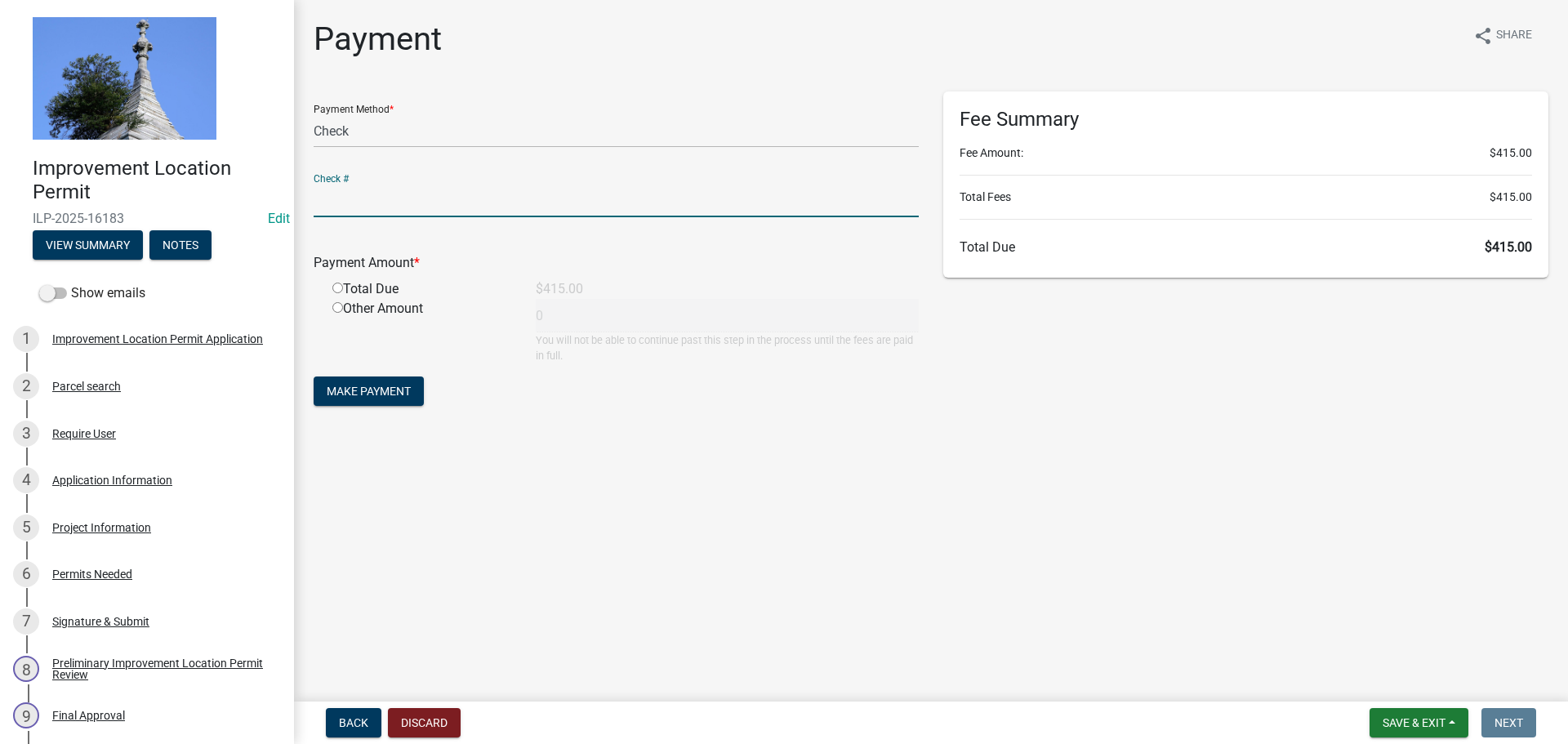
click at [337, 288] on input "radio" at bounding box center [338, 288] width 11 height 11
radio input "true"
type input "415"
click at [368, 383] on button "Make Payment" at bounding box center [368, 390] width 110 height 30
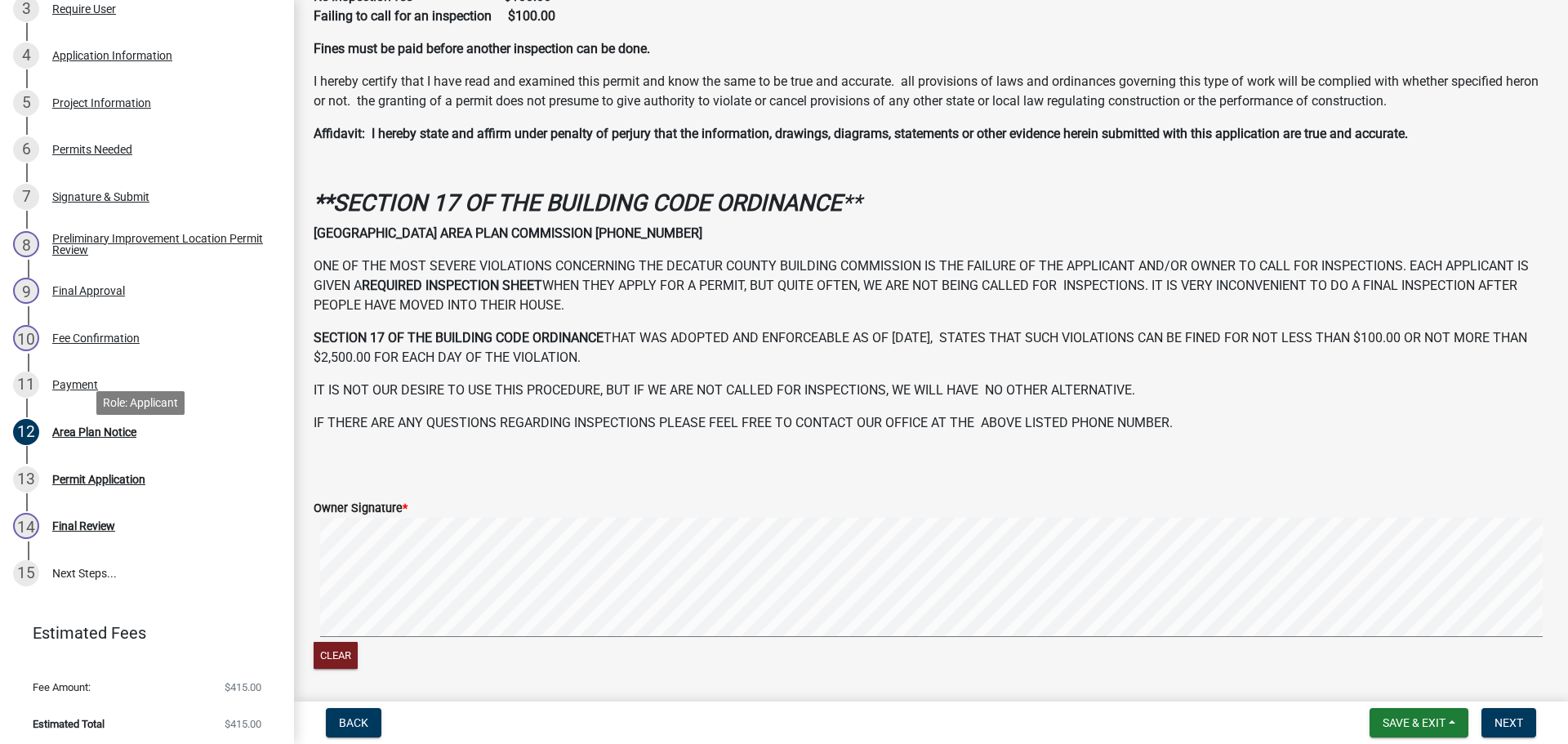
scroll to position [429, 0]
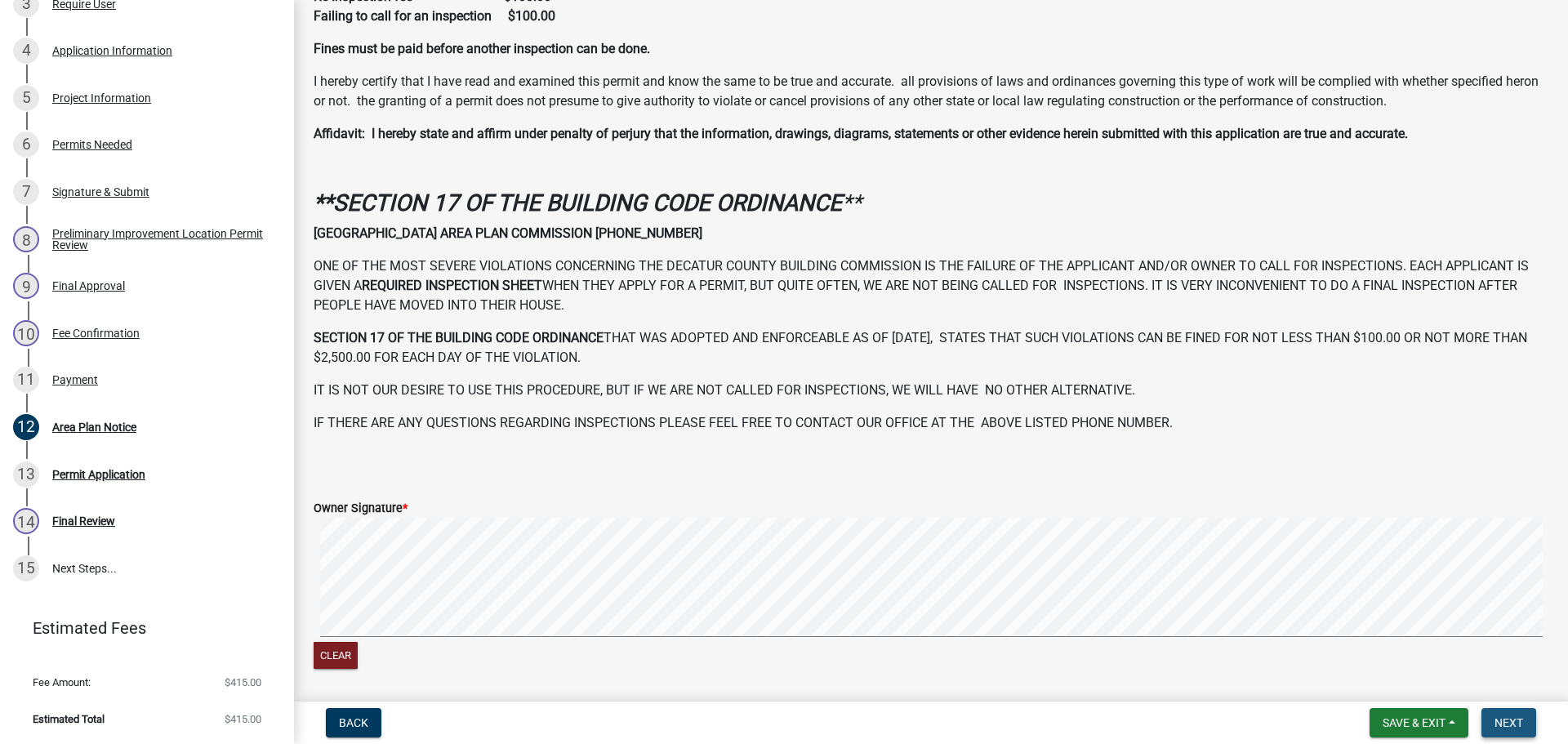
click at [1527, 713] on button "Next" at bounding box center [1509, 722] width 55 height 30
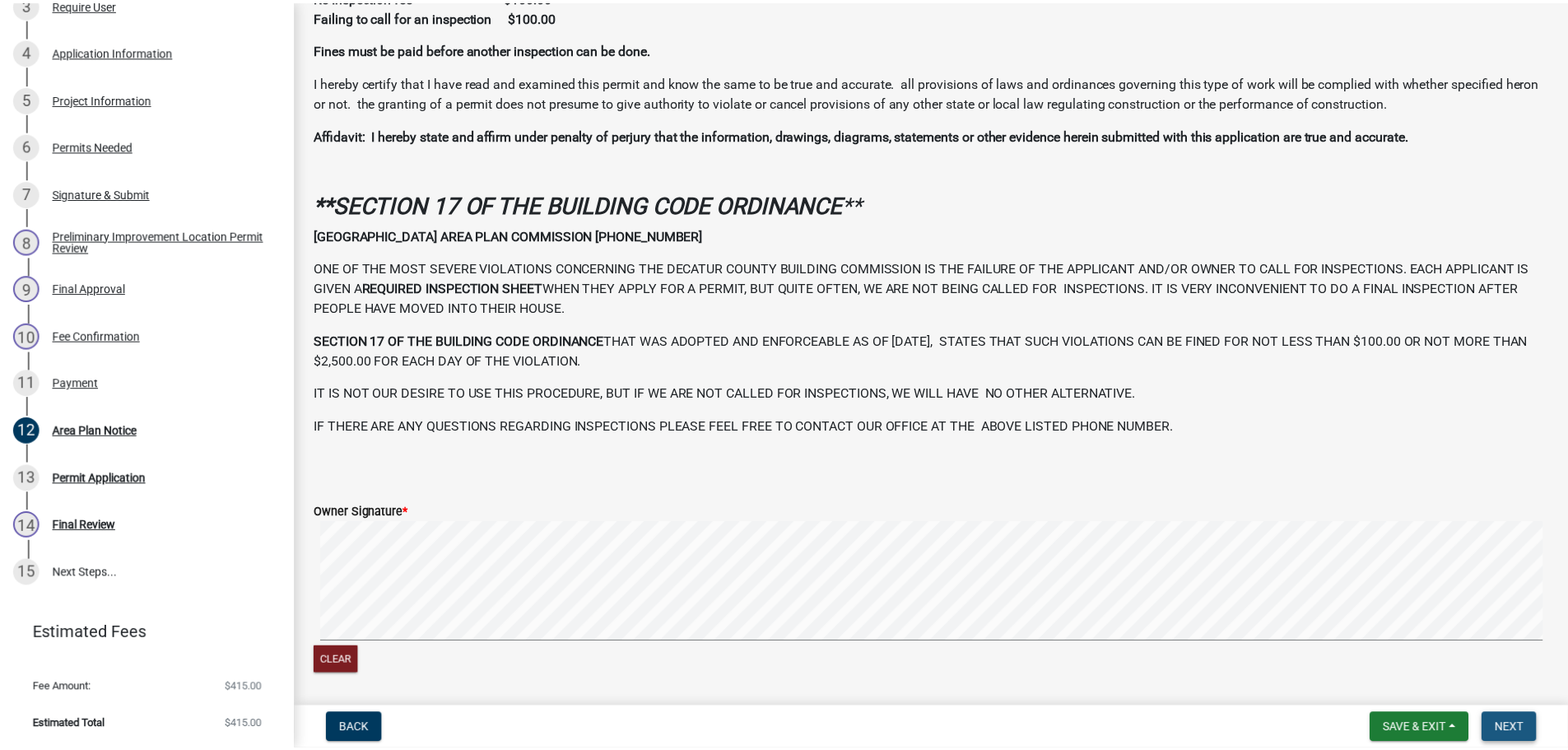
scroll to position [0, 0]
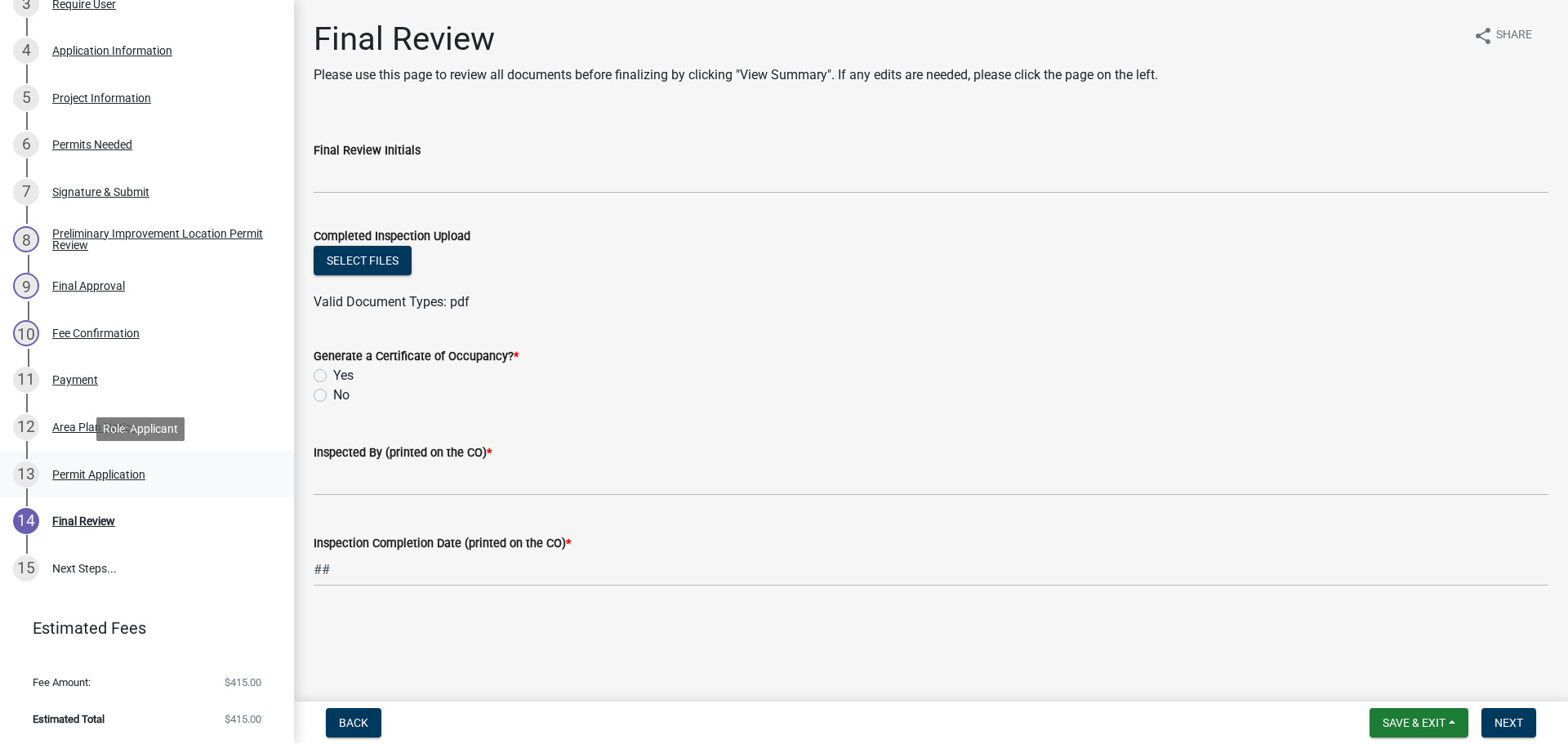
click at [145, 477] on div "Permit Application" at bounding box center [99, 474] width 93 height 12
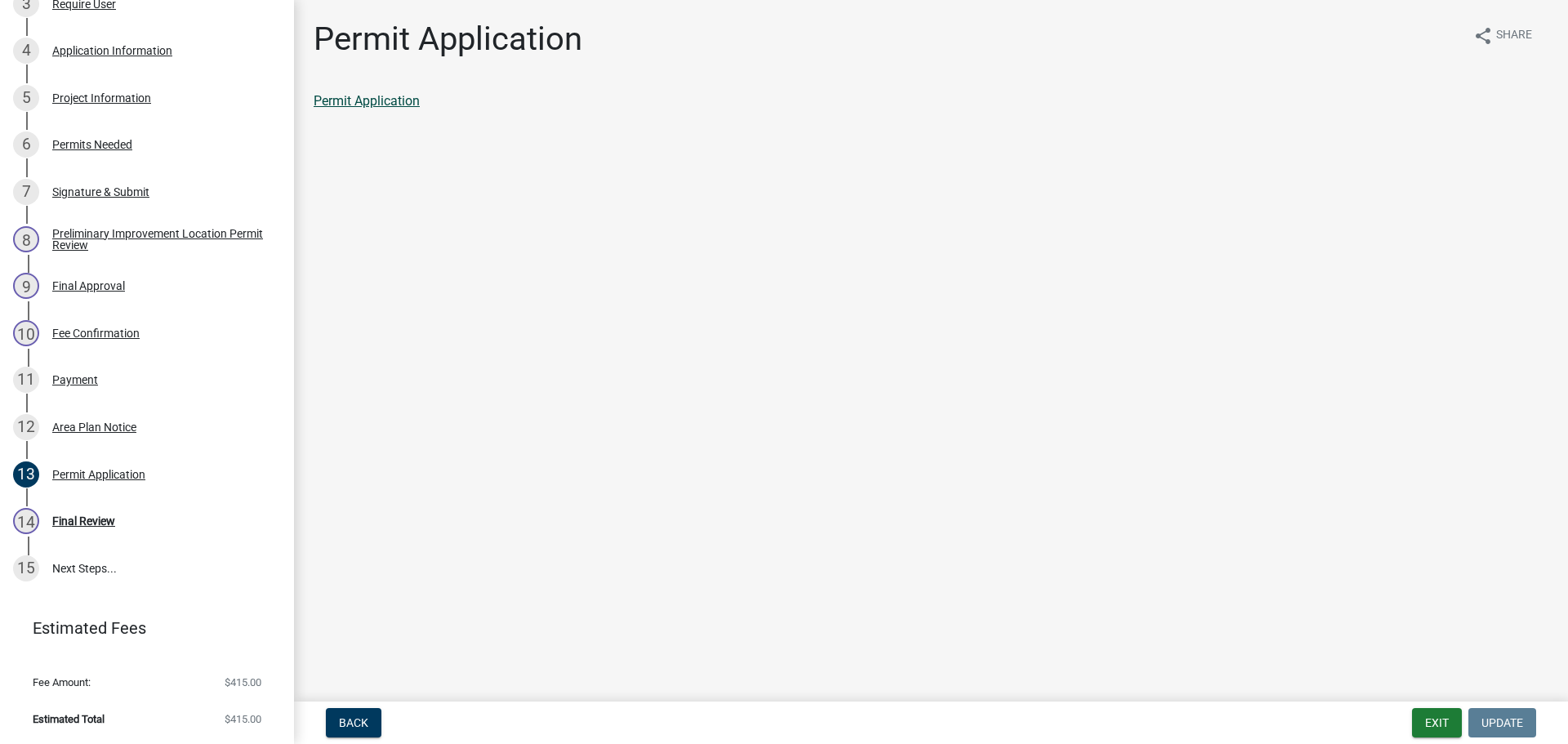
click at [407, 103] on link "Permit Application" at bounding box center [366, 101] width 106 height 15
click at [1433, 730] on button "Exit" at bounding box center [1437, 722] width 49 height 30
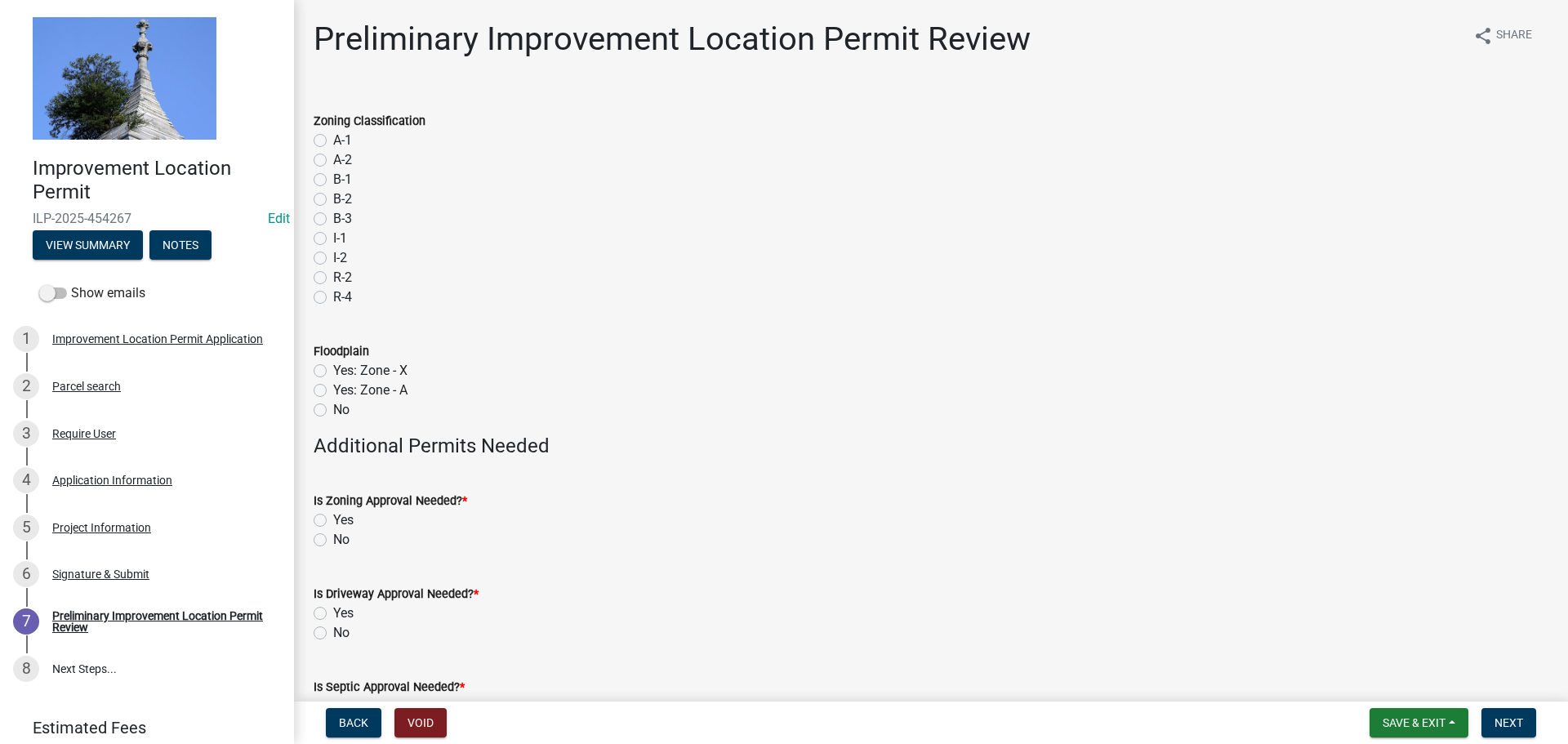
click at [333, 138] on label "A-1" at bounding box center [342, 141] width 19 height 20
click at [333, 138] on input "A-1" at bounding box center [339, 136] width 11 height 11
radio input "true"
click at [333, 412] on label "No" at bounding box center [341, 410] width 16 height 20
click at [333, 410] on input "No" at bounding box center [339, 406] width 11 height 11
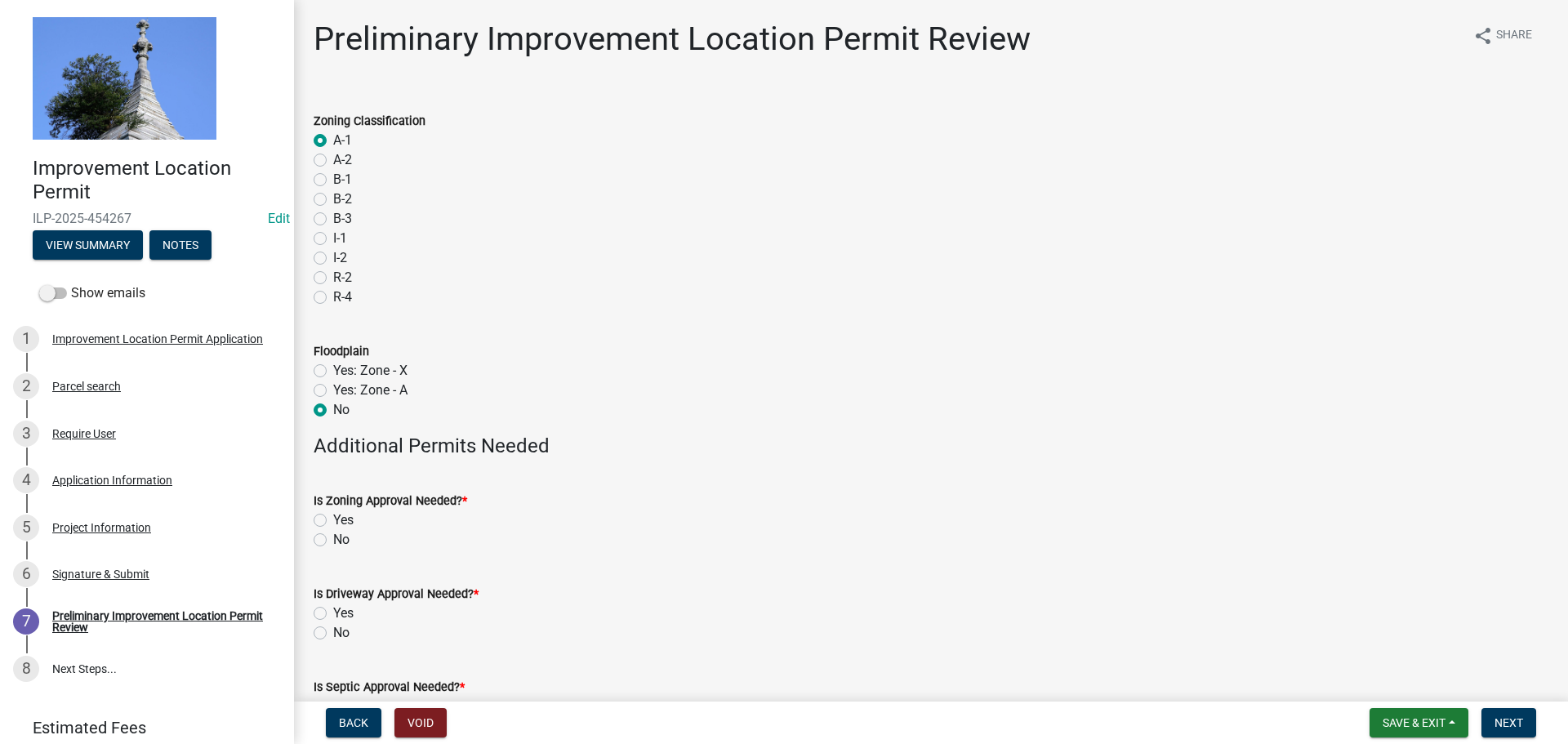
radio input "true"
click at [333, 538] on label "No" at bounding box center [341, 539] width 16 height 20
click at [333, 538] on input "No" at bounding box center [339, 535] width 11 height 11
radio input "true"
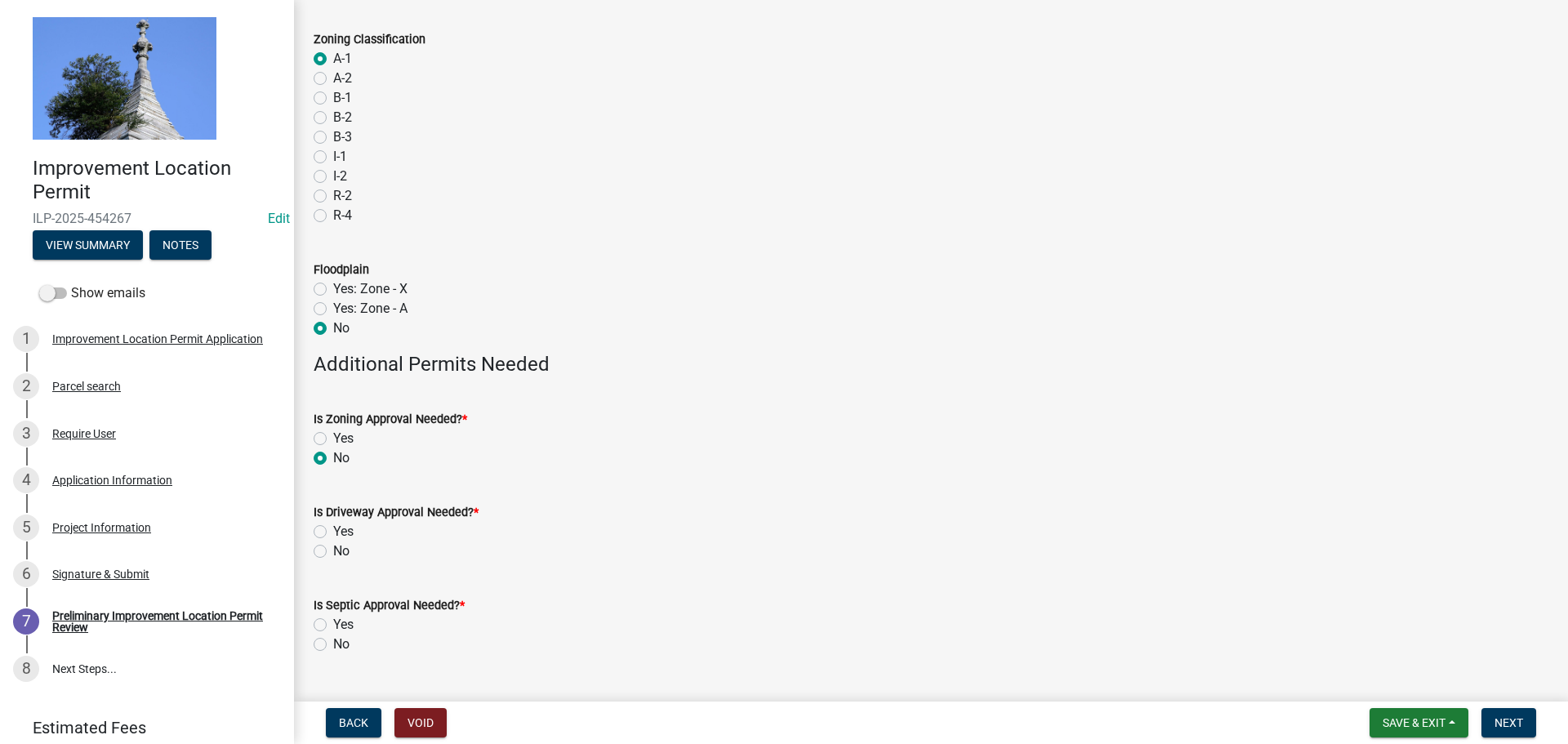
click at [333, 547] on label "No" at bounding box center [341, 551] width 16 height 20
click at [333, 547] on input "No" at bounding box center [339, 547] width 11 height 11
radio input "true"
click at [333, 644] on label "No" at bounding box center [341, 644] width 16 height 20
click at [333, 644] on input "No" at bounding box center [339, 640] width 11 height 11
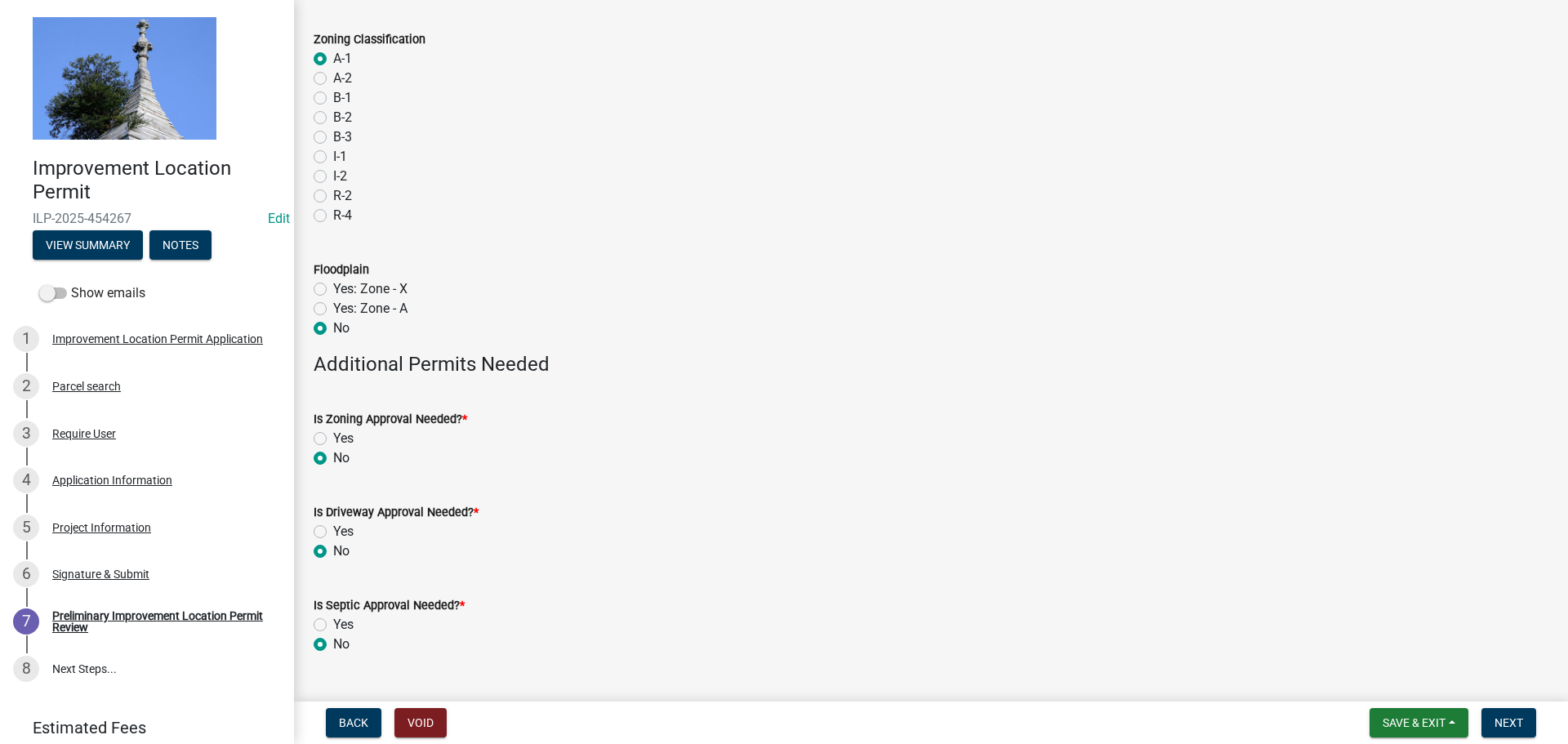
radio input "true"
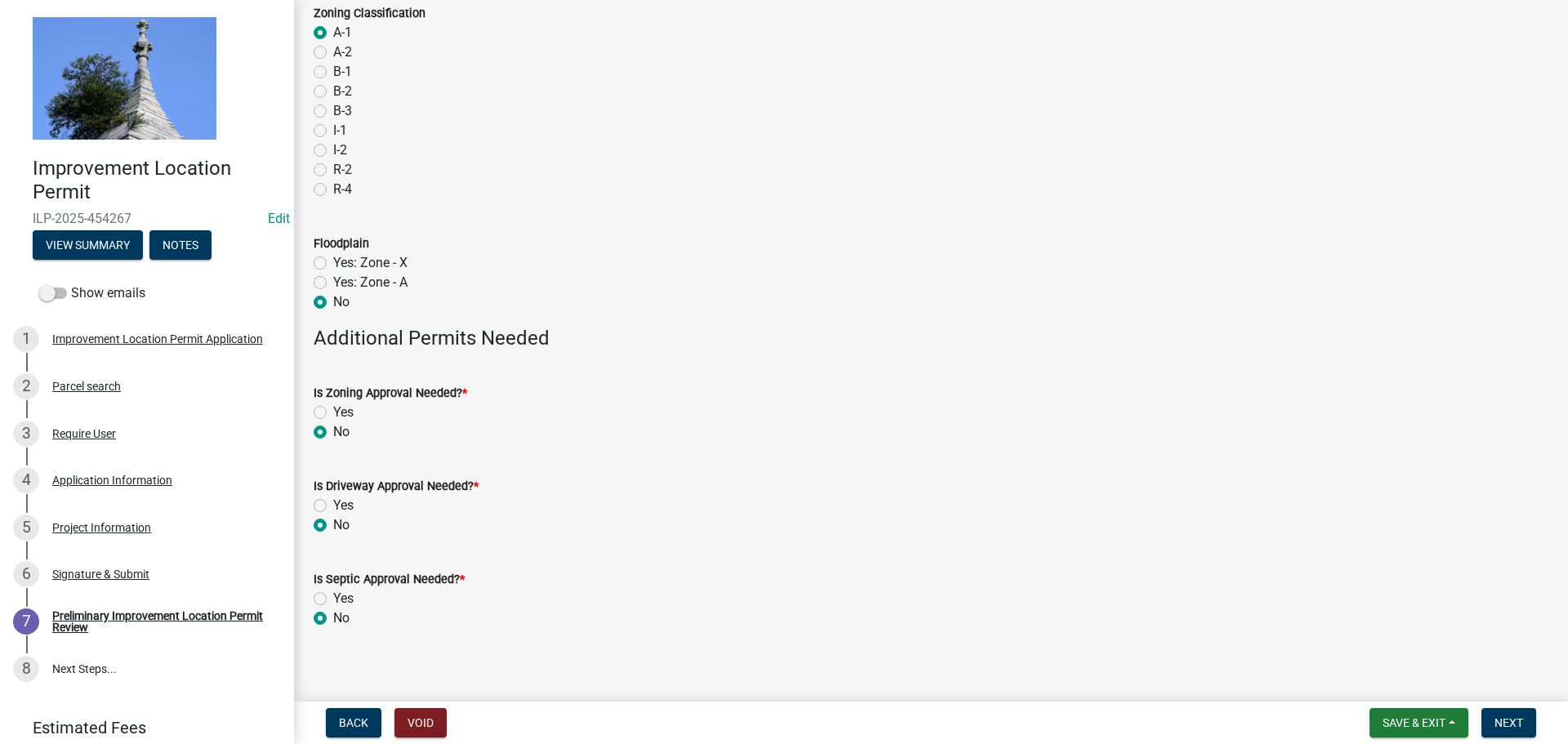
scroll to position [119, 0]
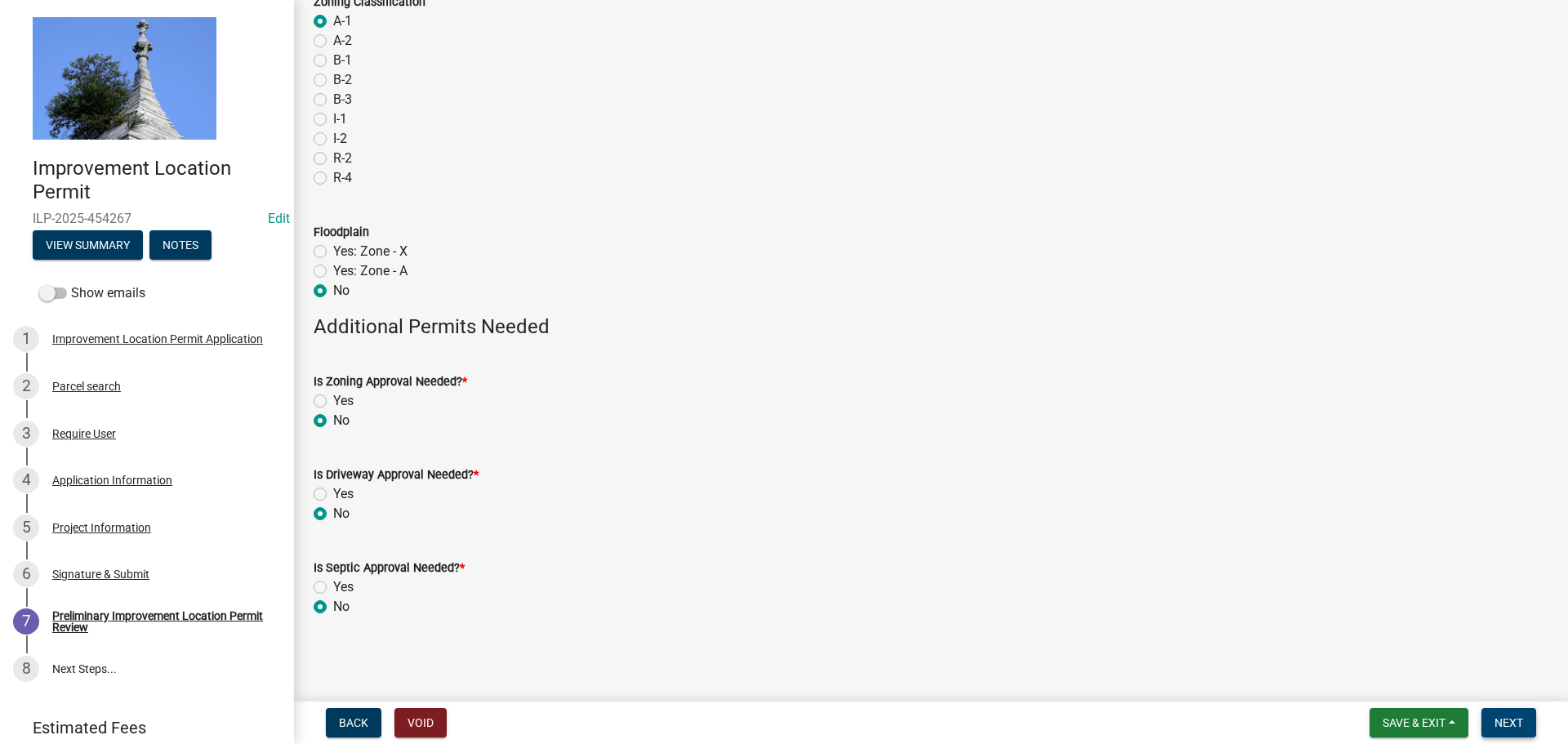
click at [1484, 716] on button "Next" at bounding box center [1509, 722] width 55 height 30
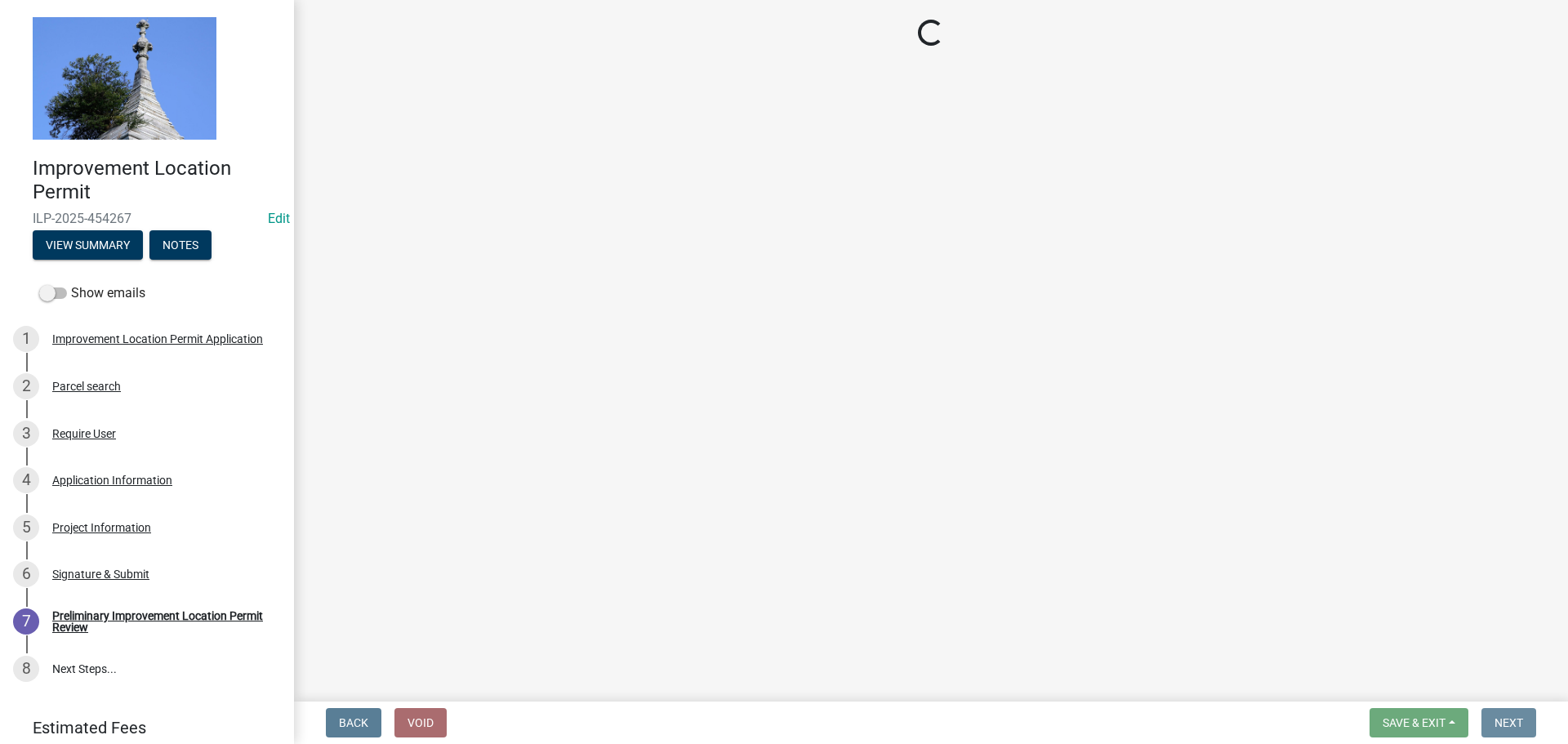
scroll to position [0, 0]
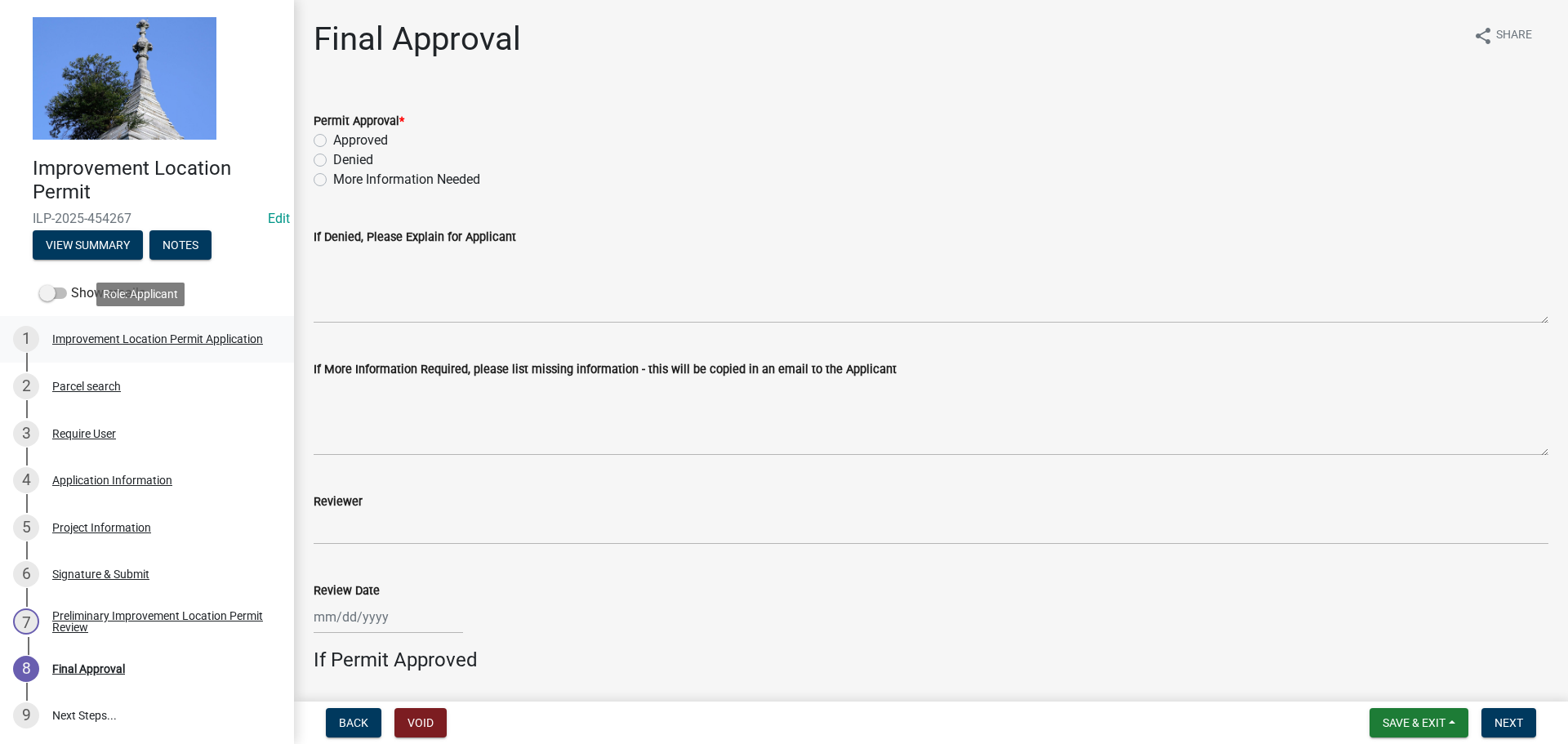
click at [84, 333] on div "Improvement Location Permit Application" at bounding box center [157, 338] width 211 height 12
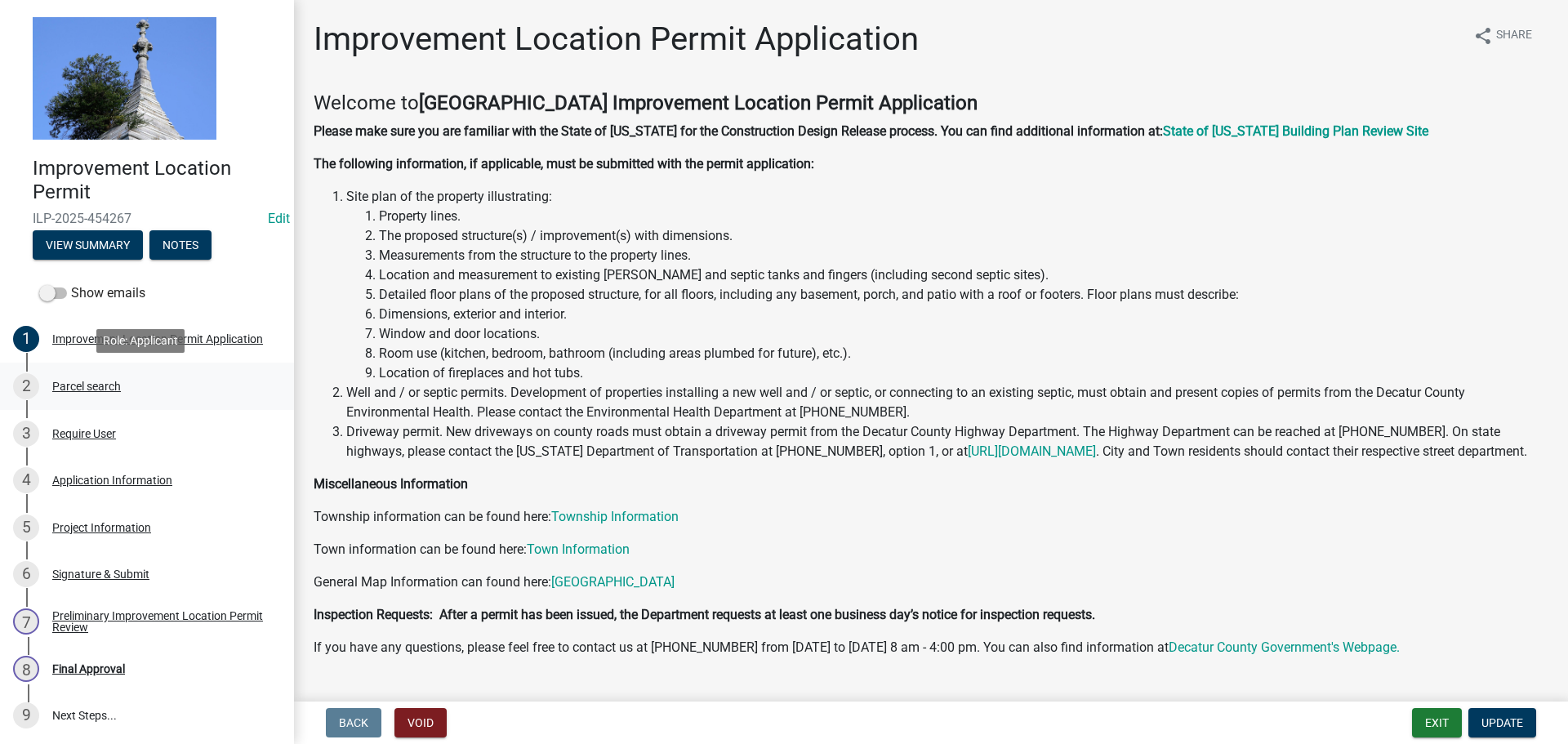
click at [75, 379] on div "2 Parcel search" at bounding box center [141, 386] width 255 height 26
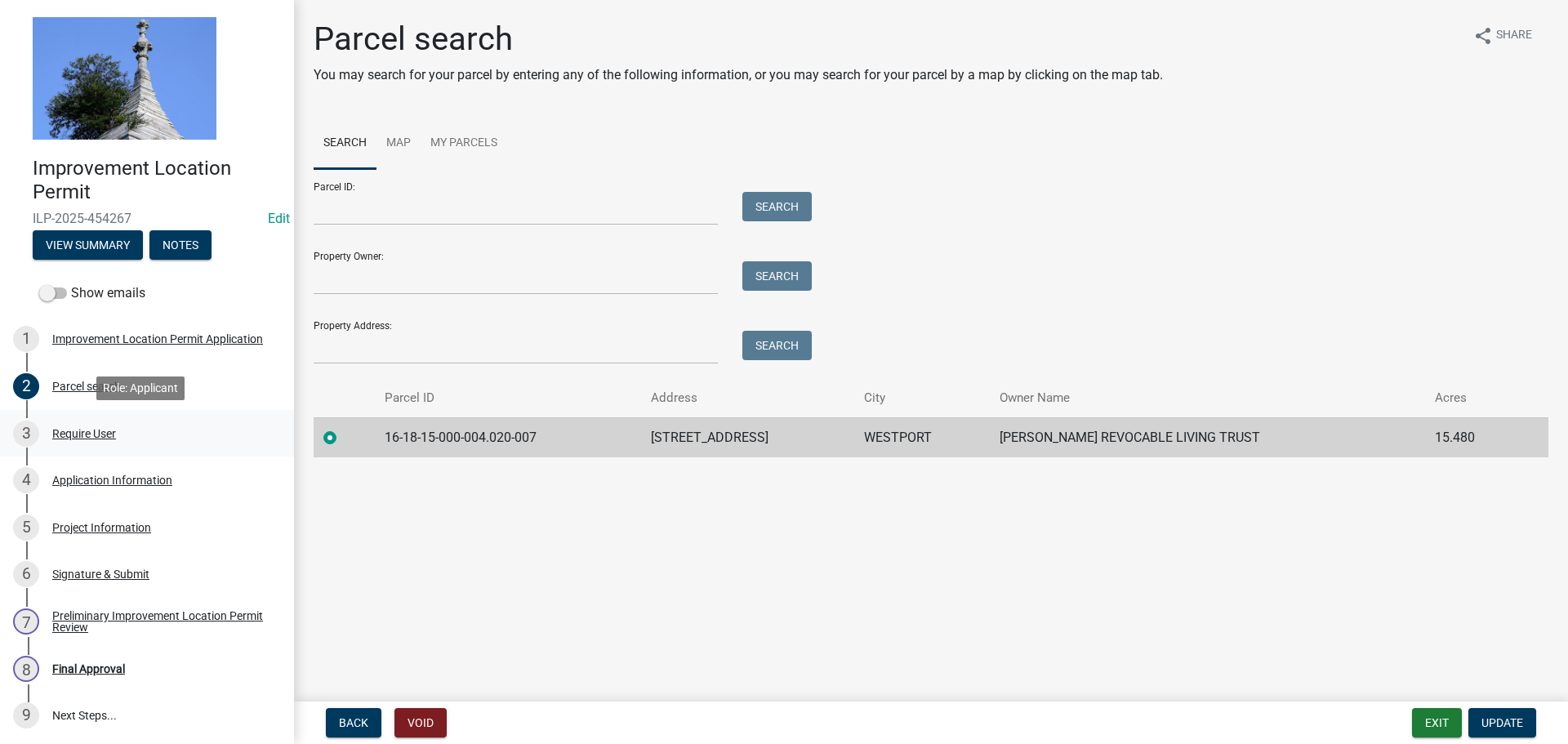
click at [67, 432] on div "Require User" at bounding box center [84, 433] width 64 height 12
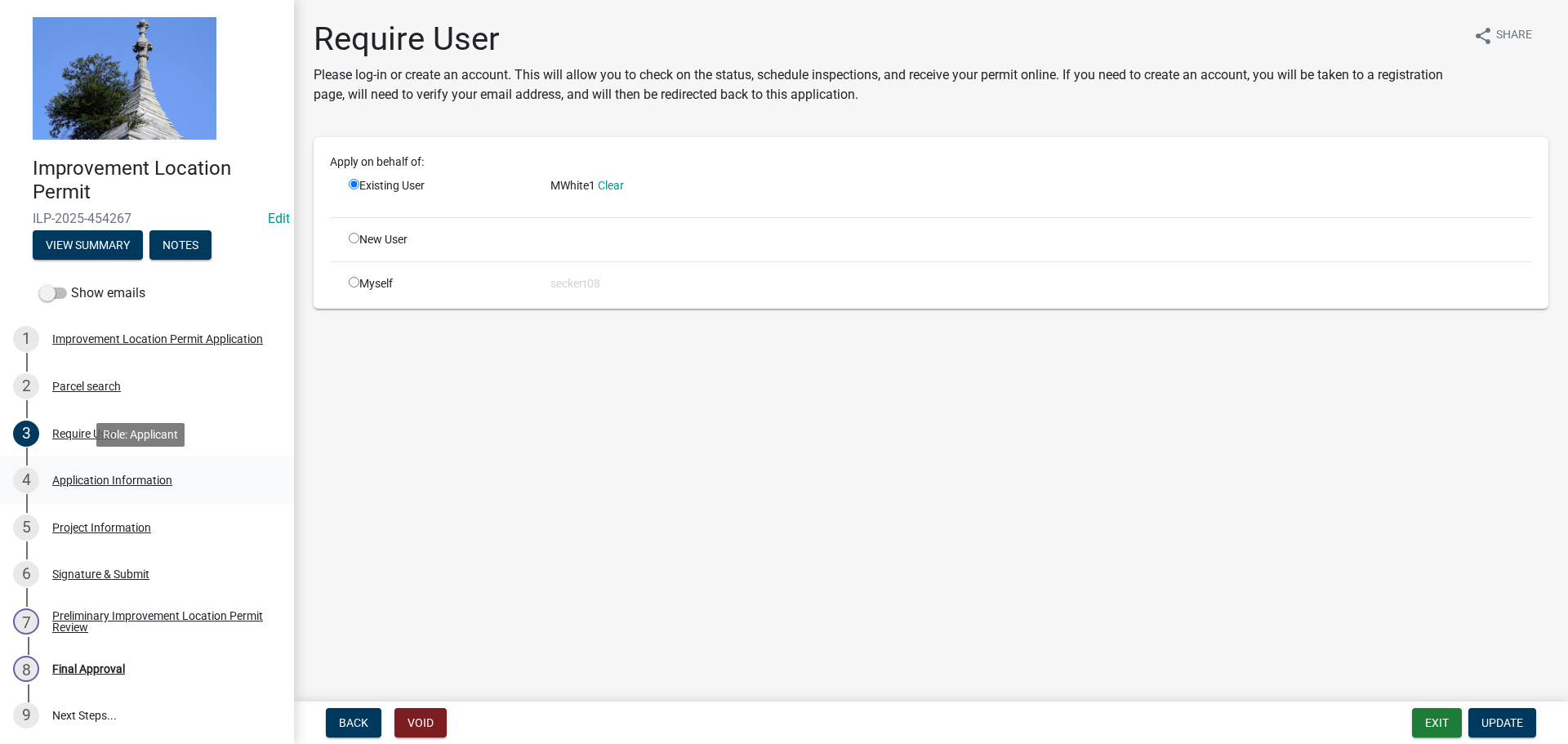
click at [67, 468] on div "4 Application Information" at bounding box center [141, 479] width 255 height 26
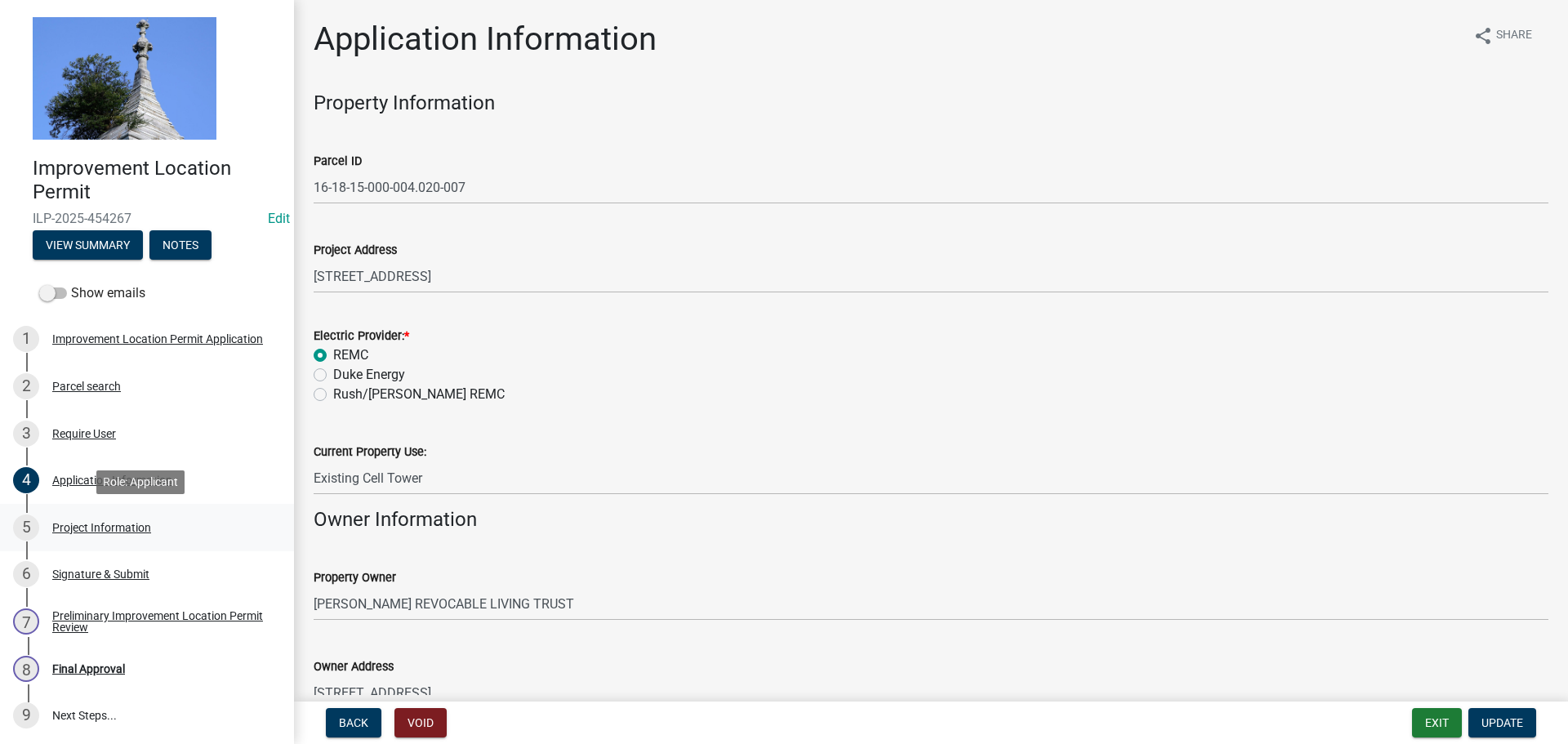
click at [66, 517] on div "5 Project Information" at bounding box center [141, 527] width 255 height 26
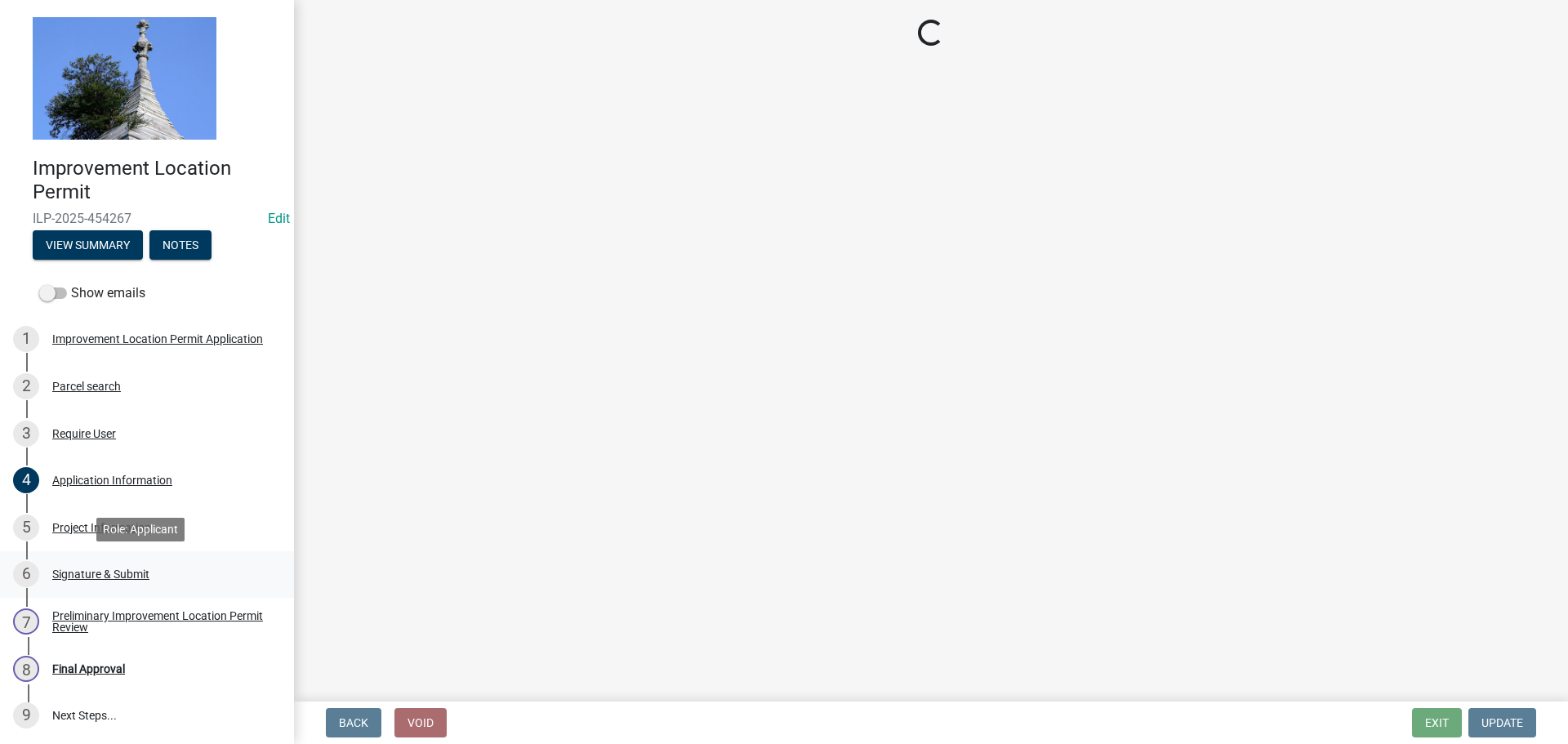
select select "f4775ee2-de45-4fba-b698-8345f414e373"
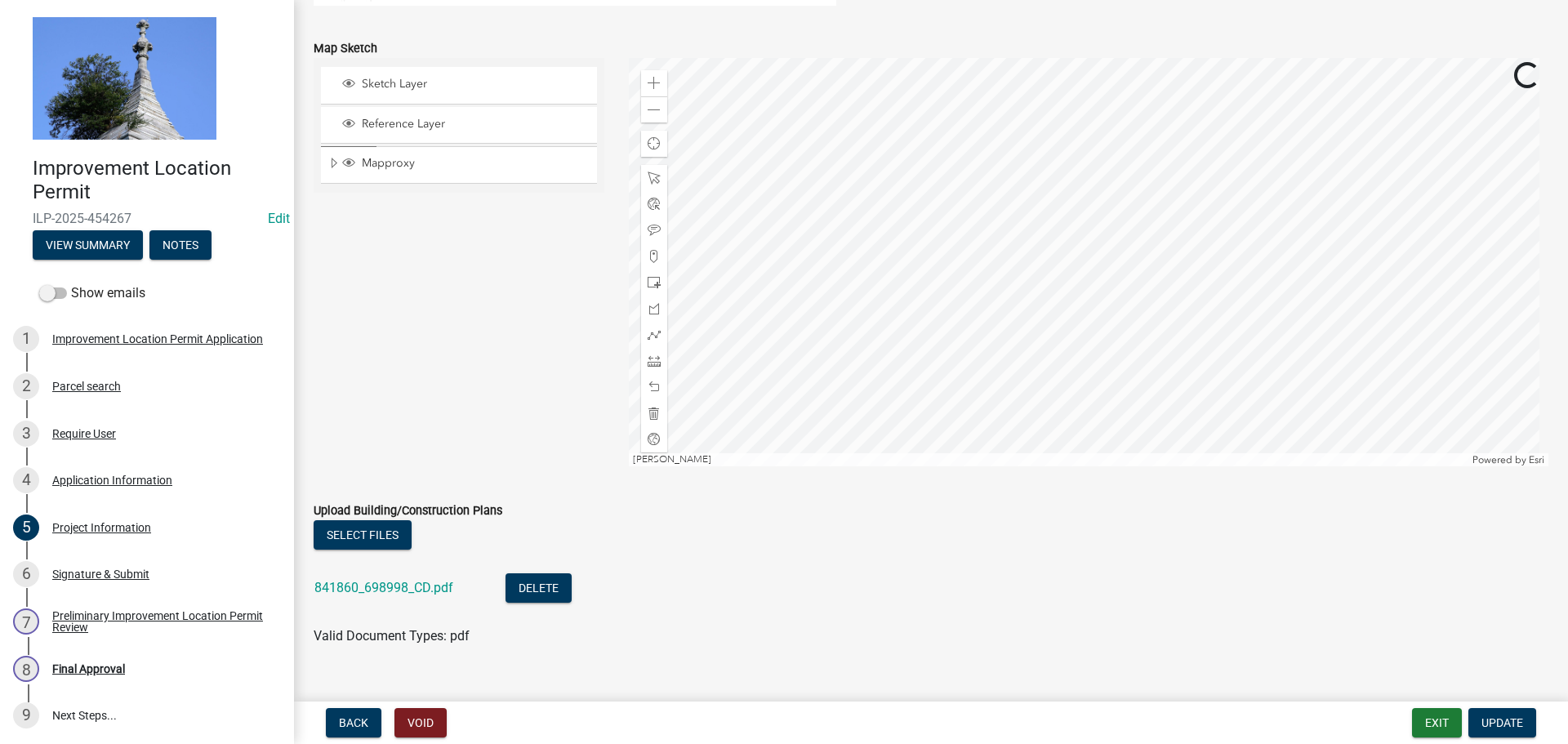
scroll to position [1453, 0]
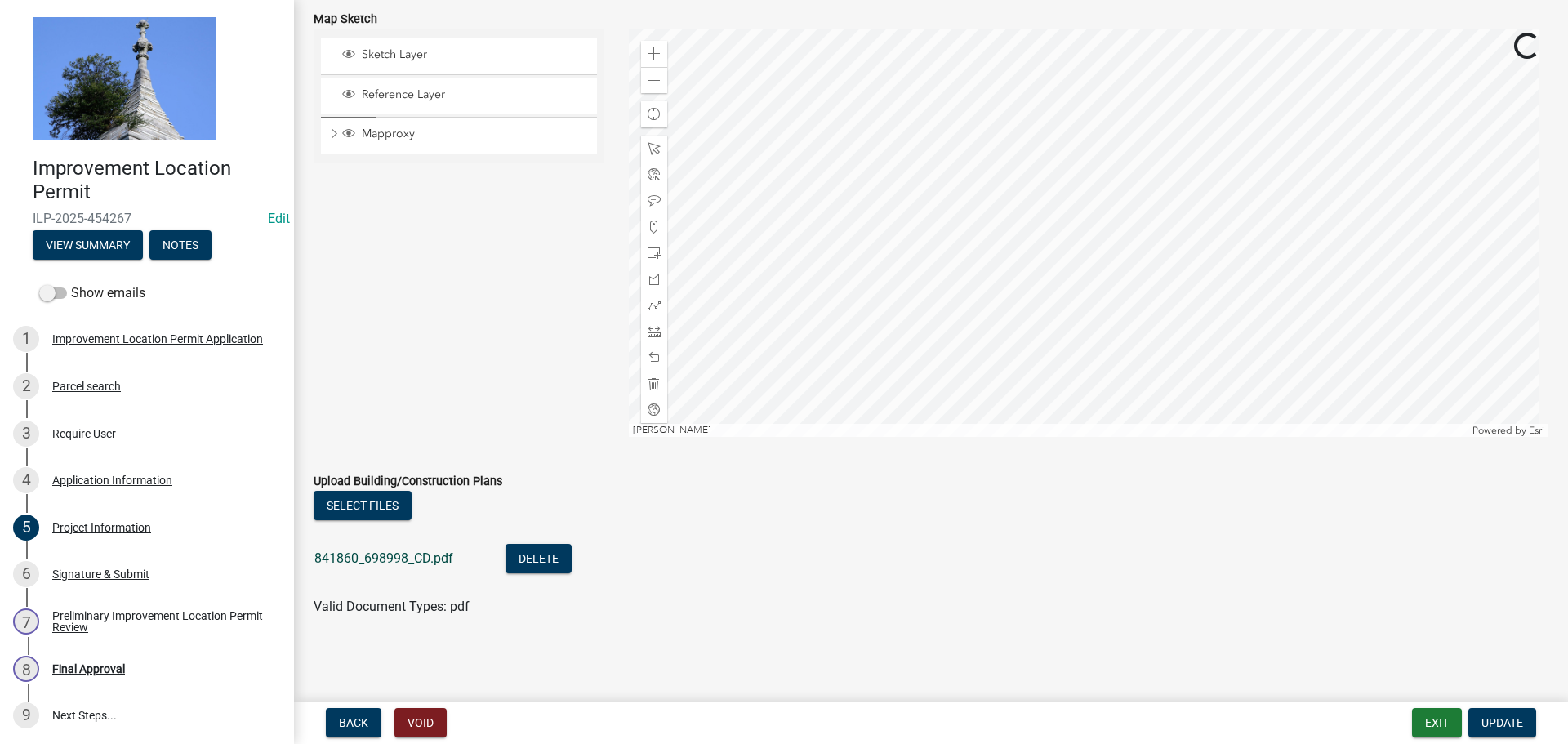
click at [360, 556] on link "841860_698998_CD.pdf" at bounding box center [383, 557] width 139 height 15
click at [110, 571] on div "Signature & Submit" at bounding box center [101, 573] width 97 height 12
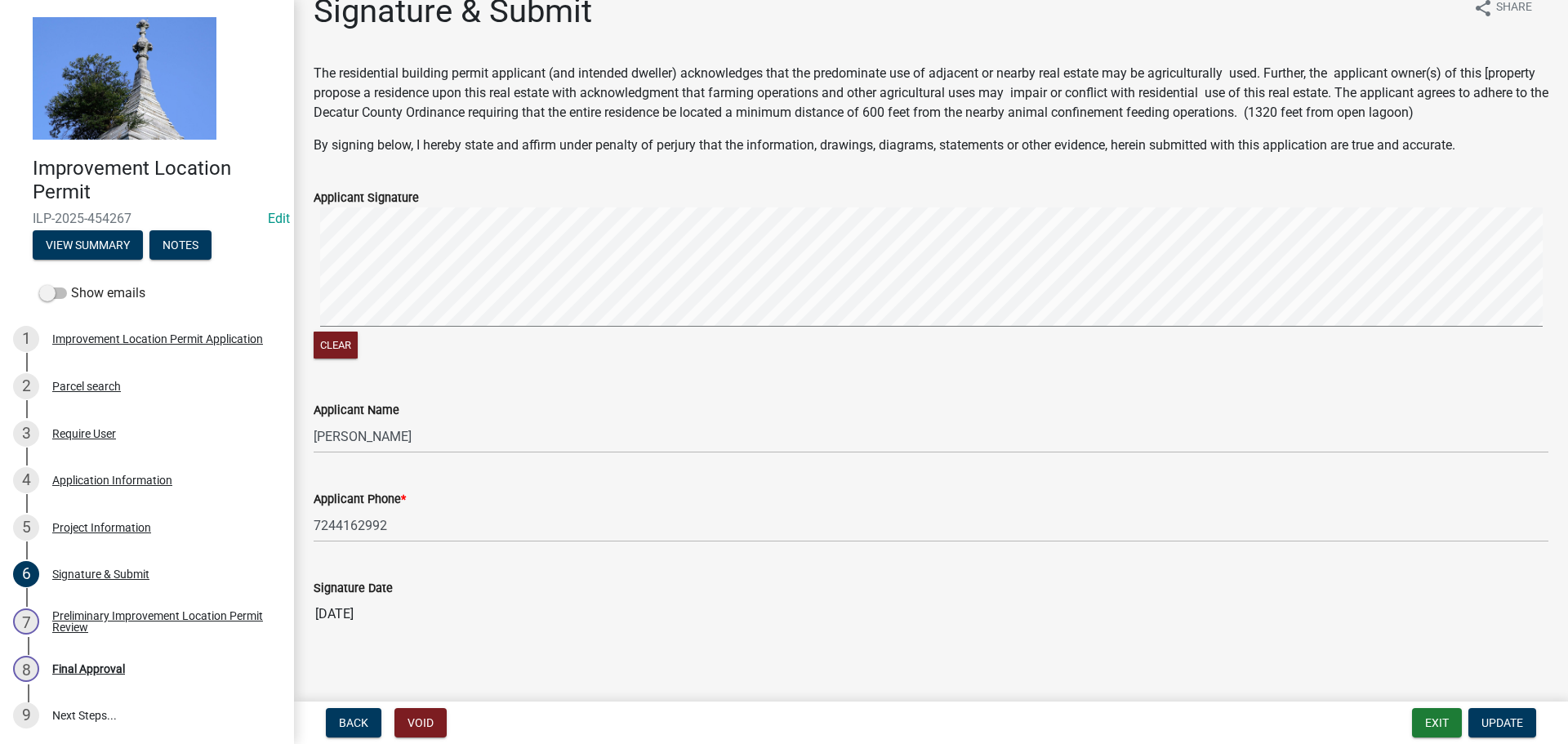
scroll to position [40, 0]
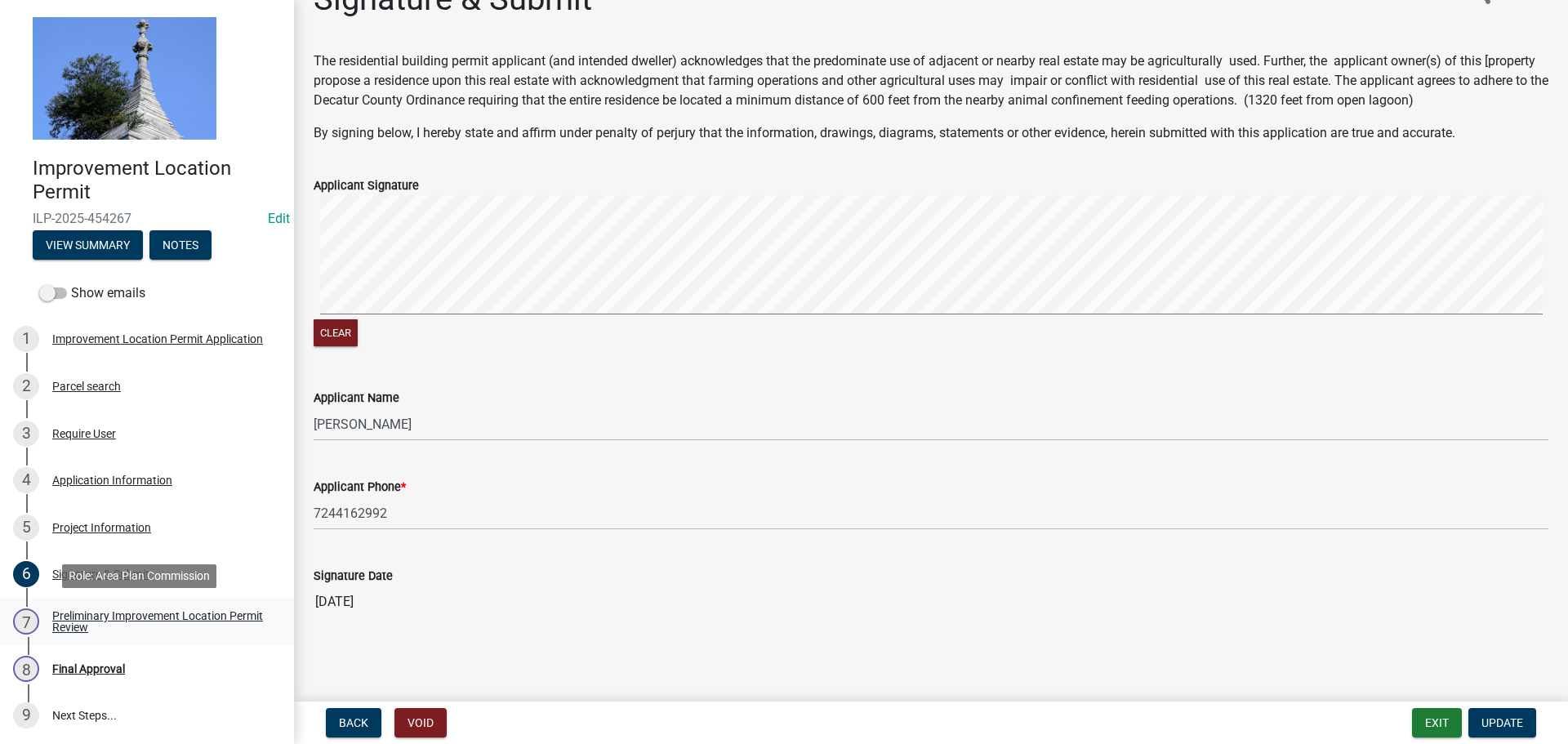
click at [176, 613] on div "Preliminary Improvement Location Permit Review" at bounding box center [160, 620] width 216 height 22
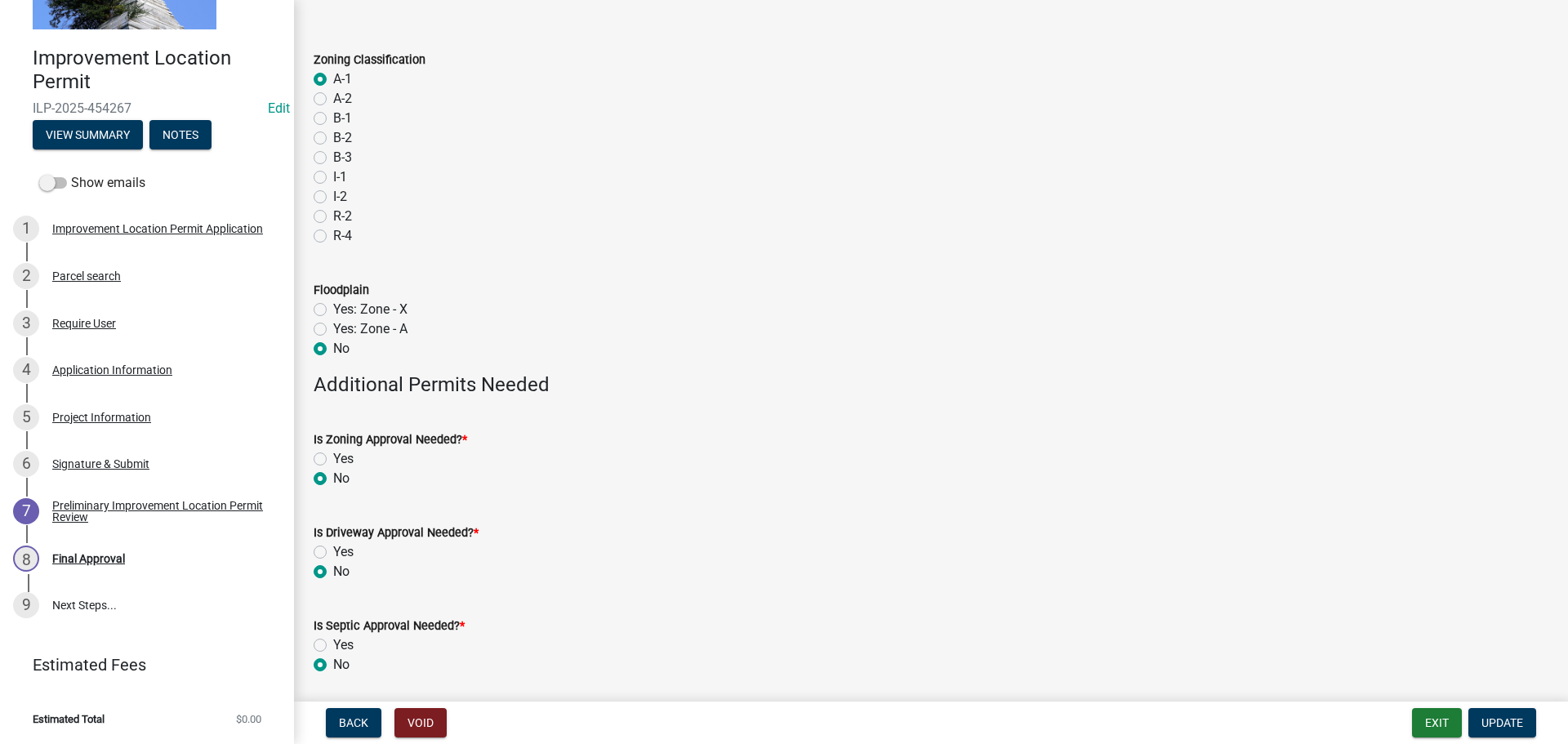
scroll to position [0, 0]
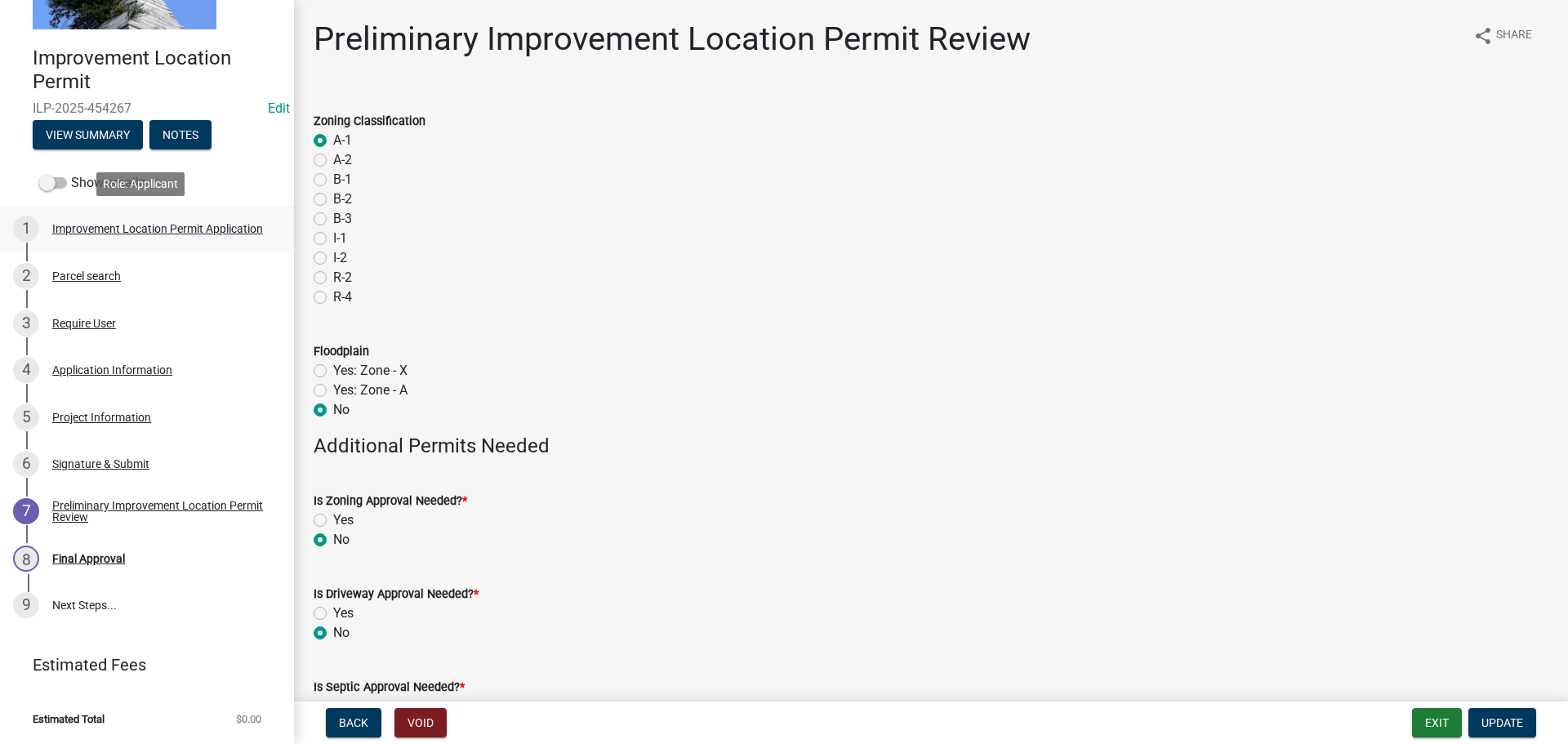
click at [87, 230] on div "Improvement Location Permit Application" at bounding box center [157, 228] width 211 height 12
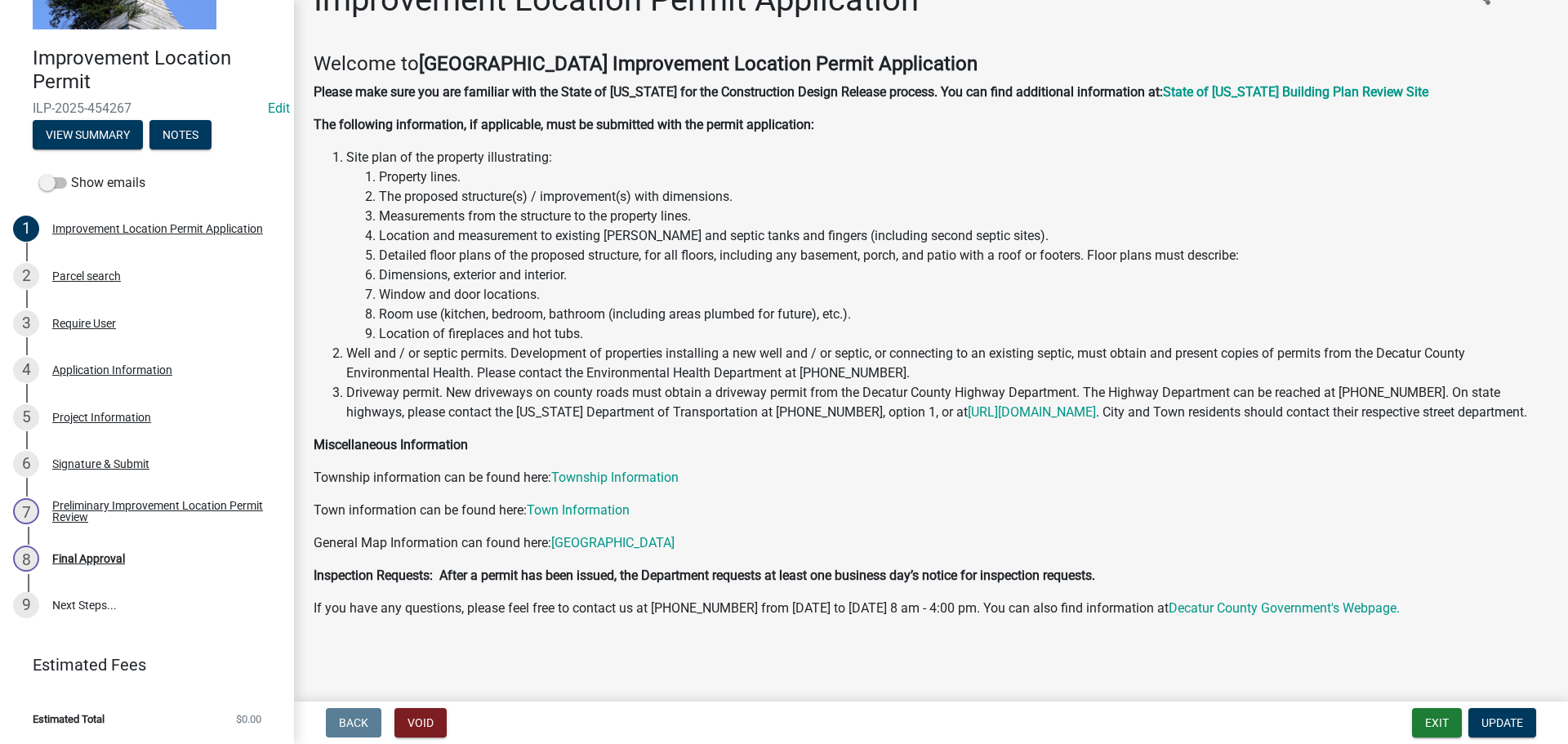
scroll to position [58, 0]
click at [91, 284] on div "2 Parcel search" at bounding box center [141, 276] width 255 height 26
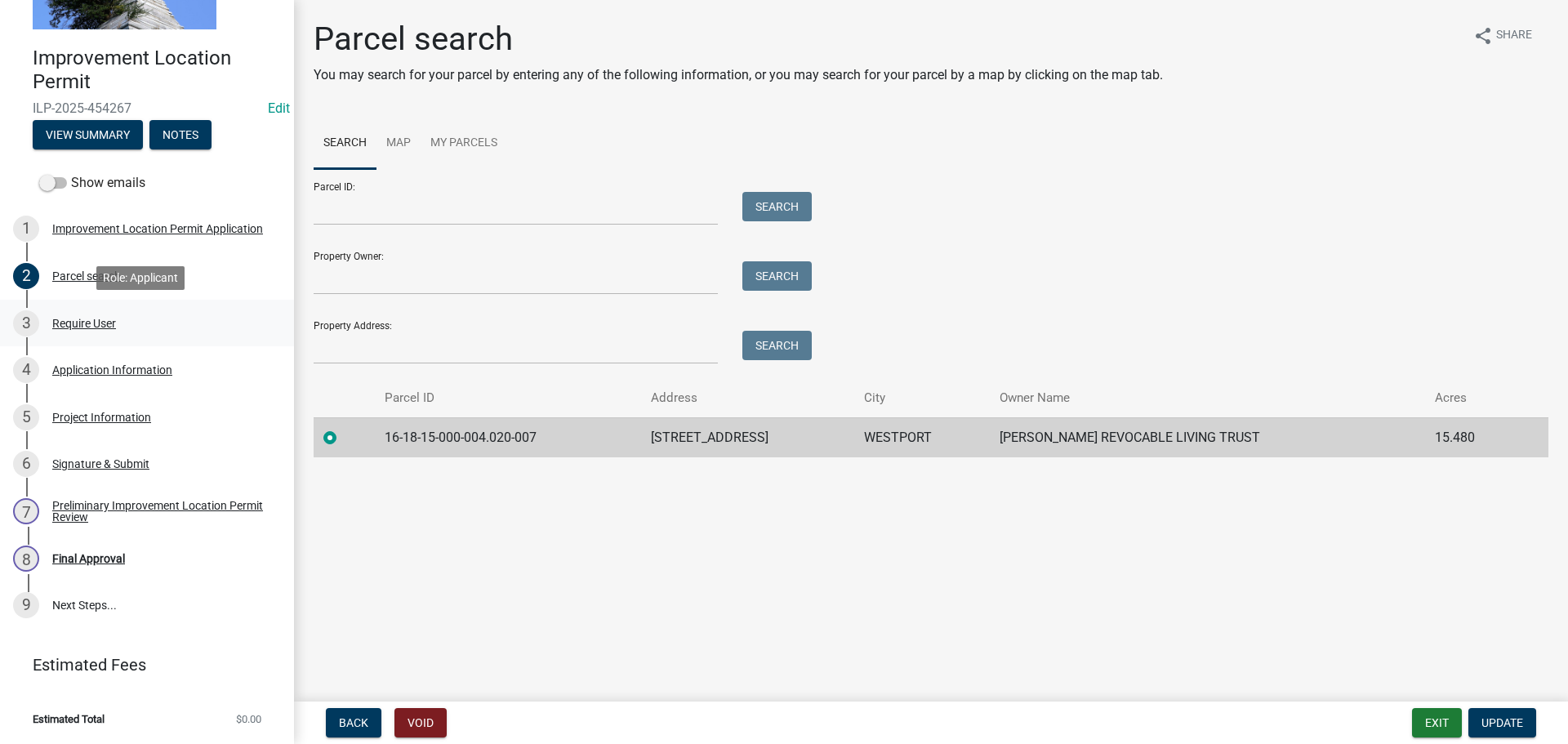
click at [53, 325] on div "Require User" at bounding box center [84, 323] width 64 height 12
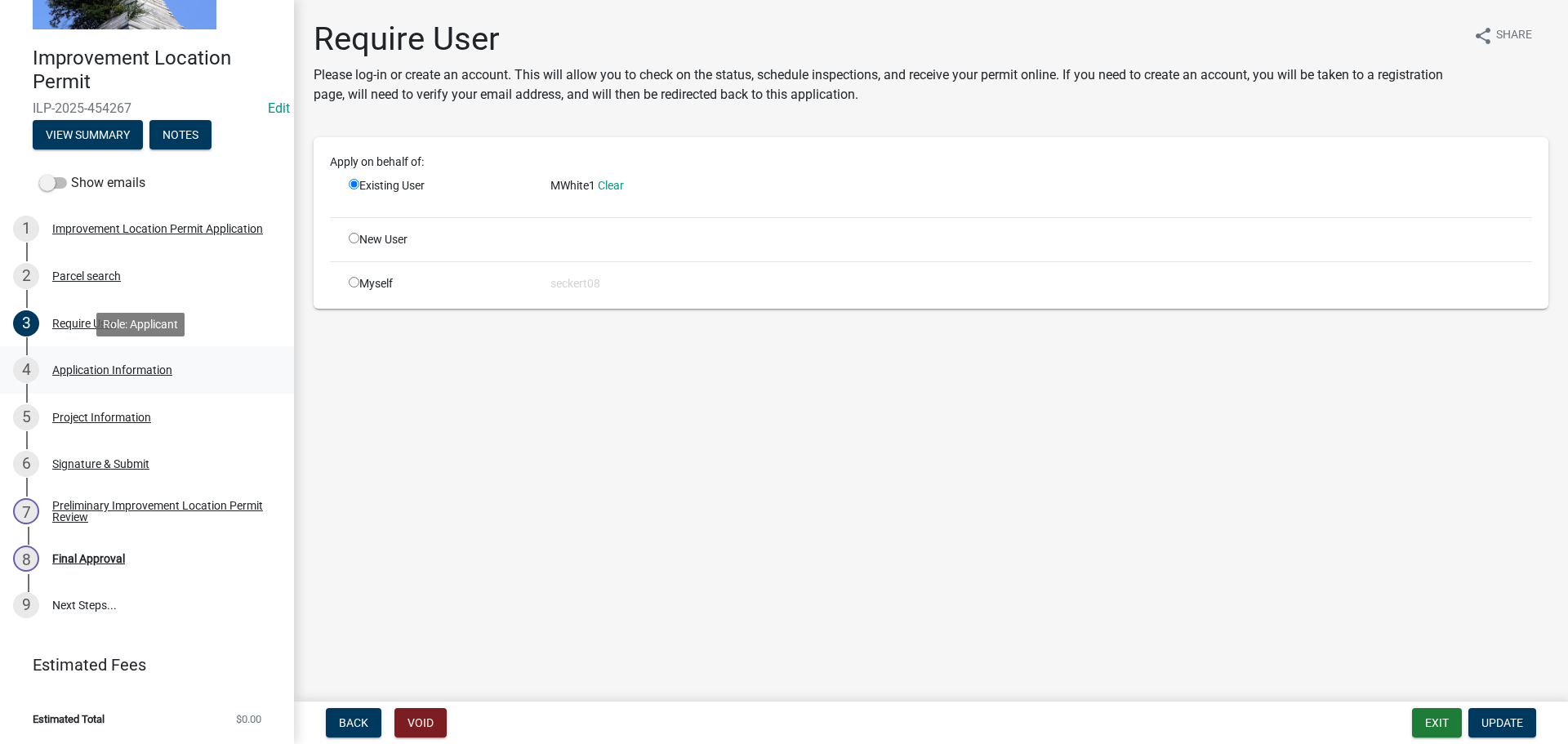
click at [104, 372] on div "Application Information" at bounding box center [112, 370] width 120 height 12
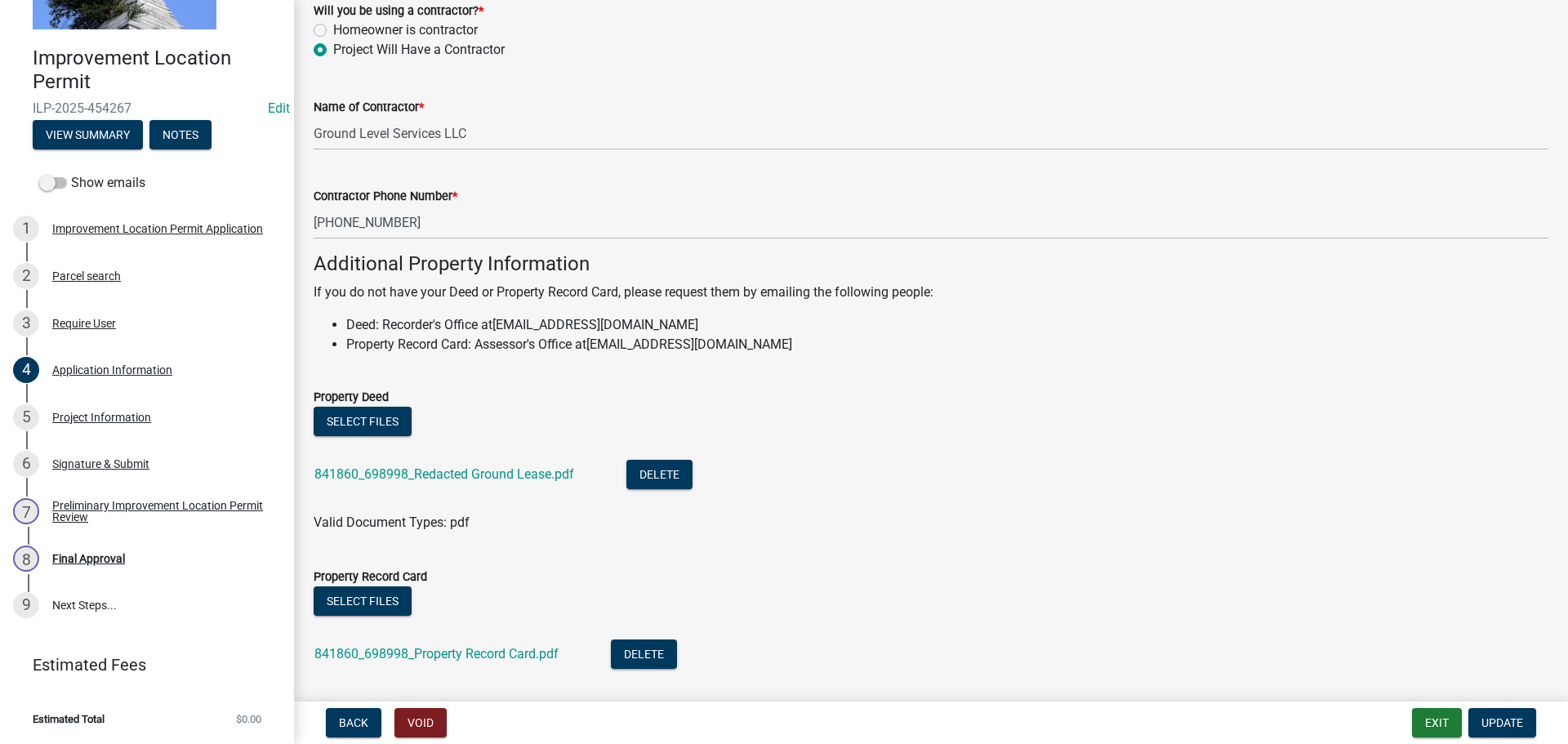
scroll to position [1051, 0]
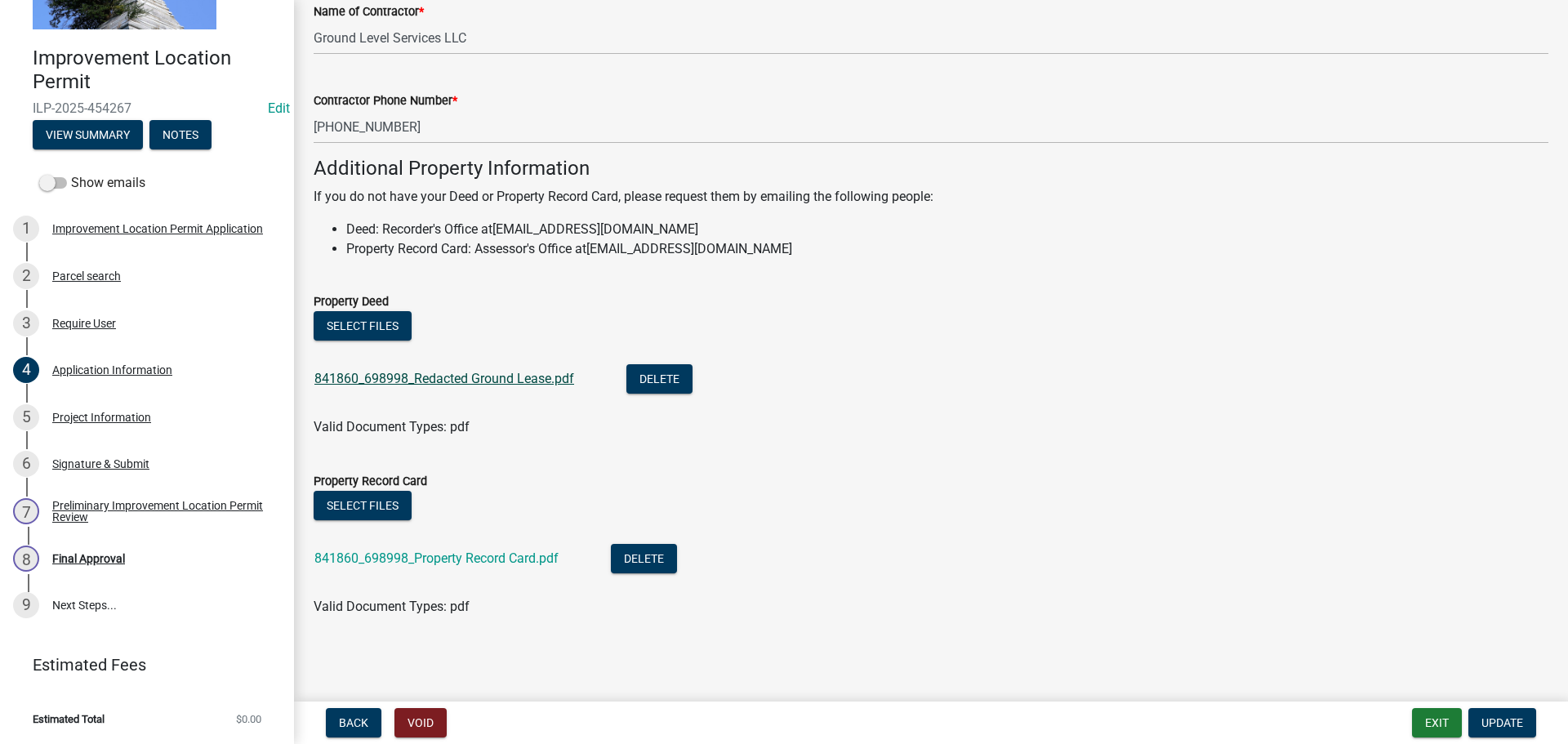
click at [349, 371] on link "841860_698998_Redacted Ground Lease.pdf" at bounding box center [444, 378] width 260 height 15
click at [388, 555] on link "841860_698998_Property Record Card.pdf" at bounding box center [436, 557] width 244 height 15
click at [142, 416] on div "Project Information" at bounding box center [101, 416] width 99 height 12
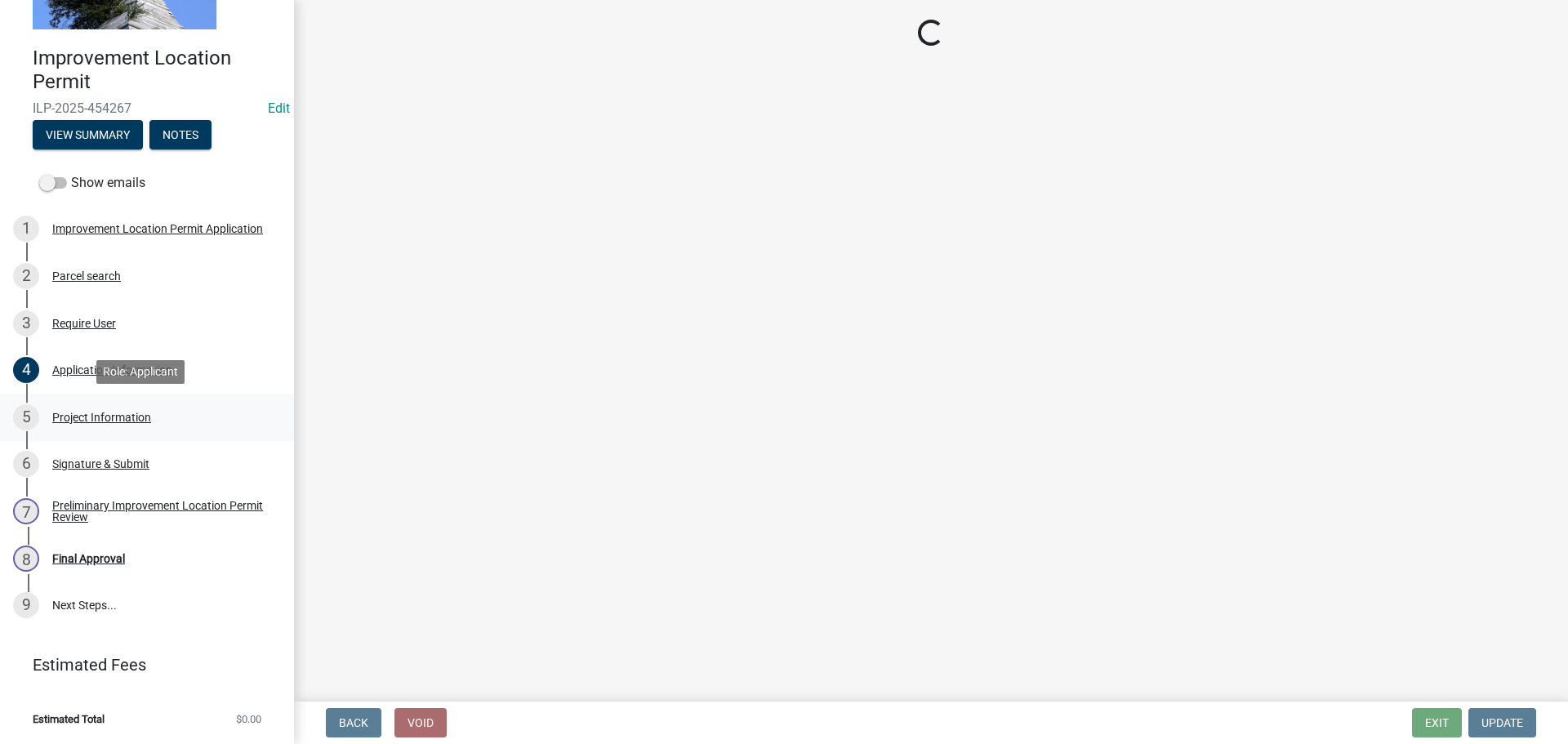
scroll to position [0, 0]
select select "f4775ee2-de45-4fba-b698-8345f414e373"
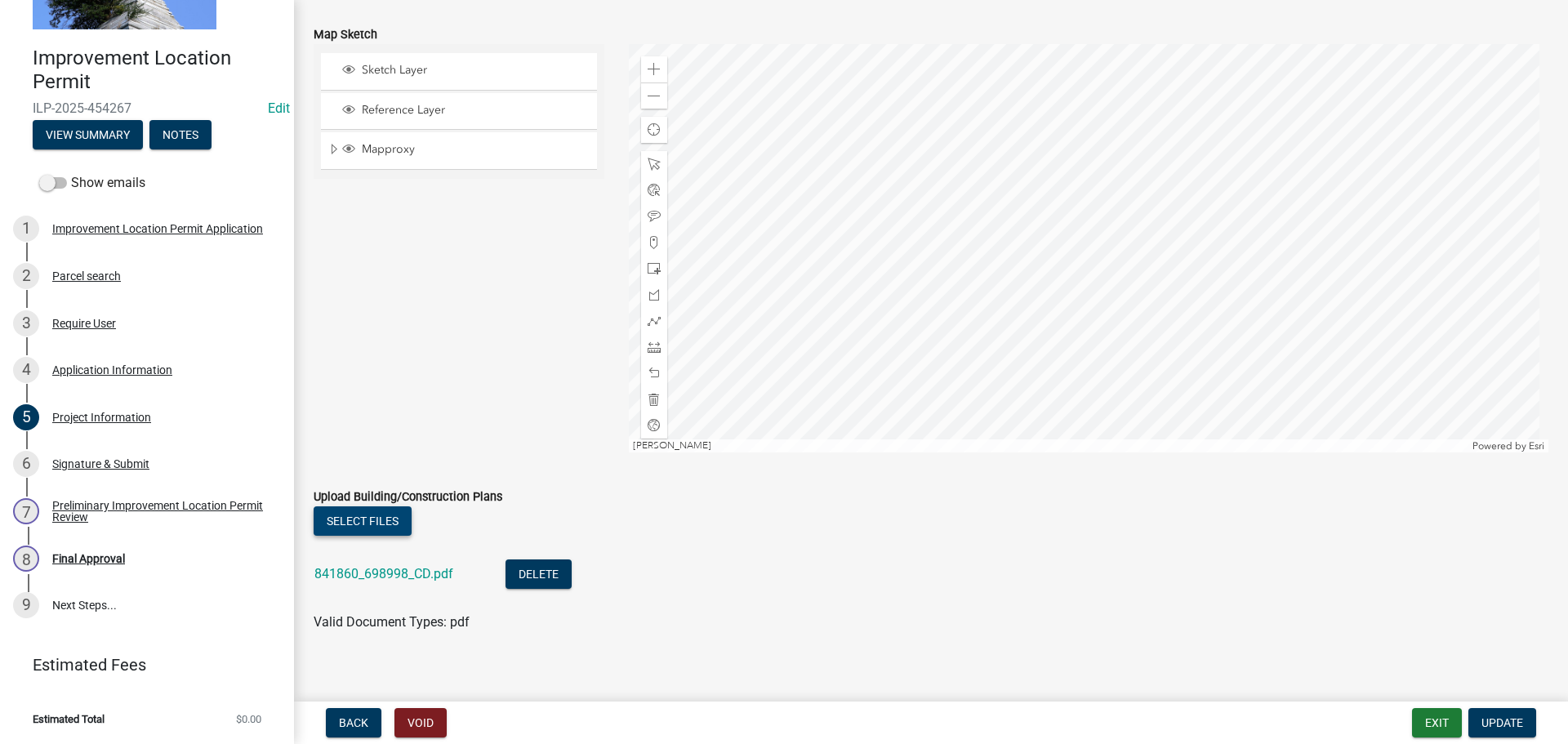
scroll to position [1453, 0]
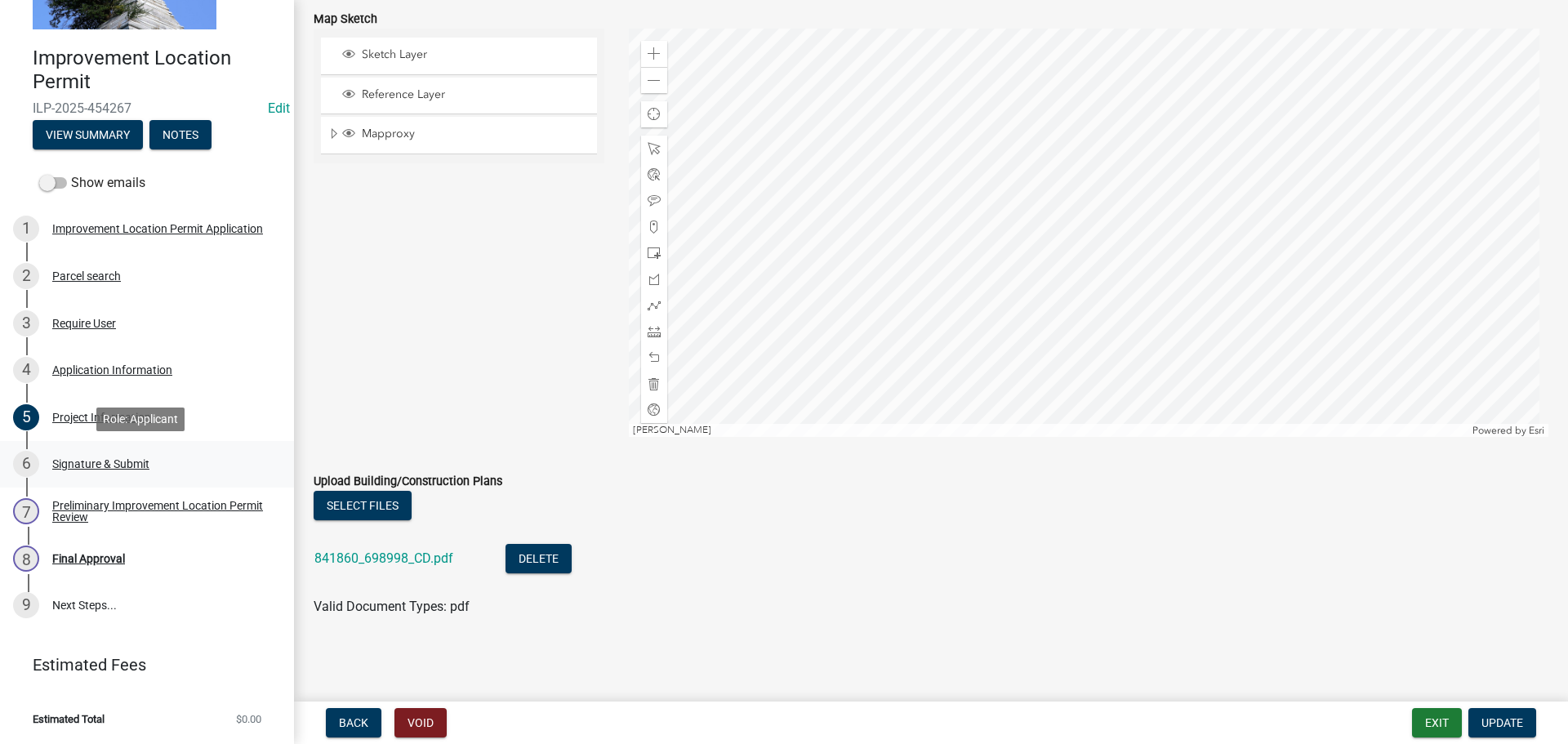
click at [129, 458] on div "Signature & Submit" at bounding box center [101, 463] width 97 height 12
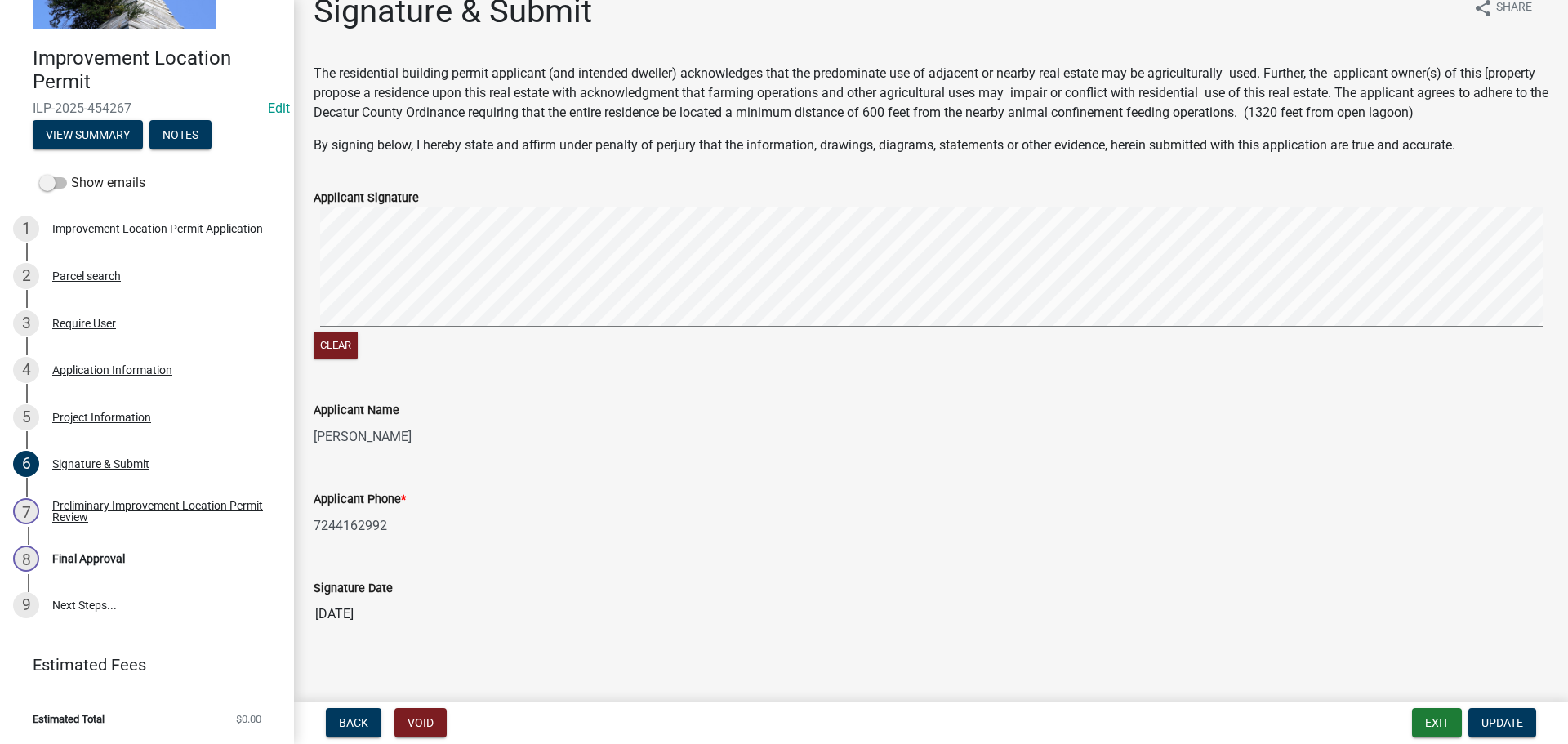
scroll to position [40, 0]
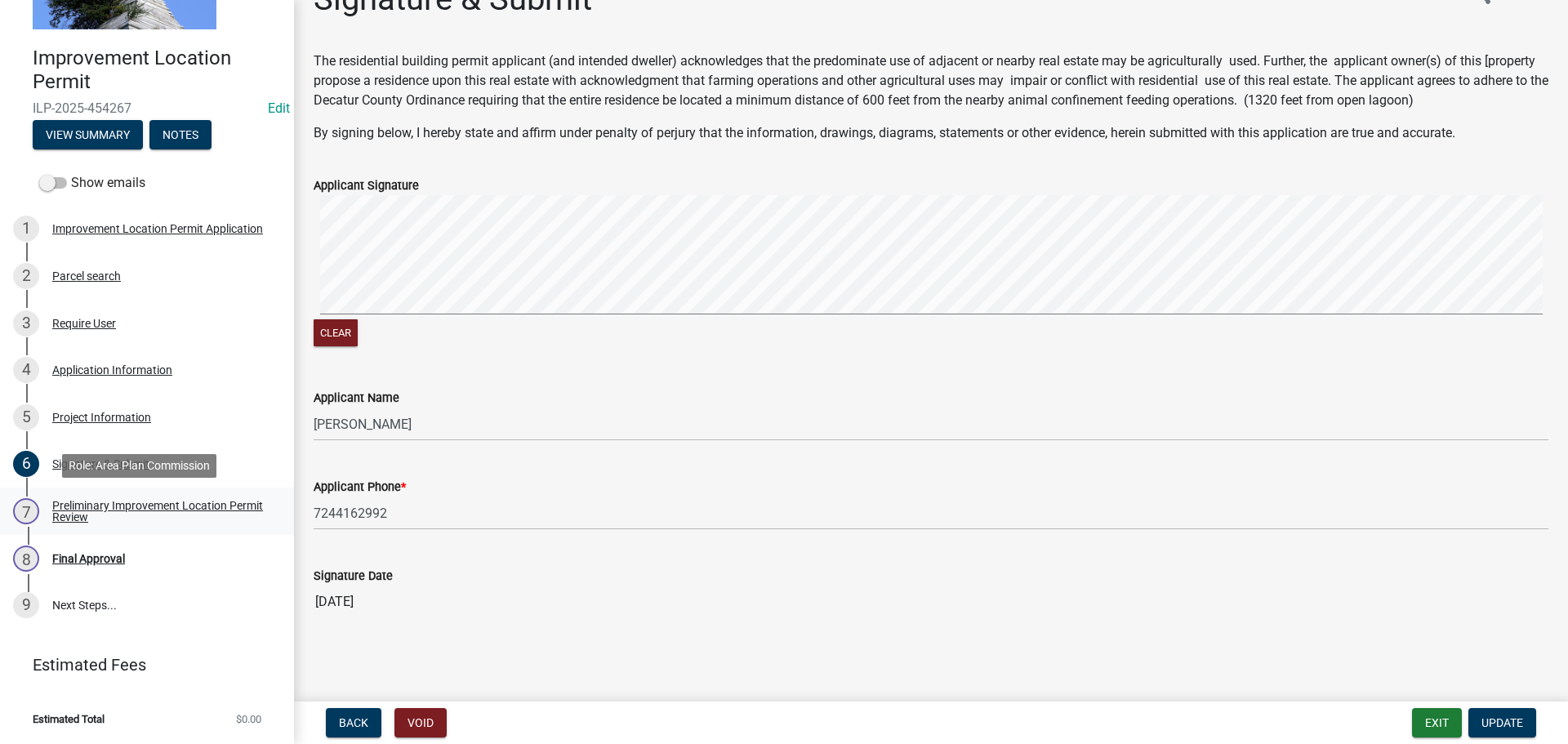
click at [146, 510] on div "Preliminary Improvement Location Permit Review" at bounding box center [160, 511] width 216 height 22
